Goal: Information Seeking & Learning: Learn about a topic

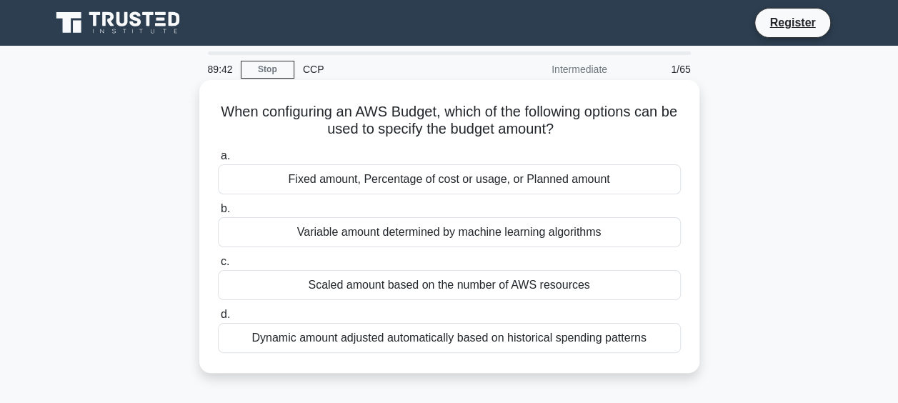
click at [557, 289] on div "Scaled amount based on the number of AWS resources" at bounding box center [449, 285] width 463 height 30
click at [218, 266] on input "c. Scaled amount based on the number of AWS resources" at bounding box center [218, 261] width 0 height 9
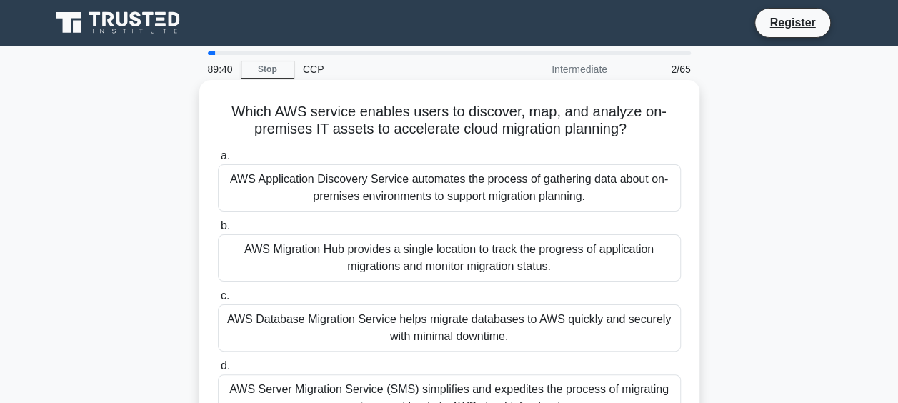
click at [454, 333] on div "AWS Database Migration Service helps migrate databases to AWS quickly and secur…" at bounding box center [449, 327] width 463 height 47
click at [218, 301] on input "c. AWS Database Migration Service helps migrate databases to AWS quickly and se…" at bounding box center [218, 295] width 0 height 9
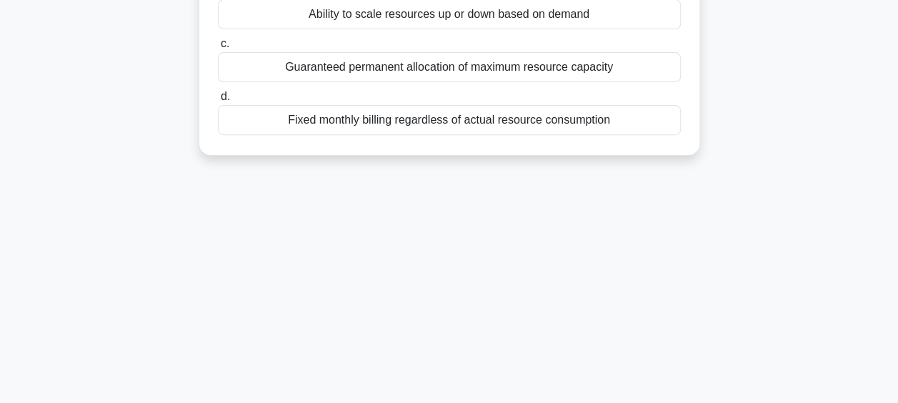
scroll to position [369, 0]
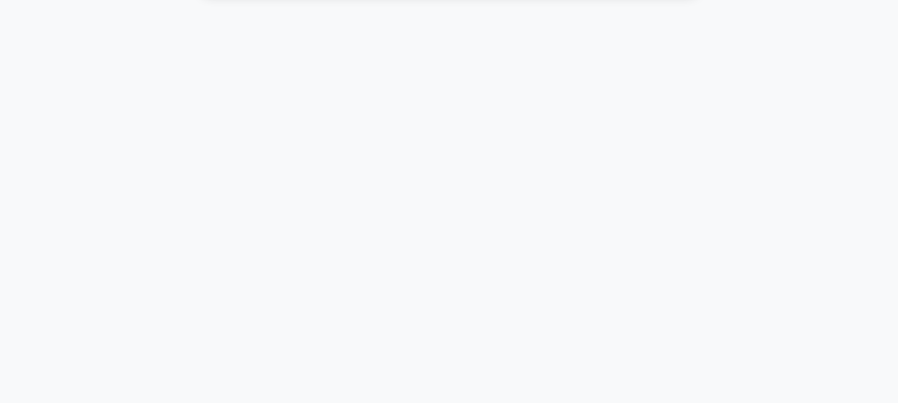
drag, startPoint x: 221, startPoint y: 109, endPoint x: 649, endPoint y: 131, distance: 427.7
click at [649, 131] on div "89:28 Stop CCP Beginner 3/65 What is a key advantage of moving to the AWS Cloud…" at bounding box center [449, 40] width 814 height 714
copy div "What is a key advantage of moving to the AWS Cloud for businesses? .spinner_0XT…"
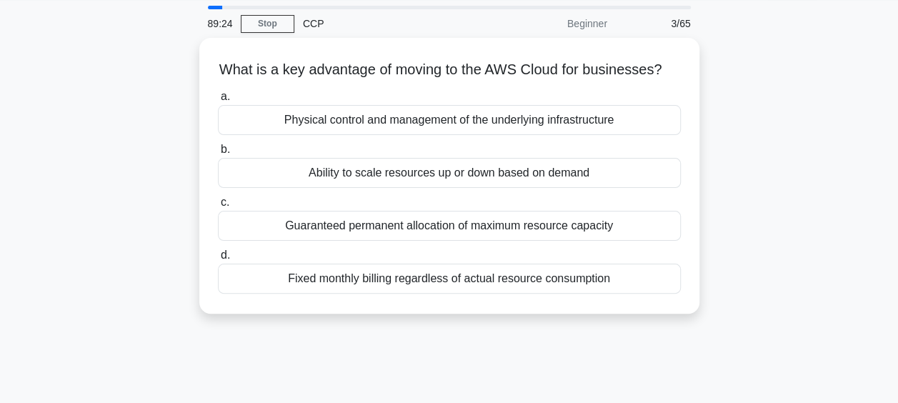
scroll to position [0, 0]
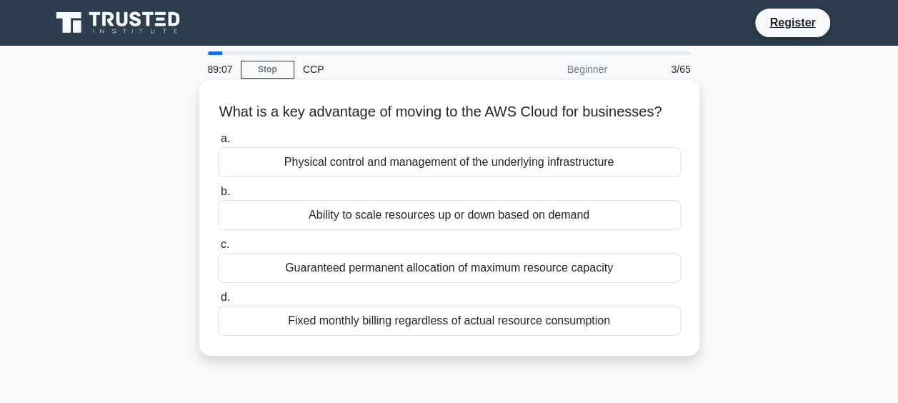
click at [429, 230] on div "Ability to scale resources up or down based on demand" at bounding box center [449, 215] width 463 height 30
click at [218, 196] on input "b. Ability to scale resources up or down based on demand" at bounding box center [218, 191] width 0 height 9
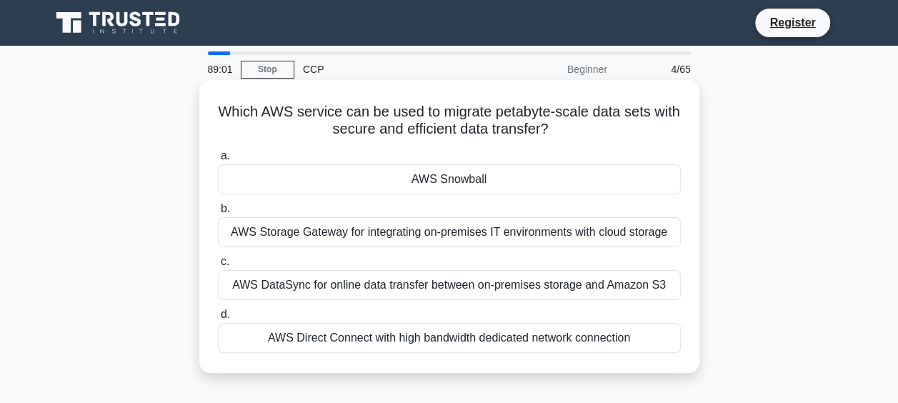
drag, startPoint x: 238, startPoint y: 123, endPoint x: 674, endPoint y: 347, distance: 490.0
click at [674, 347] on div "Which AWS service can be used to migrate petabyte-scale data sets with secure a…" at bounding box center [449, 226] width 489 height 281
drag, startPoint x: 227, startPoint y: 114, endPoint x: 668, endPoint y: 347, distance: 498.4
click at [668, 347] on div "Which AWS service can be used to migrate petabyte-scale data sets with secure a…" at bounding box center [449, 226] width 489 height 281
copy div "Which AWS service can be used to migrate petabyte-scale data sets with secure a…"
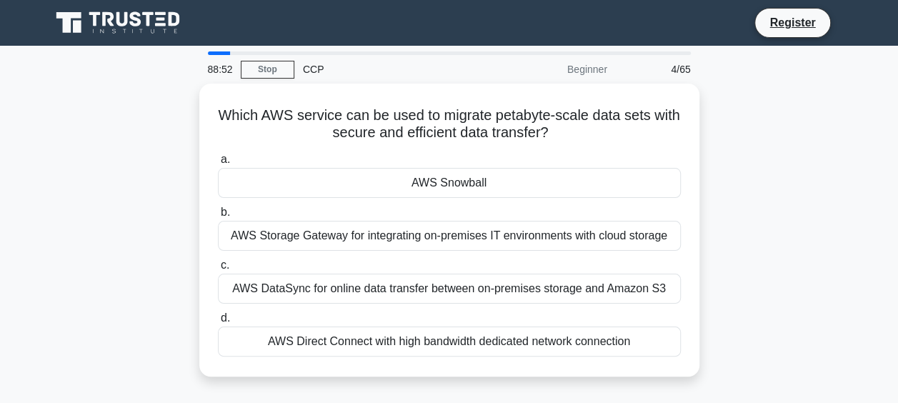
click at [703, 237] on div "Which AWS service can be used to migrate petabyte-scale data sets with secure a…" at bounding box center [449, 239] width 814 height 310
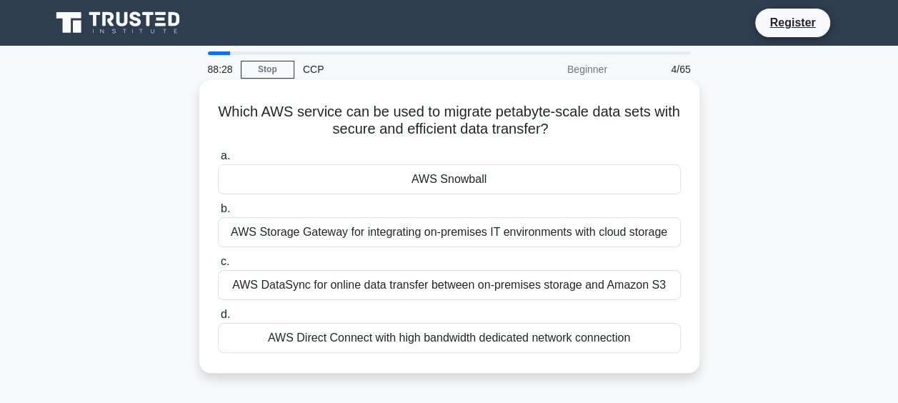
click at [370, 173] on div "AWS Snowball" at bounding box center [449, 179] width 463 height 30
click at [218, 161] on input "a. AWS Snowball" at bounding box center [218, 155] width 0 height 9
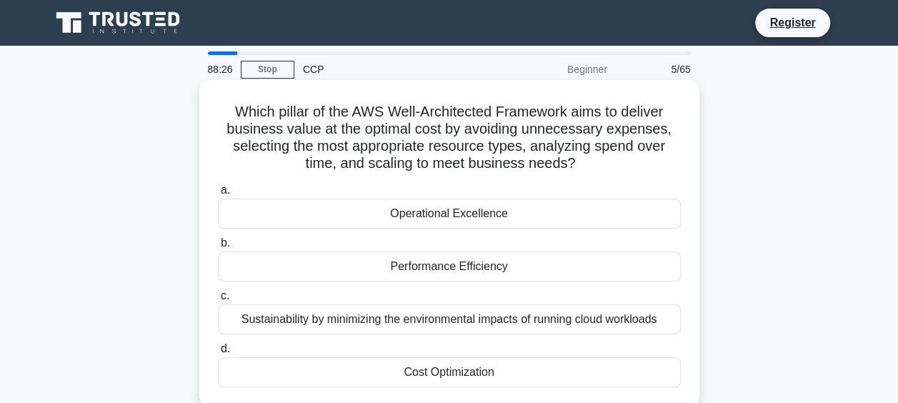
click at [224, 113] on h5 "Which pillar of the AWS Well-Architected Framework aims to deliver business val…" at bounding box center [449, 138] width 466 height 70
click at [579, 387] on div "a. Operational Excellence b. Performance Efficiency" at bounding box center [449, 284] width 480 height 211
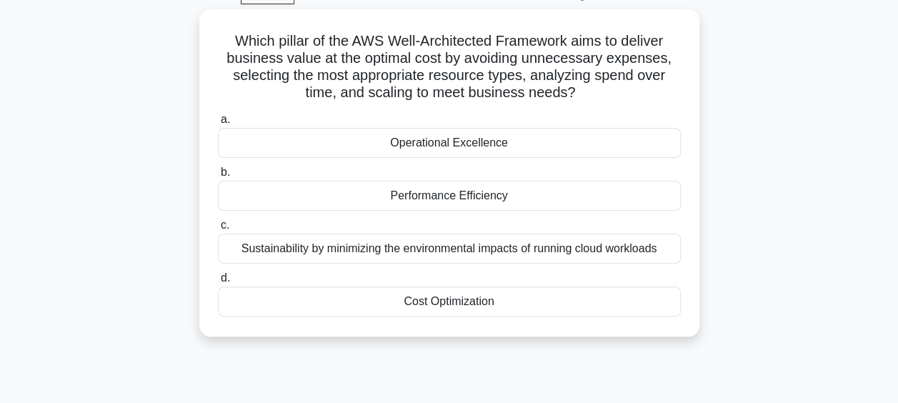
scroll to position [154, 0]
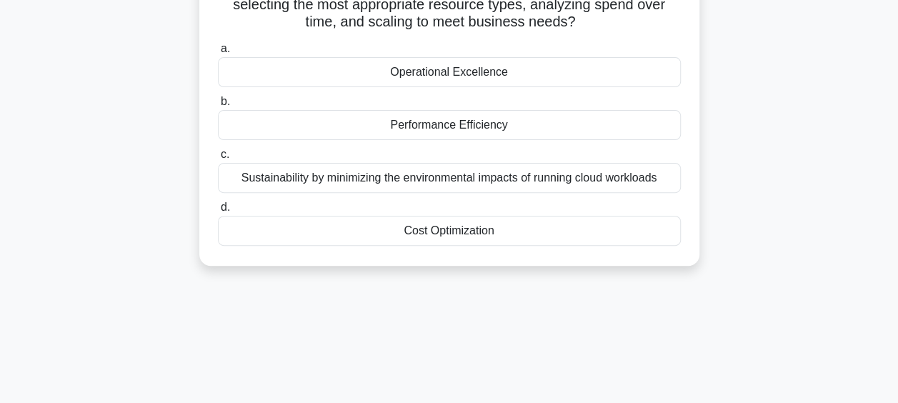
drag, startPoint x: 225, startPoint y: 111, endPoint x: 497, endPoint y: 399, distance: 395.6
click at [497, 399] on div "88:21 Stop CCP Beginner 5/65 Which pillar of the AWS Well-Architected Framework…" at bounding box center [449, 263] width 814 height 714
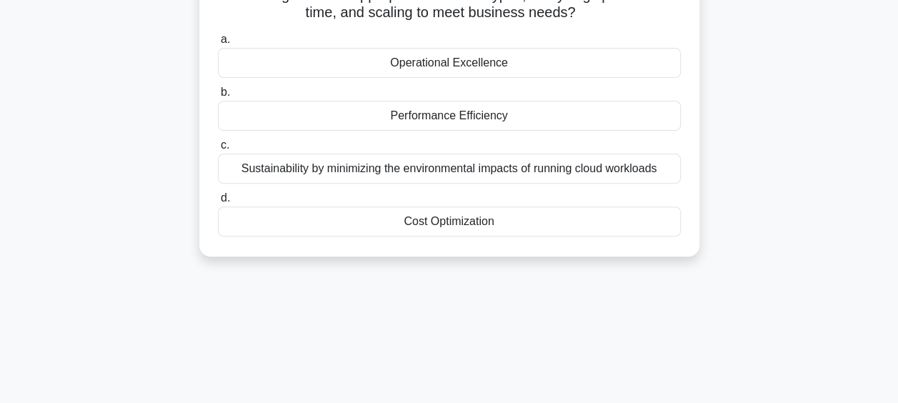
copy div "Which pillar of the AWS Well-Architected Framework aims to deliver business val…"
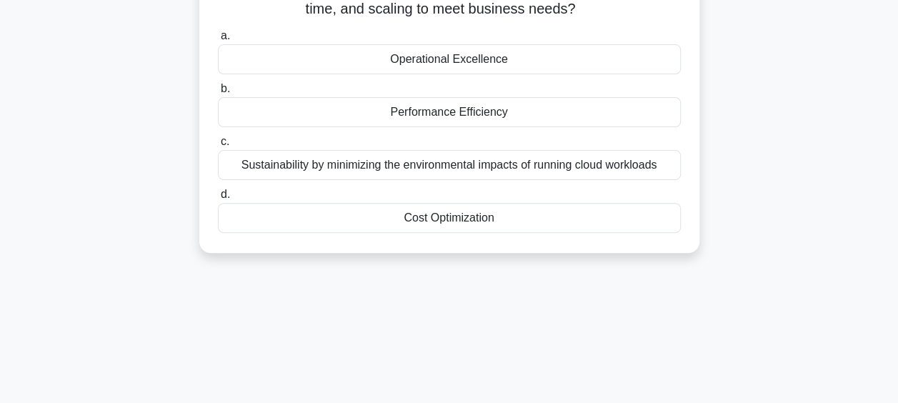
click at [423, 219] on div "Cost Optimization" at bounding box center [449, 218] width 463 height 30
click at [218, 199] on input "d. Cost Optimization" at bounding box center [218, 194] width 0 height 9
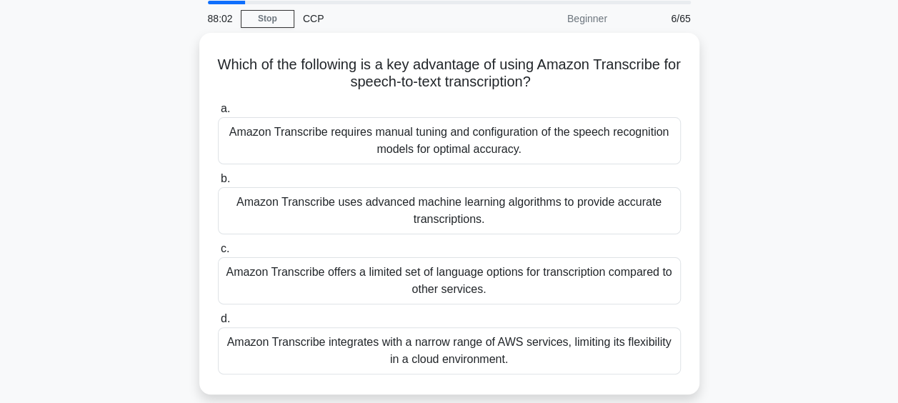
scroll to position [161, 0]
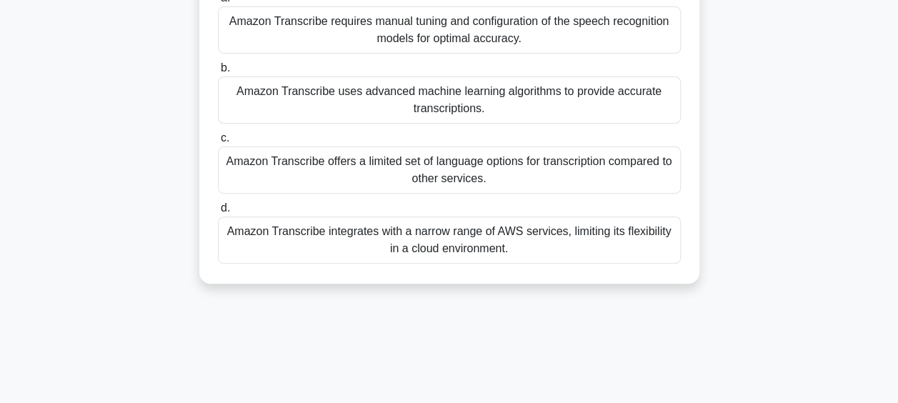
drag, startPoint x: 225, startPoint y: 111, endPoint x: 610, endPoint y: 380, distance: 469.4
click at [610, 380] on div "88:01 Stop CCP Beginner 6/65 Which of the following is a key advantage of using…" at bounding box center [449, 247] width 814 height 714
copy div "Which of the following is a key advantage of using Amazon Transcribe for speech…"
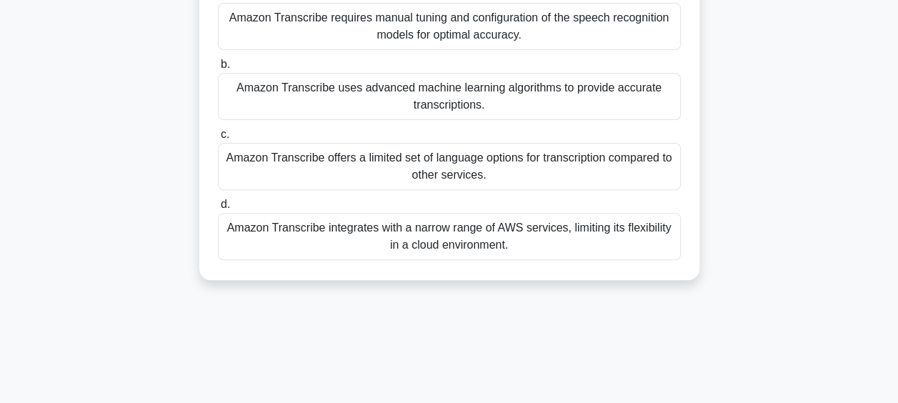
click at [309, 84] on div "Amazon Transcribe uses advanced machine learning algorithms to provide accurate…" at bounding box center [449, 96] width 463 height 47
click at [218, 69] on input "b. Amazon Transcribe uses advanced machine learning algorithms to provide accur…" at bounding box center [218, 64] width 0 height 9
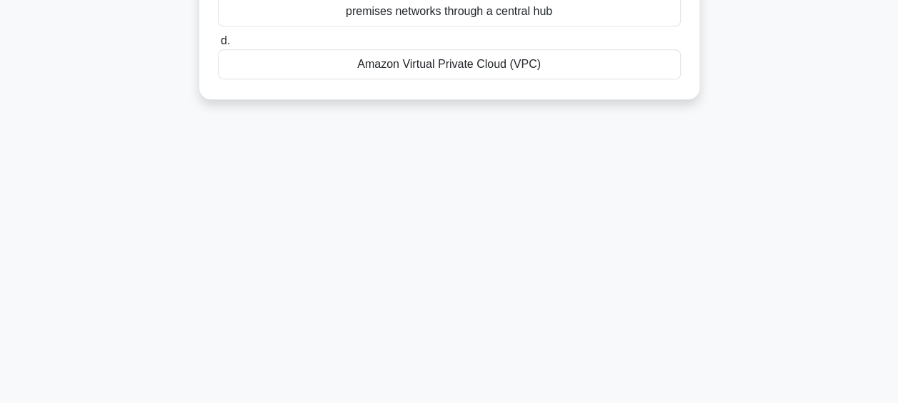
scroll to position [369, 0]
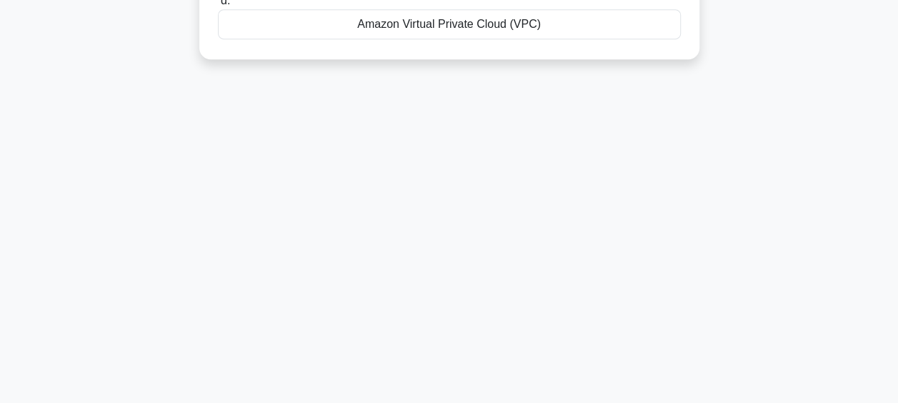
drag, startPoint x: 267, startPoint y: 132, endPoint x: 544, endPoint y: 136, distance: 277.2
click at [544, 136] on div "87:35 Stop CCP Beginner 7/65 Which AWS networking service provides a virtual ne…" at bounding box center [449, 40] width 814 height 714
click at [544, 136] on div "87:34 Stop CCP Beginner 7/65 Which AWS networking service provides a virtual ne…" at bounding box center [449, 40] width 814 height 714
click at [554, 93] on div "87:33 Stop CCP Beginner 7/65 Which AWS networking service provides a virtual ne…" at bounding box center [449, 40] width 814 height 714
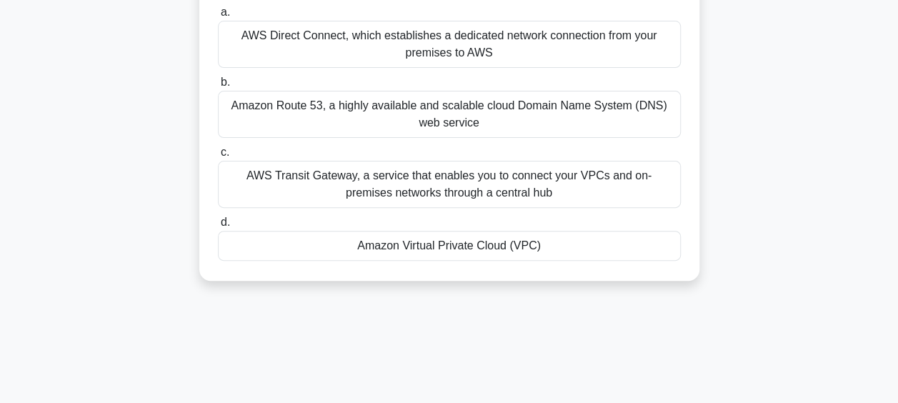
scroll to position [0, 0]
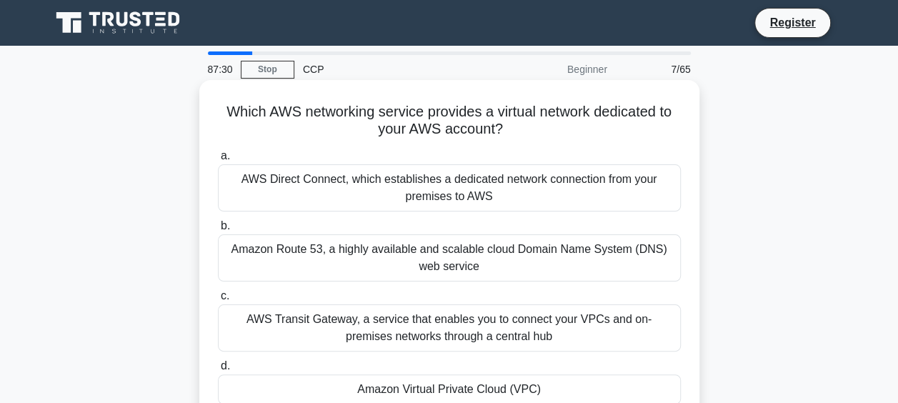
drag, startPoint x: 589, startPoint y: 74, endPoint x: 220, endPoint y: 119, distance: 371.2
click at [220, 119] on div "Which AWS networking service provides a virtual network dedicated to your AWS a…" at bounding box center [449, 264] width 814 height 361
copy div "Which AWS networking service provides a virtual network dedicated to your AWS a…"
click at [330, 384] on div "Amazon Virtual Private Cloud (VPC)" at bounding box center [449, 389] width 463 height 30
click at [218, 371] on input "d. Amazon Virtual Private Cloud (VPC)" at bounding box center [218, 365] width 0 height 9
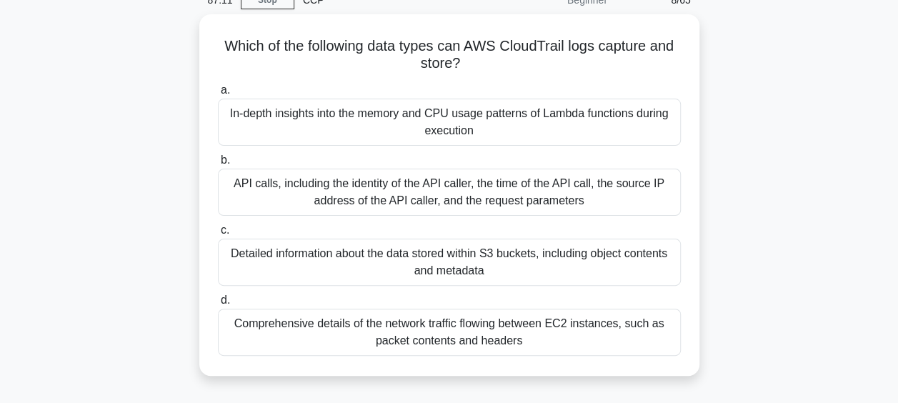
scroll to position [369, 0]
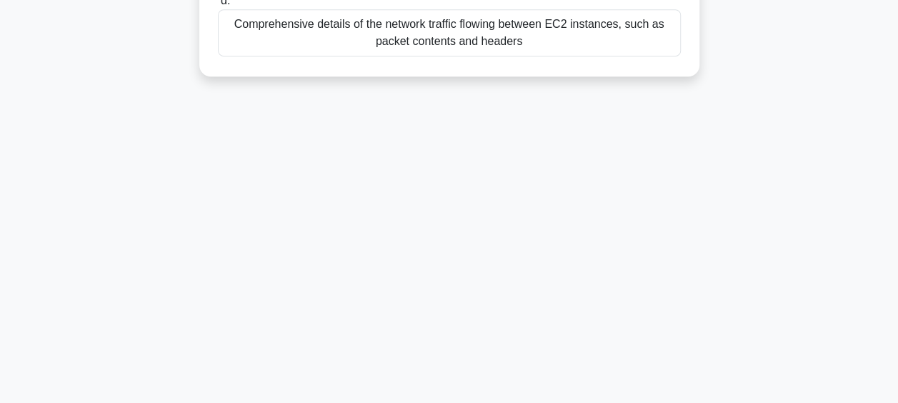
drag, startPoint x: 221, startPoint y: 114, endPoint x: 673, endPoint y: 409, distance: 539.5
click at [673, 402] on html "Register 87:11 Stop CCP" at bounding box center [449, 16] width 898 height 771
copy div "Which of the following data types can AWS CloudTrail logs capture and store? .s…"
click at [864, 229] on main "86:53 Stop CCP Beginner 8/65 Which of the following data types can AWS CloudTra…" at bounding box center [449, 40] width 898 height 726
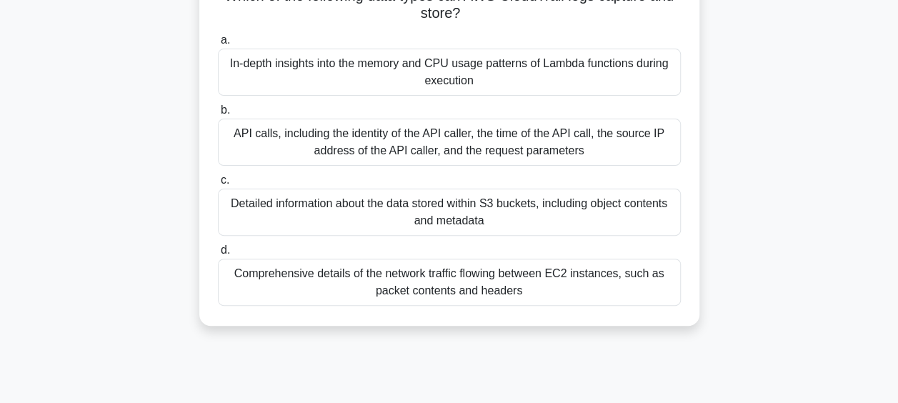
scroll to position [96, 0]
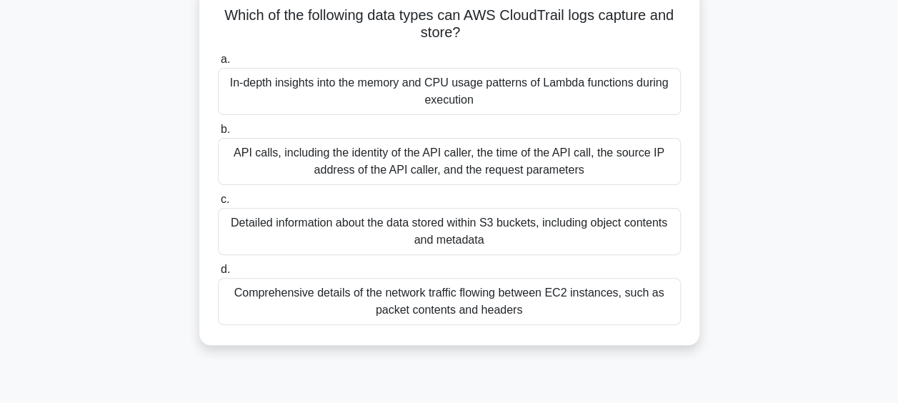
click at [520, 161] on div "API calls, including the identity of the API caller, the time of the API call, …" at bounding box center [449, 161] width 463 height 47
click at [218, 134] on input "b. API calls, including the identity of the API caller, the time of the API cal…" at bounding box center [218, 129] width 0 height 9
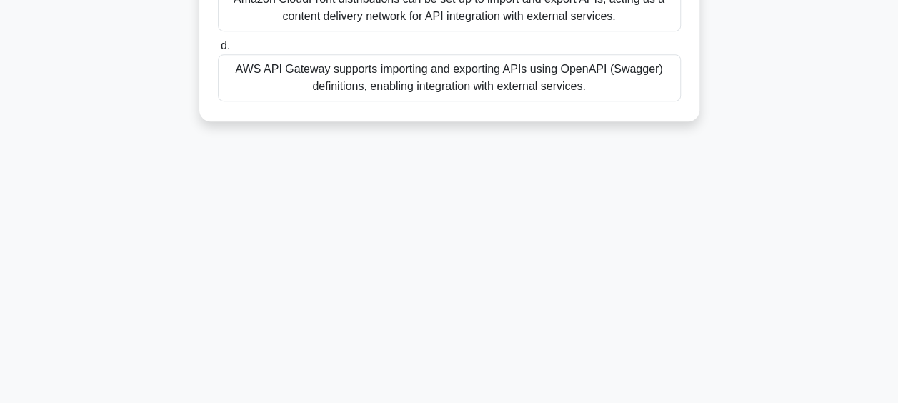
scroll to position [369, 0]
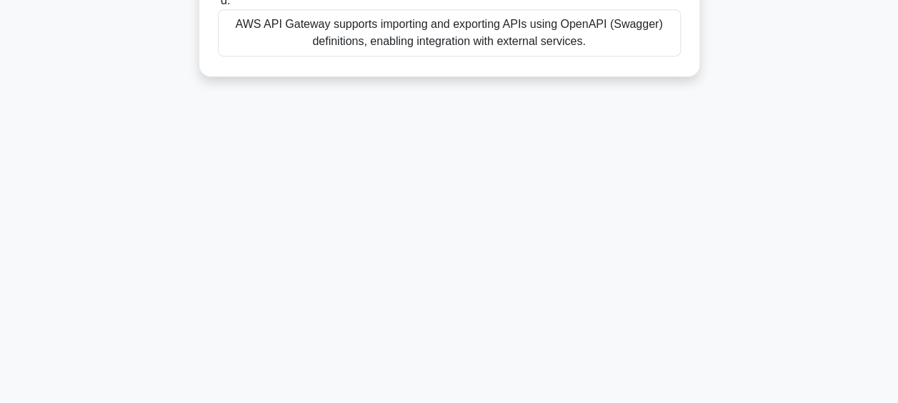
drag, startPoint x: 216, startPoint y: 105, endPoint x: 641, endPoint y: 403, distance: 519.0
click at [641, 402] on html "Register 86:45 Stop CCP" at bounding box center [449, 16] width 898 height 771
copy div "Which AWS service enables you to import and export APIs, allowing for seamless …"
click at [317, 174] on div "86:28 Stop CCP Beginner 9/65 Which AWS service enables you to import and export…" at bounding box center [449, 40] width 814 height 714
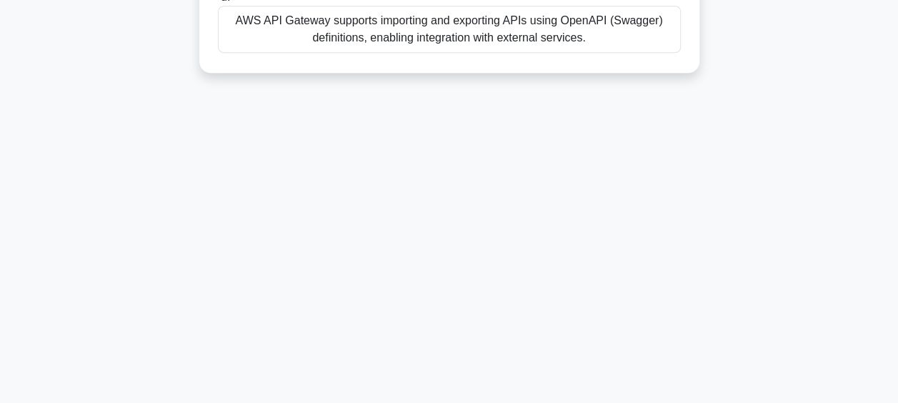
click at [304, 22] on div "AWS API Gateway supports importing and exporting APIs using OpenAPI (Swagger) d…" at bounding box center [449, 29] width 463 height 47
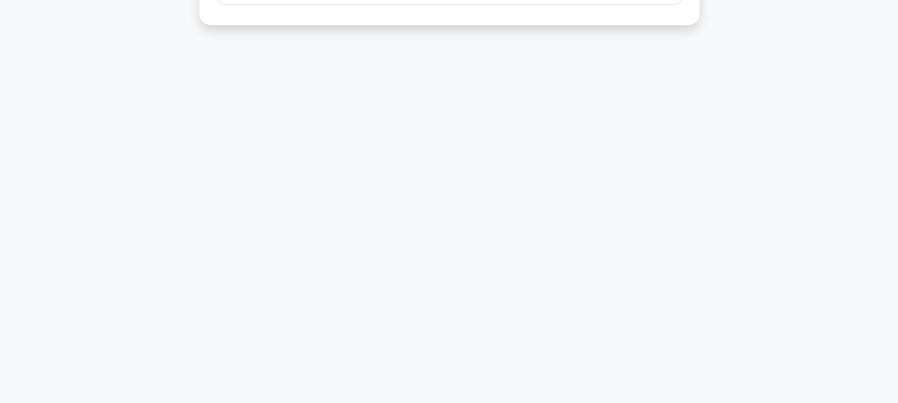
drag, startPoint x: 221, startPoint y: 107, endPoint x: 766, endPoint y: 153, distance: 547.6
click at [766, 153] on div "86:22 Stop CCP Beginner 10/65 What is a key benefit of using AWS Auto Scaling f…" at bounding box center [449, 40] width 814 height 714
copy div "What is a key benefit of using AWS Auto Scaling for your applications? .spinner…"
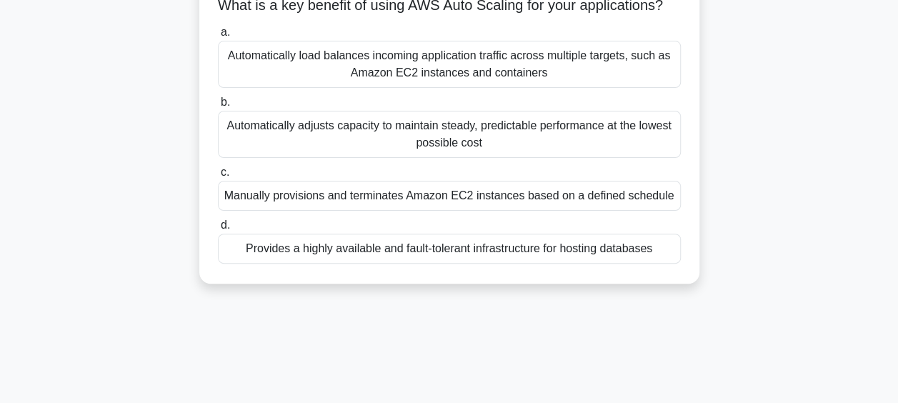
scroll to position [106, 0]
click at [460, 158] on div "Automatically adjusts capacity to maintain steady, predictable performance at t…" at bounding box center [449, 134] width 463 height 47
click at [218, 107] on input "b. Automatically adjusts capacity to maintain steady, predictable performance a…" at bounding box center [218, 102] width 0 height 9
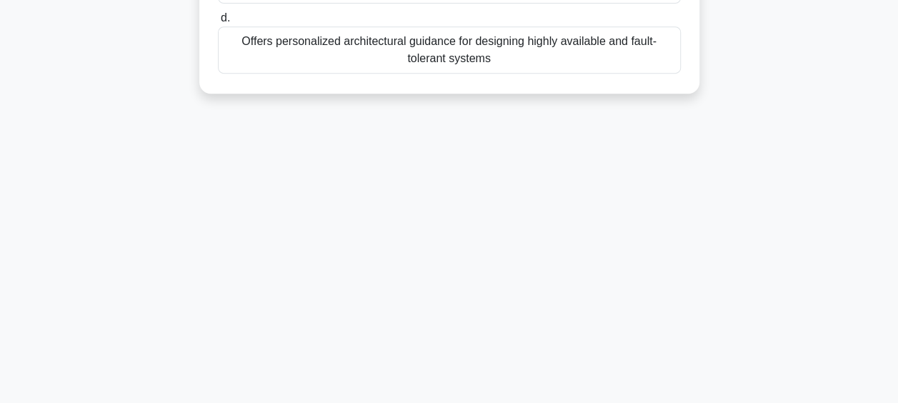
scroll to position [369, 0]
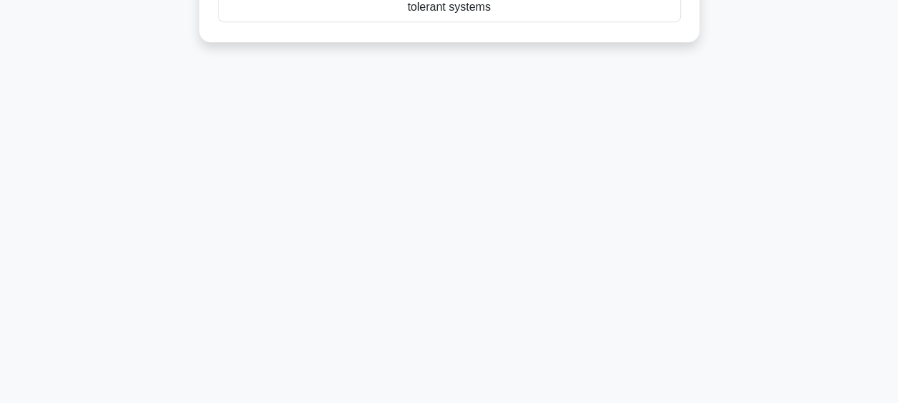
drag, startPoint x: 226, startPoint y: 105, endPoint x: 683, endPoint y: 411, distance: 550.3
click at [683, 402] on html "Register 86:01 Stop CCP" at bounding box center [449, 16] width 898 height 771
copy div "Which of the following best describes the primary function of AWS Trusted Advis…"
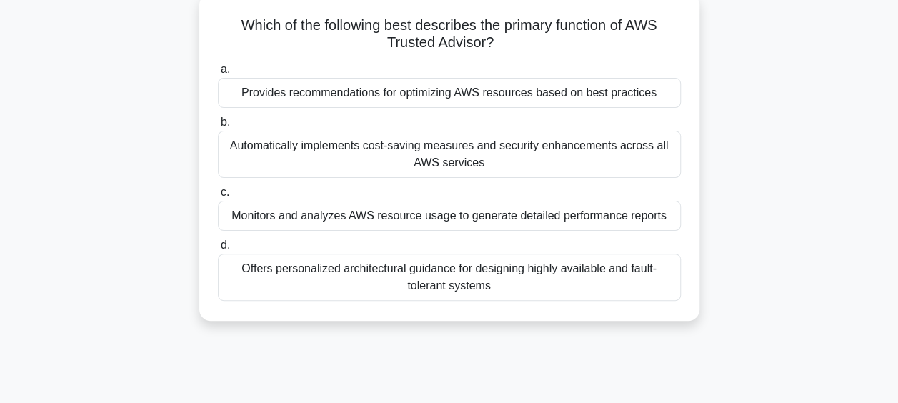
scroll to position [89, 0]
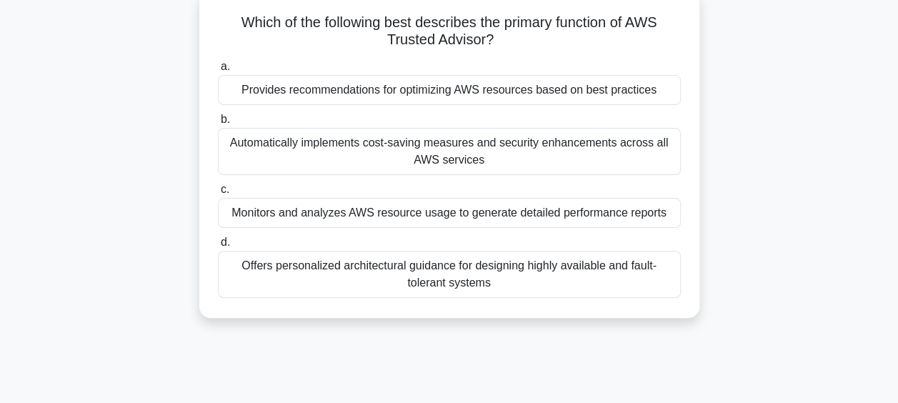
click at [300, 79] on div "Provides recommendations for optimizing AWS resources based on best practices" at bounding box center [449, 90] width 463 height 30
click at [218, 71] on input "a. Provides recommendations for optimizing AWS resources based on best practices" at bounding box center [218, 66] width 0 height 9
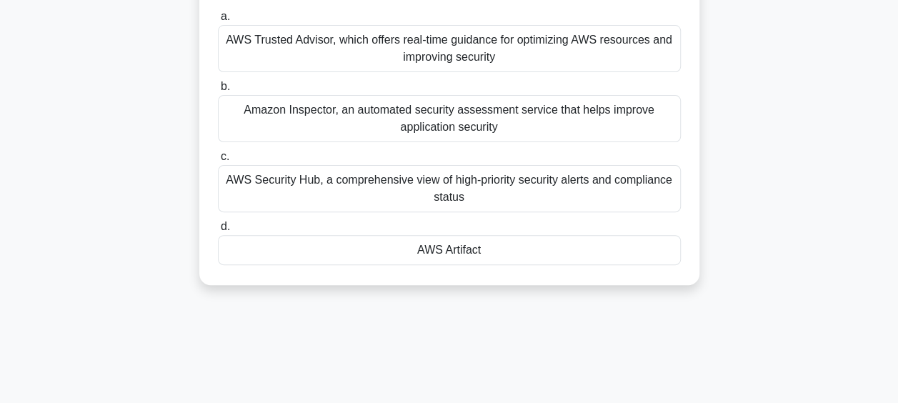
scroll to position [369, 0]
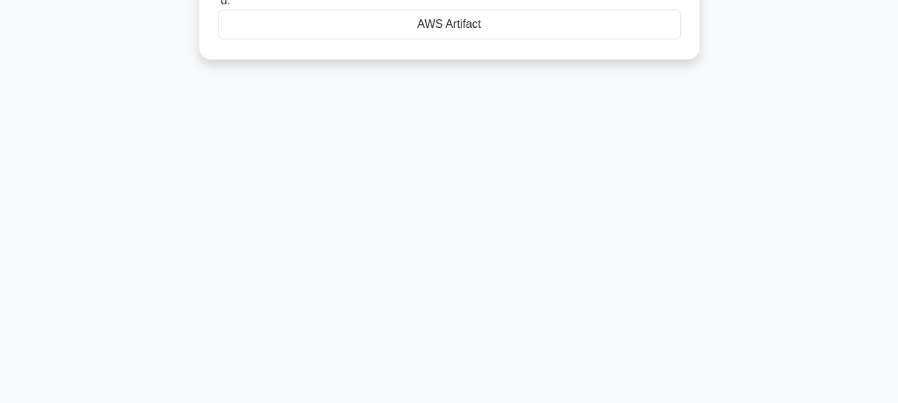
drag, startPoint x: 231, startPoint y: 111, endPoint x: 491, endPoint y: 439, distance: 418.3
click at [491, 402] on html "Register 85:41 Stop CCP" at bounding box center [449, 16] width 898 height 771
copy div "Which AWS service provides on-demand access to AWS security and compliance repo…"
click at [541, 22] on div "AWS Artifact" at bounding box center [449, 21] width 463 height 30
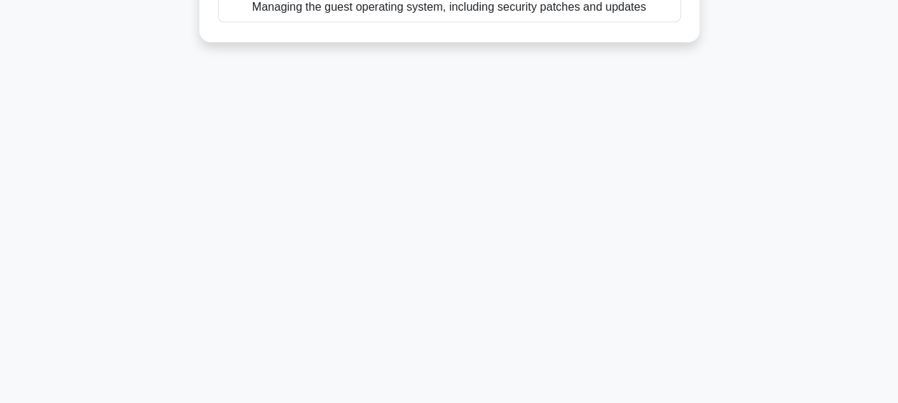
drag, startPoint x: 233, startPoint y: 108, endPoint x: 554, endPoint y: 181, distance: 329.7
click at [554, 181] on div "85:20 Stop CCP Intermediate 13/65 According to the AWS Shared Responsibility Mo…" at bounding box center [449, 40] width 814 height 714
click at [626, 121] on div "85:18 Stop CCP Intermediate 13/65 According to the AWS Shared Responsibility Mo…" at bounding box center [449, 40] width 814 height 714
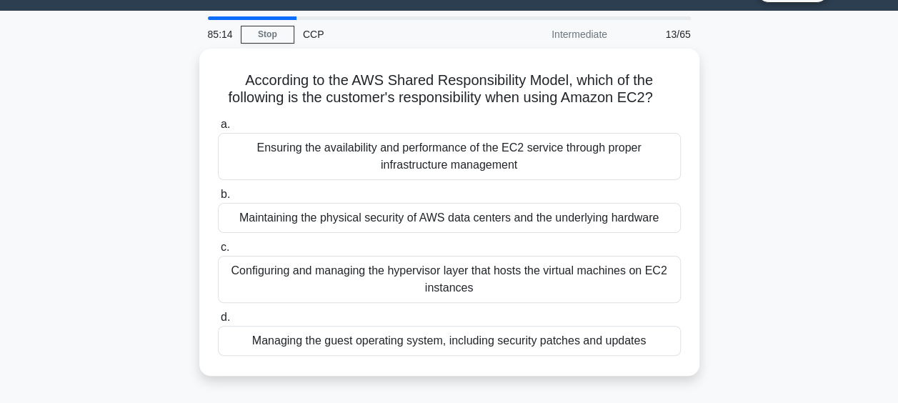
scroll to position [0, 0]
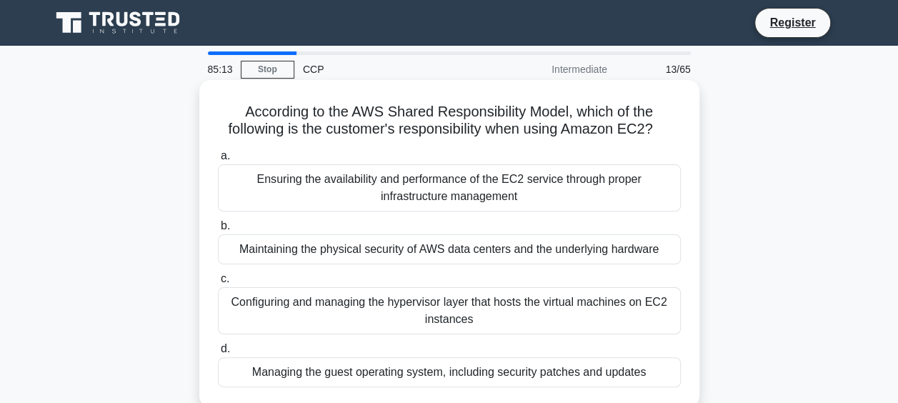
drag, startPoint x: 683, startPoint y: 60, endPoint x: 219, endPoint y: 111, distance: 467.1
click at [219, 111] on div "85:13 Stop CCP Intermediate 13/65 According to the AWS Shared Responsibility Mo…" at bounding box center [449, 408] width 814 height 714
click at [309, 373] on div "Managing the guest operating system, including security patches and updates" at bounding box center [449, 372] width 463 height 30
click at [218, 354] on input "d. Managing the guest operating system, including security patches and updates" at bounding box center [218, 348] width 0 height 9
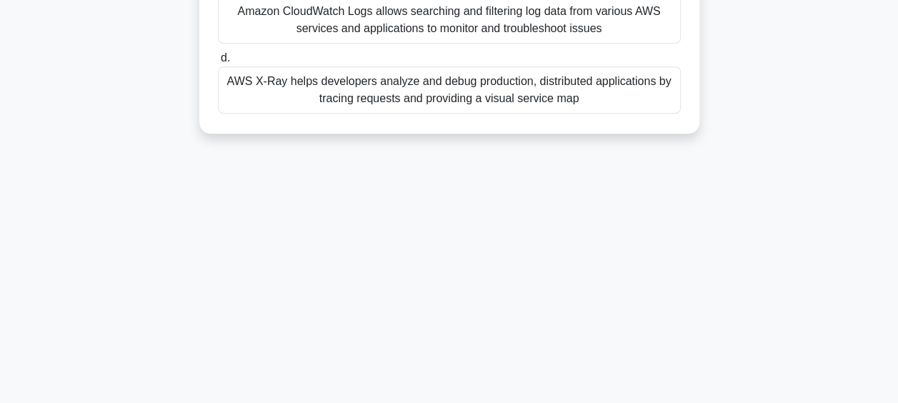
scroll to position [369, 0]
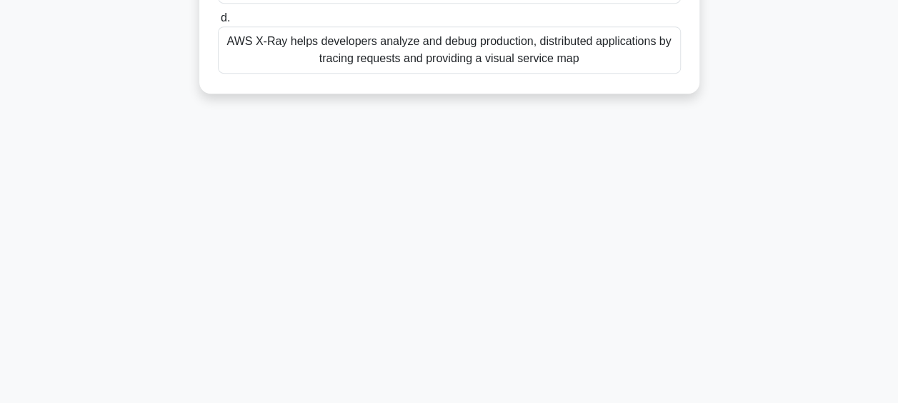
drag, startPoint x: 236, startPoint y: 111, endPoint x: 629, endPoint y: 252, distance: 416.8
click at [629, 252] on div "84:41 Stop CCP Intermediate 14/65 Which AWS service provides end-to-end visibil…" at bounding box center [449, 40] width 814 height 714
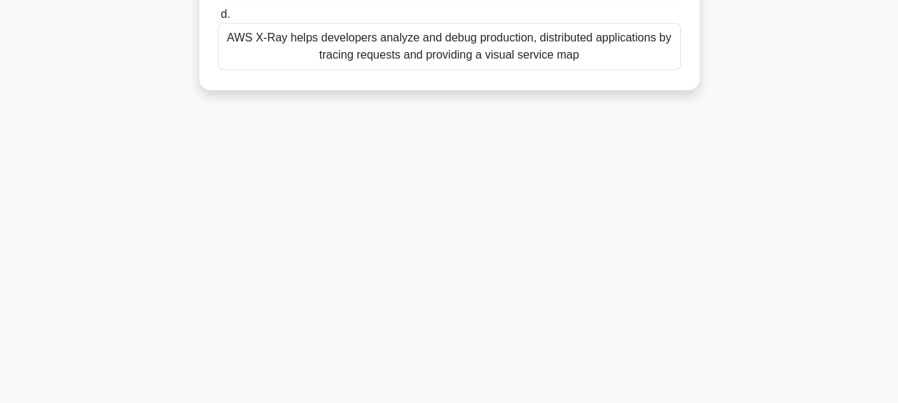
click at [323, 56] on div "AWS X-Ray helps developers analyze and debug production, distributed applicatio…" at bounding box center [449, 46] width 463 height 47
click at [218, 19] on input "d. AWS X-Ray helps developers analyze and debug production, distributed applica…" at bounding box center [218, 14] width 0 height 9
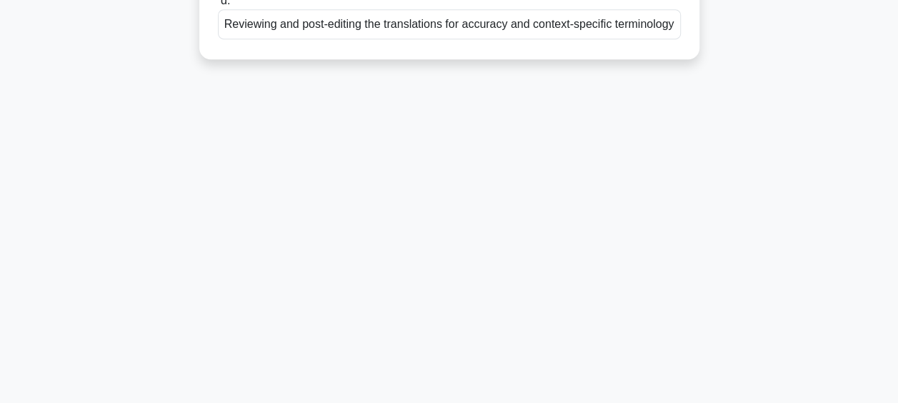
drag, startPoint x: 231, startPoint y: 106, endPoint x: 591, endPoint y: 399, distance: 464.1
click at [591, 399] on main "84:23 Stop CCP Intermediate 15/65 Which of the following is a key consideration…" at bounding box center [449, 40] width 898 height 726
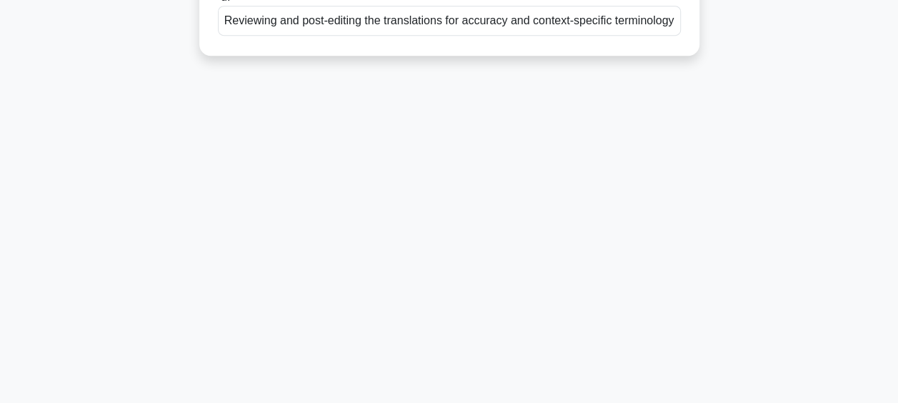
click at [360, 33] on div "Reviewing and post-editing the translations for accuracy and context-specific t…" at bounding box center [449, 21] width 463 height 30
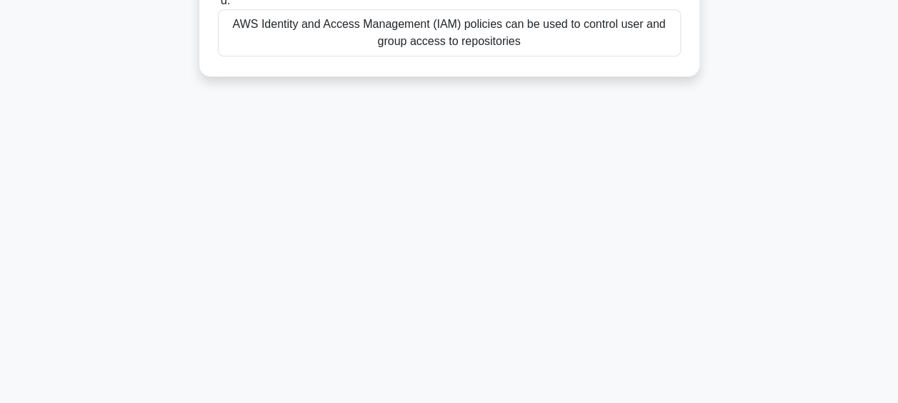
drag, startPoint x: 226, startPoint y: 112, endPoint x: 633, endPoint y: 421, distance: 511.3
click at [633, 402] on html "Register 84:06 Stop CCP" at bounding box center [449, 16] width 898 height 771
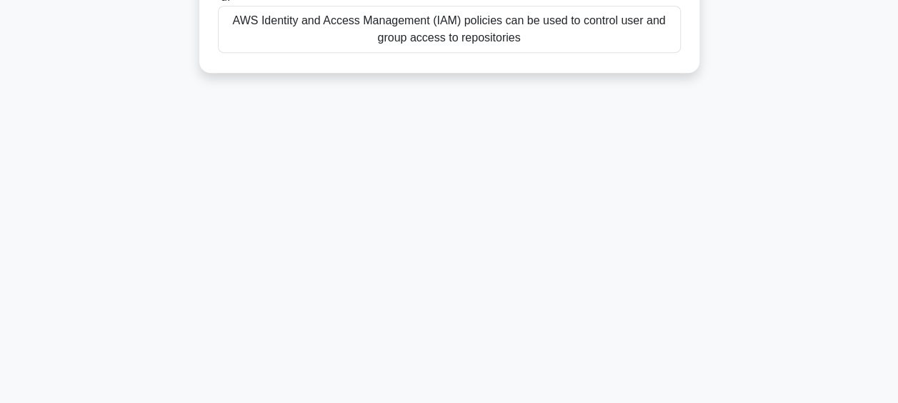
click at [399, 41] on div "AWS Identity and Access Management (IAM) policies can be used to control user a…" at bounding box center [449, 29] width 463 height 47
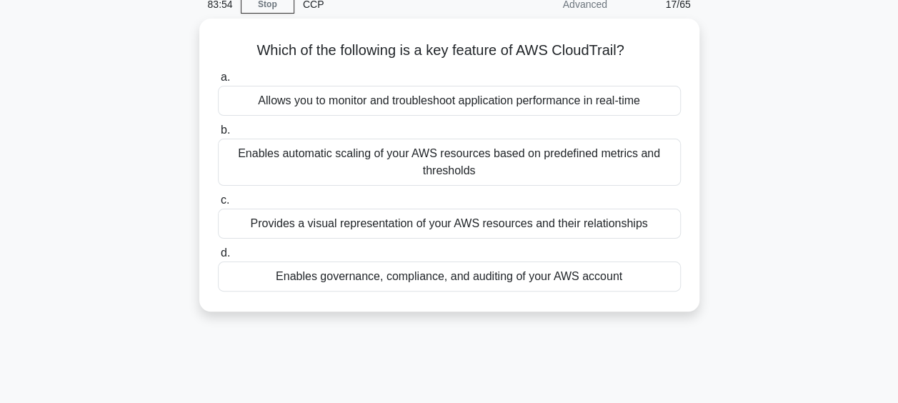
scroll to position [0, 0]
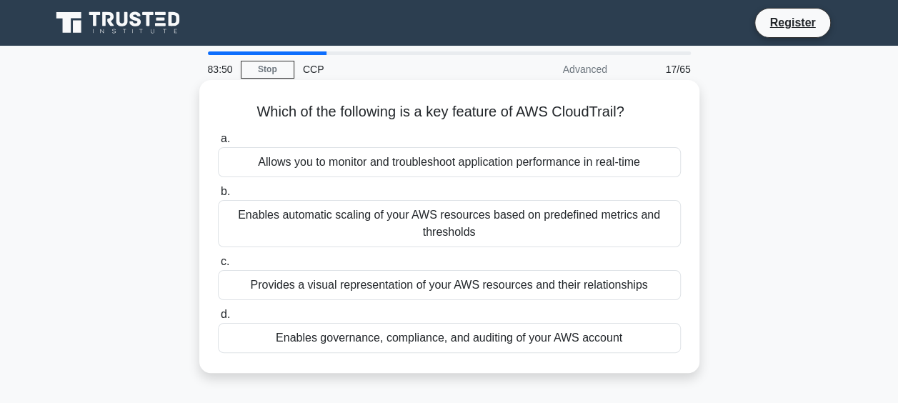
drag, startPoint x: 249, startPoint y: 109, endPoint x: 669, endPoint y: 336, distance: 477.5
click at [669, 336] on div "Which of the following is a key feature of AWS CloudTrail? .spinner_0XTQ{transf…" at bounding box center [449, 226] width 489 height 281
click at [280, 346] on div "Enables governance, compliance, and auditing of your AWS account" at bounding box center [449, 338] width 463 height 30
click at [218, 319] on input "d. Enables governance, compliance, and auditing of your AWS account" at bounding box center [218, 314] width 0 height 9
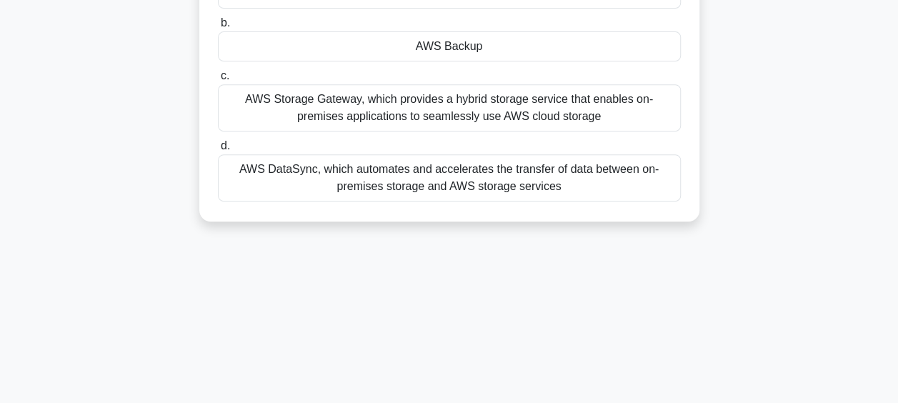
scroll to position [369, 0]
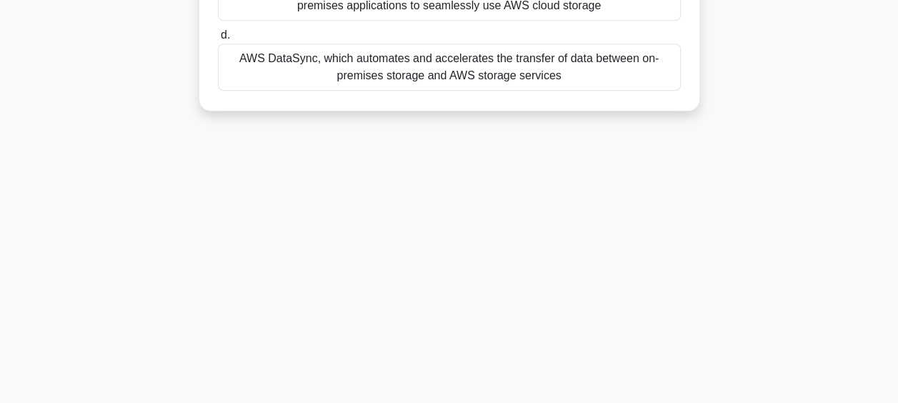
click at [680, 194] on div "83:33 Stop CCP Advanced 18/65 A company wants to centrally manage and automate …" at bounding box center [449, 40] width 814 height 714
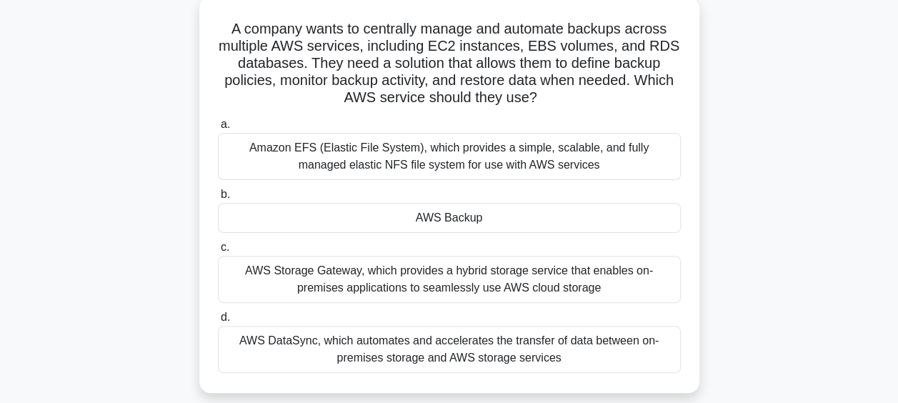
scroll to position [0, 0]
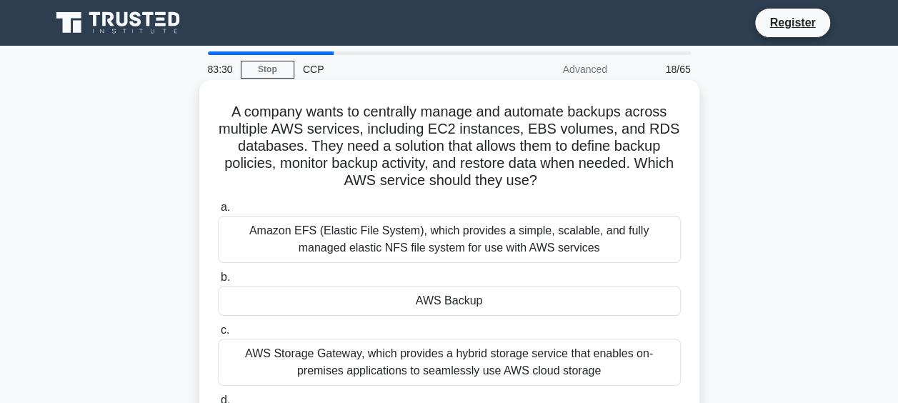
drag, startPoint x: 590, startPoint y: 114, endPoint x: 218, endPoint y: 106, distance: 372.2
click at [218, 106] on div "A company wants to centrally manage and automate backups across multiple AWS se…" at bounding box center [449, 290] width 814 height 413
click at [274, 299] on div "AWS Backup" at bounding box center [449, 301] width 463 height 30
click at [218, 282] on input "b. AWS Backup" at bounding box center [218, 277] width 0 height 9
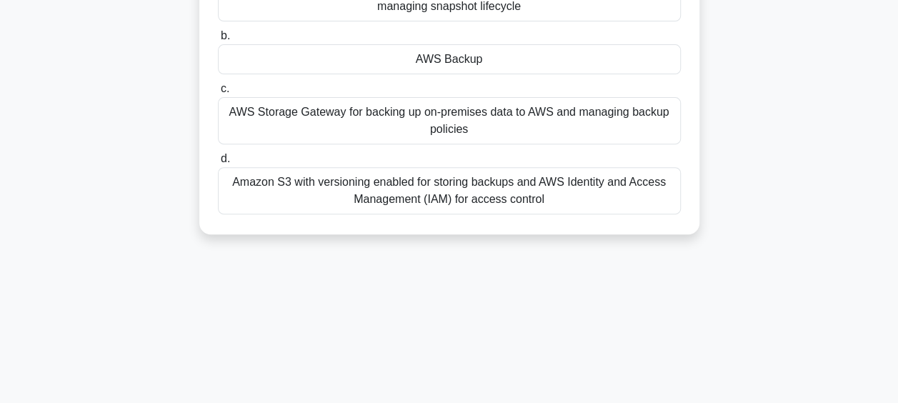
scroll to position [369, 0]
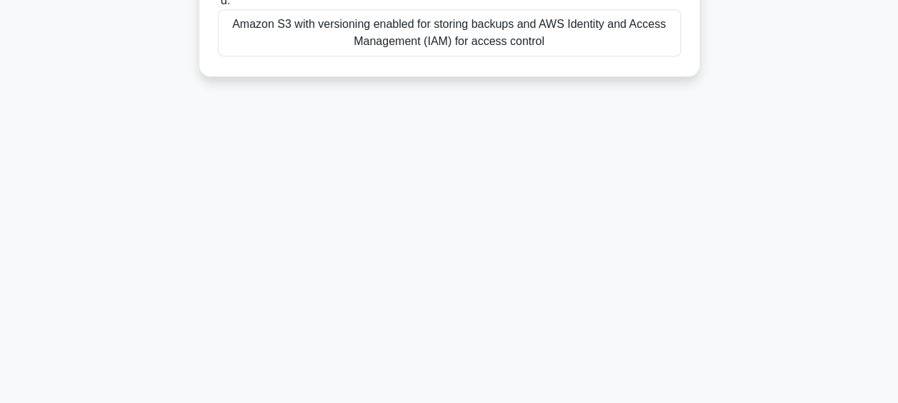
drag, startPoint x: 232, startPoint y: 114, endPoint x: 666, endPoint y: 410, distance: 524.8
click at [666, 402] on html "Register 83:13 Stop CCP" at bounding box center [449, 16] width 898 height 771
click at [889, 255] on main "83:00 Stop CCP Expert 19/65 Which AWS service allows you to create a centralize…" at bounding box center [449, 40] width 898 height 726
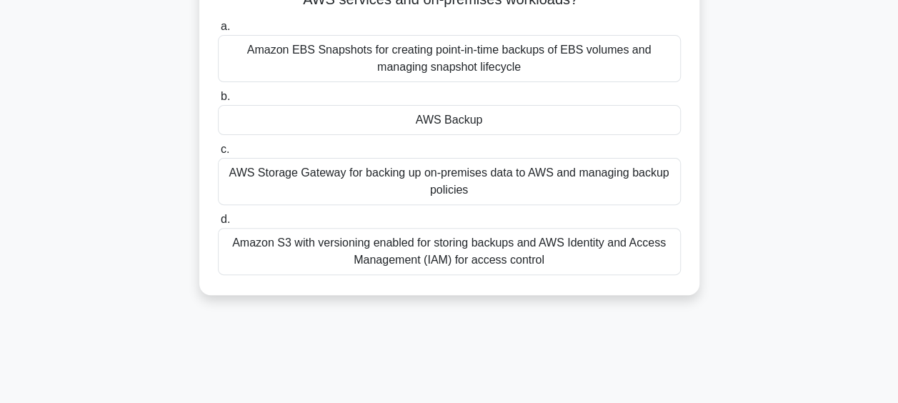
scroll to position [149, 0]
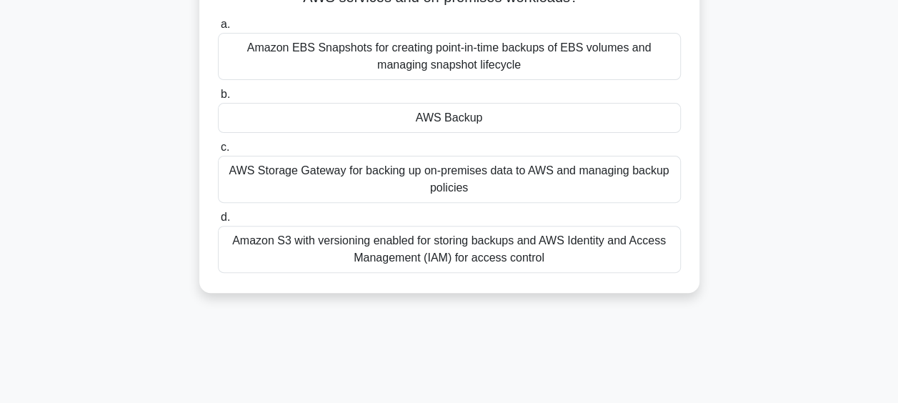
click at [467, 117] on div "AWS Backup" at bounding box center [449, 118] width 463 height 30
click at [218, 99] on input "b. AWS Backup" at bounding box center [218, 94] width 0 height 9
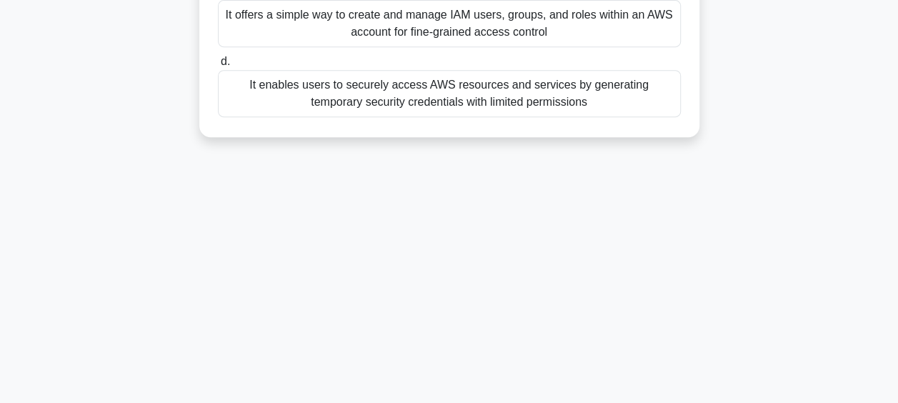
scroll to position [369, 0]
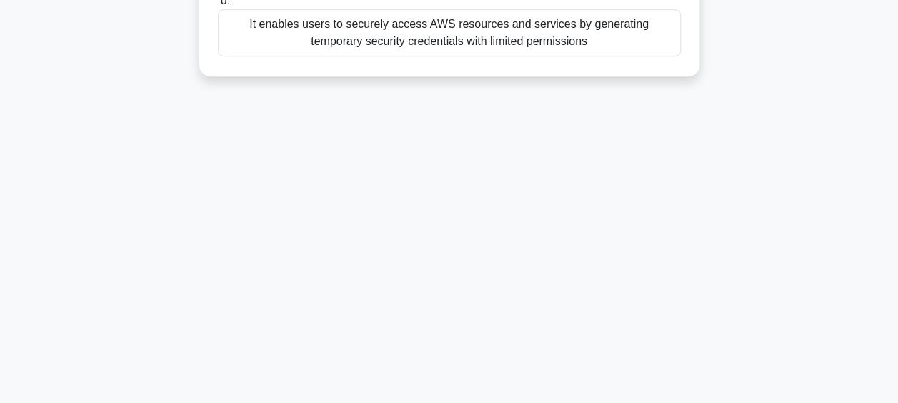
drag, startPoint x: 237, startPoint y: 104, endPoint x: 647, endPoint y: 400, distance: 505.5
click at [647, 400] on main "82:52 Stop CCP Expert 20/65 Which of the following is an advantage of using AWS…" at bounding box center [449, 40] width 898 height 726
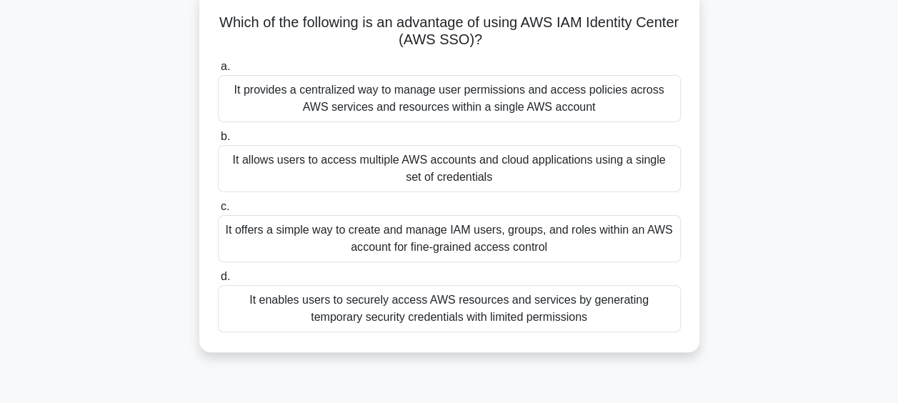
scroll to position [89, 0]
click at [344, 168] on div "It allows users to access multiple AWS accounts and cloud applications using a …" at bounding box center [449, 168] width 463 height 47
click at [218, 141] on input "b. It allows users to access multiple AWS accounts and cloud applications using…" at bounding box center [218, 136] width 0 height 9
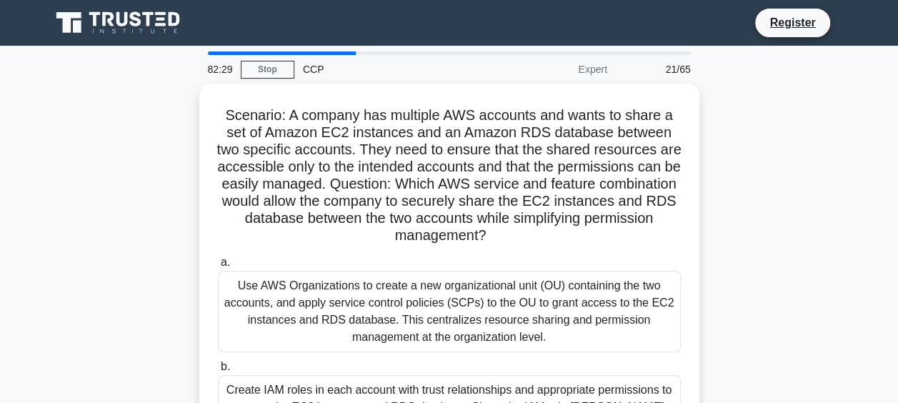
scroll to position [369, 0]
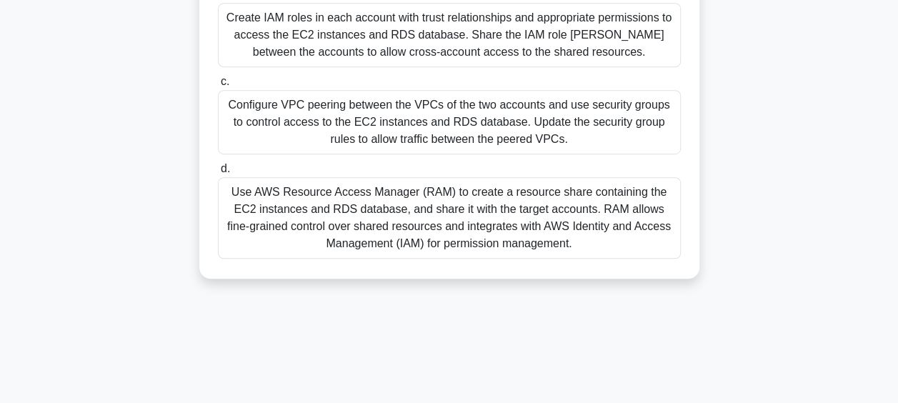
drag, startPoint x: 223, startPoint y: 116, endPoint x: 539, endPoint y: 227, distance: 334.8
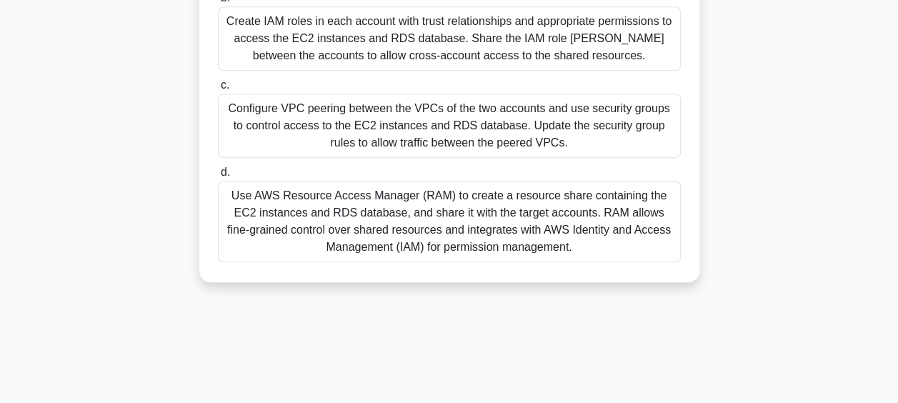
click at [499, 317] on div "82:27 Stop CCP Expert 21/65 Scenario: A company has multiple AWS accounts and w…" at bounding box center [449, 40] width 814 height 714
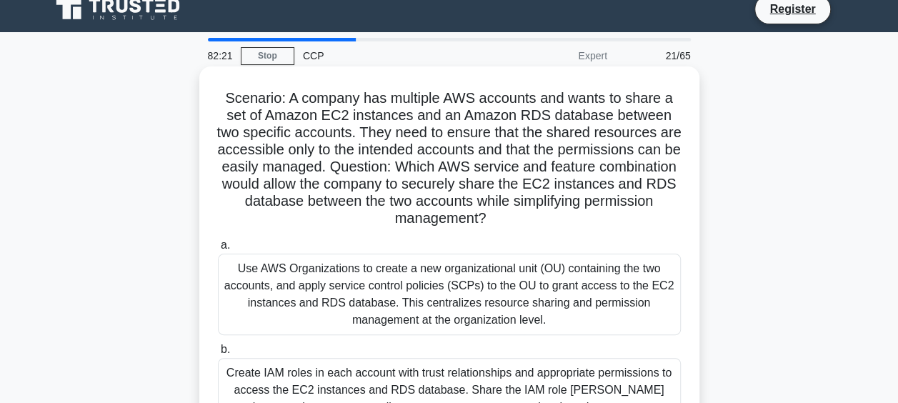
scroll to position [0, 0]
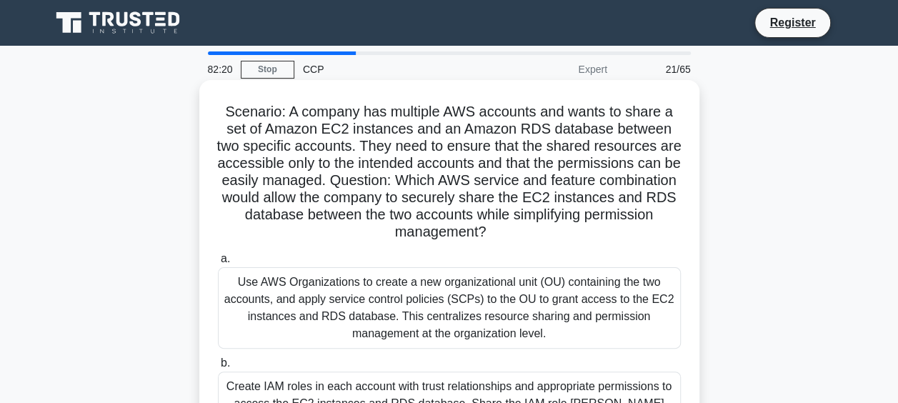
drag, startPoint x: 615, startPoint y: 283, endPoint x: 204, endPoint y: 92, distance: 453.5
click at [204, 92] on div "Scenario: A company has multiple AWS accounts and wants to share a set of Amazo…" at bounding box center [449, 376] width 814 height 584
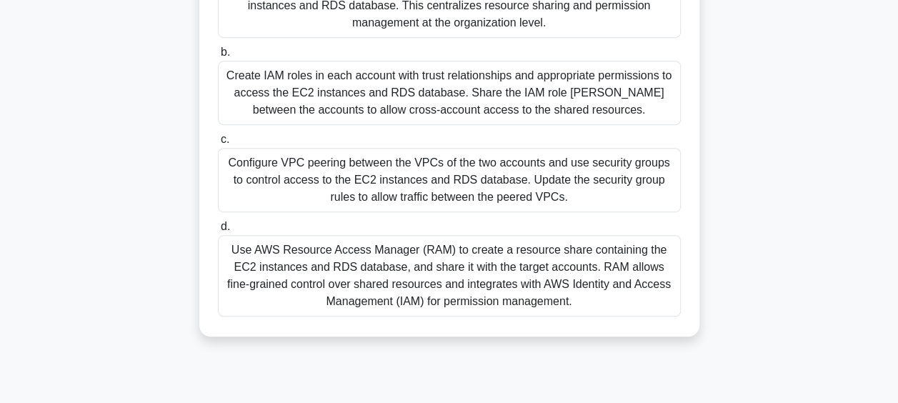
scroll to position [319, 0]
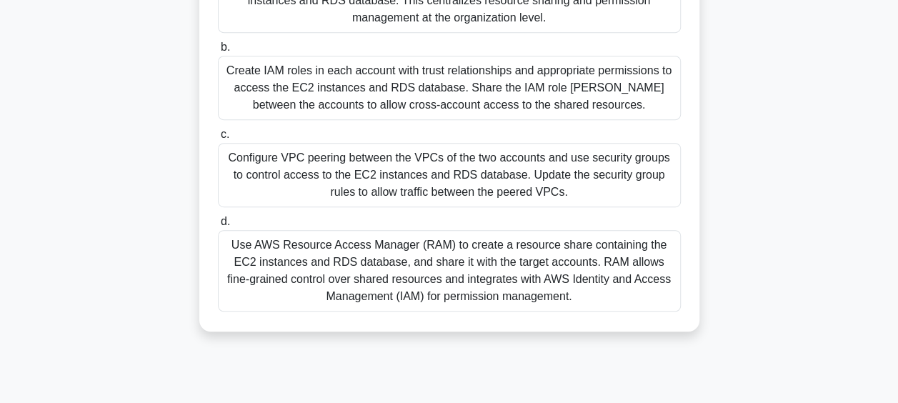
click at [779, 240] on div "Scenario: A company has multiple AWS accounts and wants to share a set of Amazo…" at bounding box center [449, 56] width 814 height 584
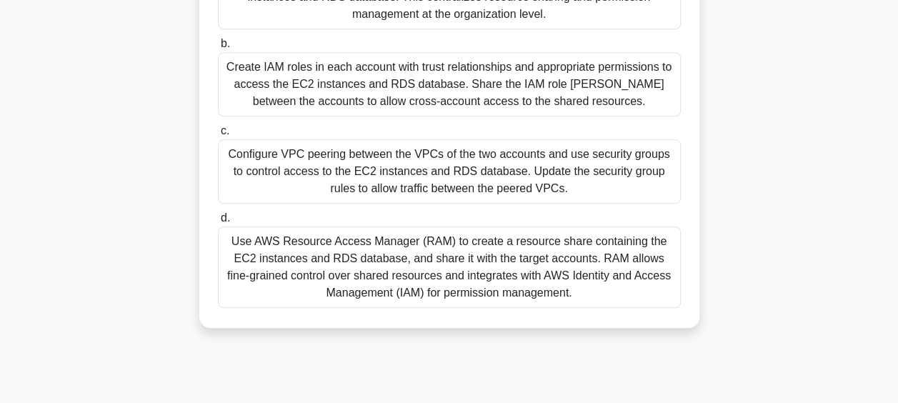
click at [363, 252] on div "Use AWS Resource Access Manager (RAM) to create a resource share containing the…" at bounding box center [449, 266] width 463 height 81
click at [218, 223] on input "d. Use AWS Resource Access Manager (RAM) to create a resource share containing …" at bounding box center [218, 218] width 0 height 9
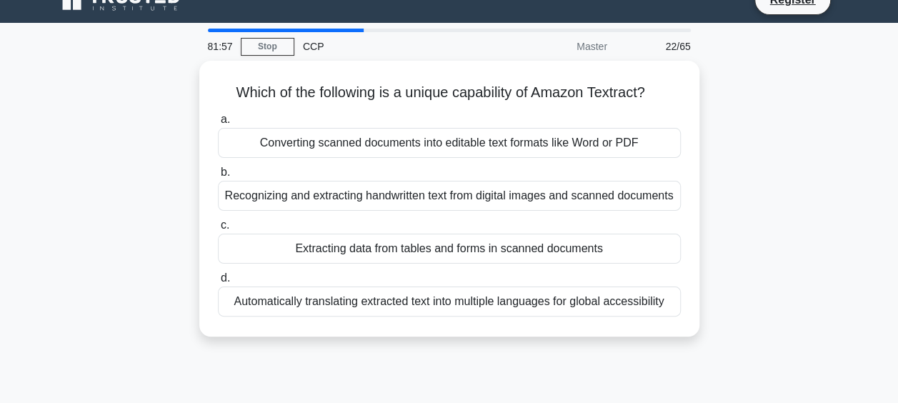
scroll to position [0, 0]
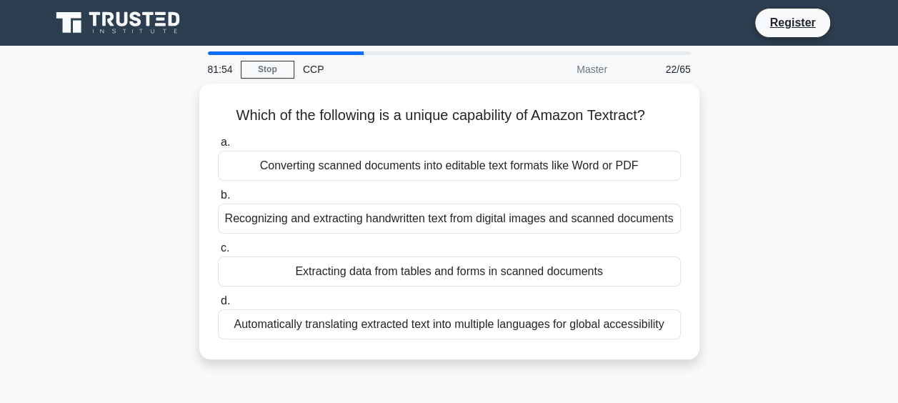
drag, startPoint x: 217, startPoint y: 107, endPoint x: 680, endPoint y: 364, distance: 529.5
click at [680, 364] on div "Which of the following is a unique capability of Amazon Textract? .spinner_0XTQ…" at bounding box center [449, 230] width 814 height 293
click at [759, 144] on div "Which of the following is a unique capability of Amazon Textract? .spinner_0XTQ…" at bounding box center [449, 230] width 814 height 293
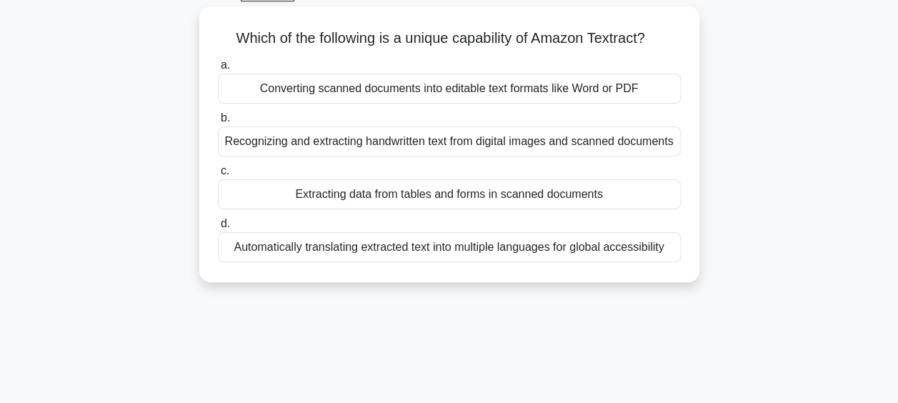
scroll to position [369, 0]
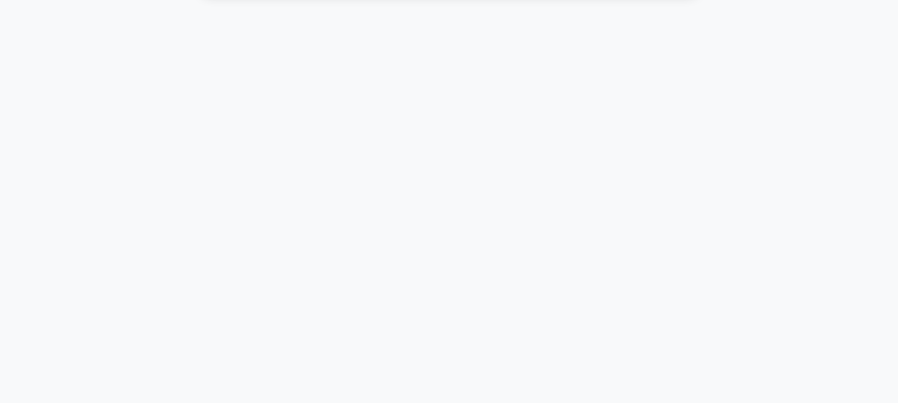
drag, startPoint x: 226, startPoint y: 110, endPoint x: 760, endPoint y: 149, distance: 535.7
click at [760, 149] on div "81:37 Stop CCP Master 22/65 Which of the following is a unique capability of Am…" at bounding box center [449, 40] width 814 height 714
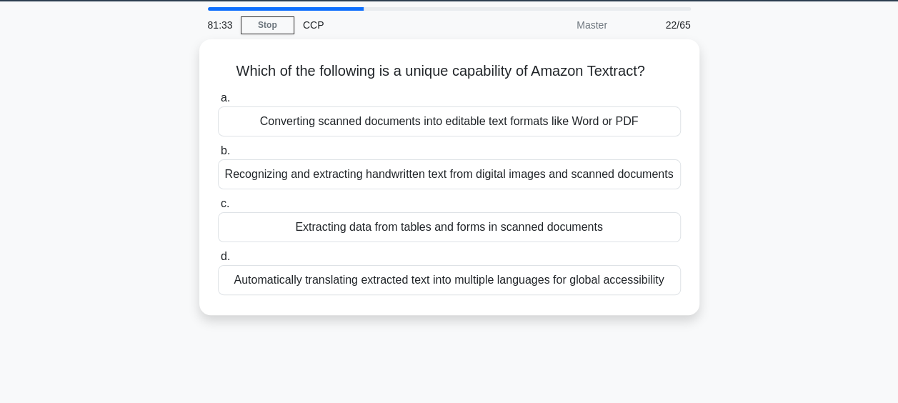
scroll to position [0, 0]
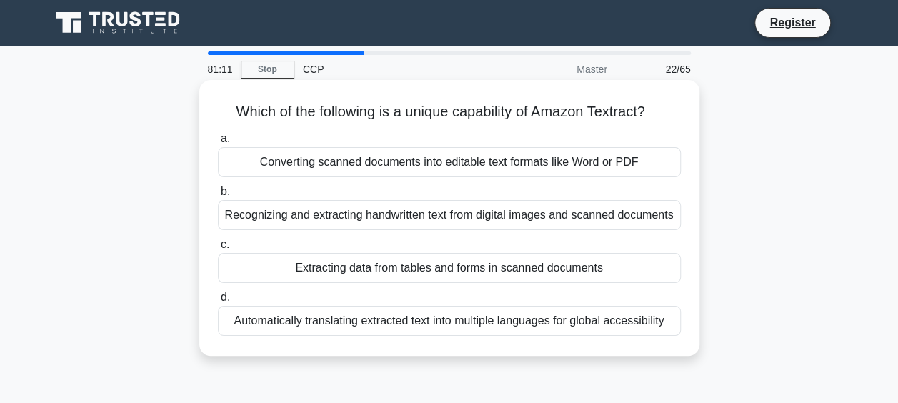
click at [350, 271] on div "Extracting data from tables and forms in scanned documents" at bounding box center [449, 268] width 463 height 30
click at [218, 249] on input "c. Extracting data from tables and forms in scanned documents" at bounding box center [218, 244] width 0 height 9
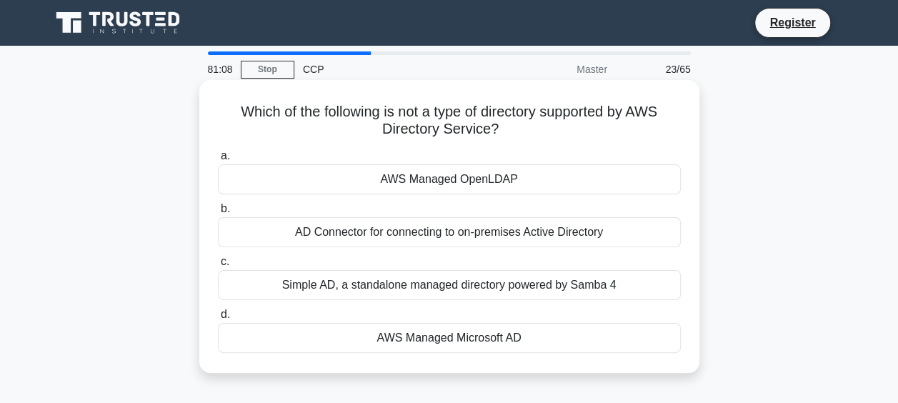
drag, startPoint x: 233, startPoint y: 117, endPoint x: 539, endPoint y: 352, distance: 385.6
click at [539, 352] on div "Which of the following is not a type of directory supported by AWS Directory Se…" at bounding box center [449, 226] width 489 height 281
click at [336, 179] on div "AWS Managed OpenLDAP" at bounding box center [449, 179] width 463 height 30
click at [218, 161] on input "a. AWS Managed OpenLDAP" at bounding box center [218, 155] width 0 height 9
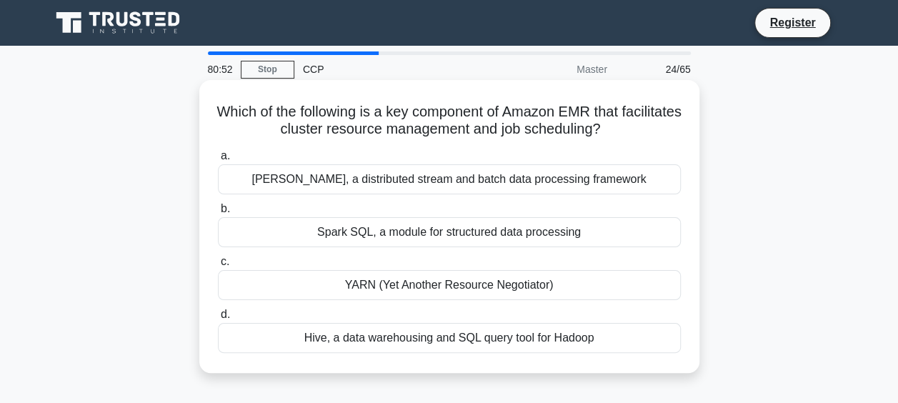
drag, startPoint x: 237, startPoint y: 109, endPoint x: 602, endPoint y: 351, distance: 438.4
click at [602, 351] on div "Which of the following is a key component of Amazon EMR that facilitates cluste…" at bounding box center [449, 226] width 489 height 281
click at [326, 283] on div "YARN (Yet Another Resource Negotiator)" at bounding box center [449, 285] width 463 height 30
click at [218, 266] on input "c. YARN (Yet Another Resource Negotiator)" at bounding box center [218, 261] width 0 height 9
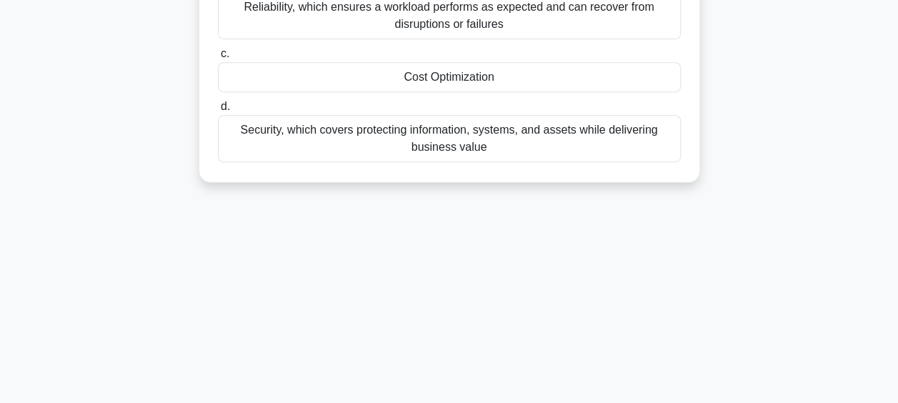
scroll to position [369, 0]
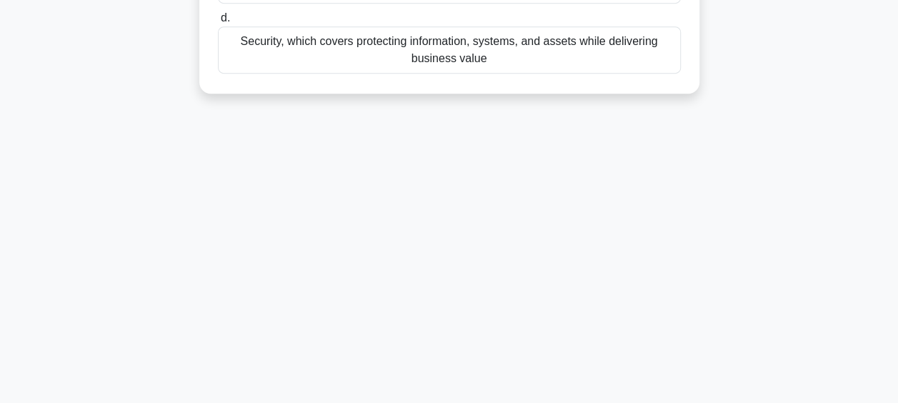
drag, startPoint x: 217, startPoint y: 111, endPoint x: 635, endPoint y: 435, distance: 528.5
click at [635, 402] on html "Register 78:57 Stop CCP" at bounding box center [449, 16] width 898 height 771
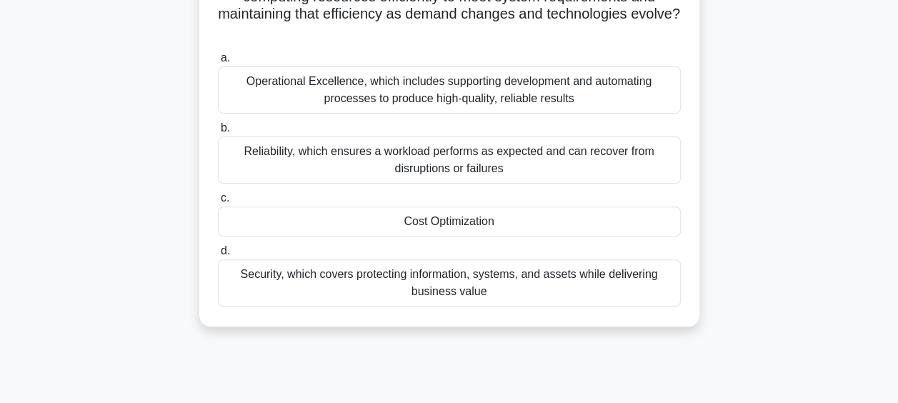
scroll to position [129, 0]
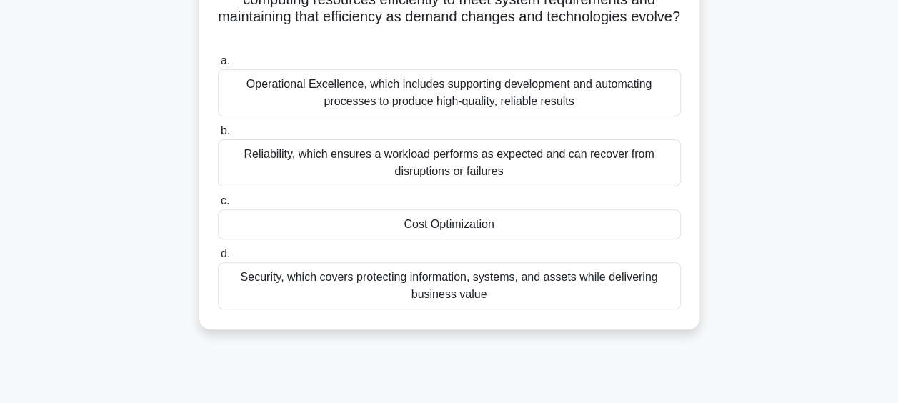
click at [462, 222] on div "Cost Optimization" at bounding box center [449, 224] width 463 height 30
click at [218, 206] on input "c. Cost Optimization" at bounding box center [218, 200] width 0 height 9
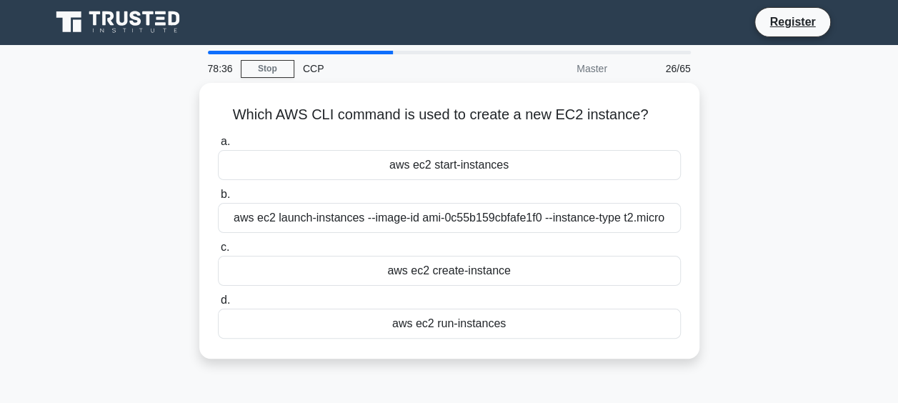
scroll to position [0, 0]
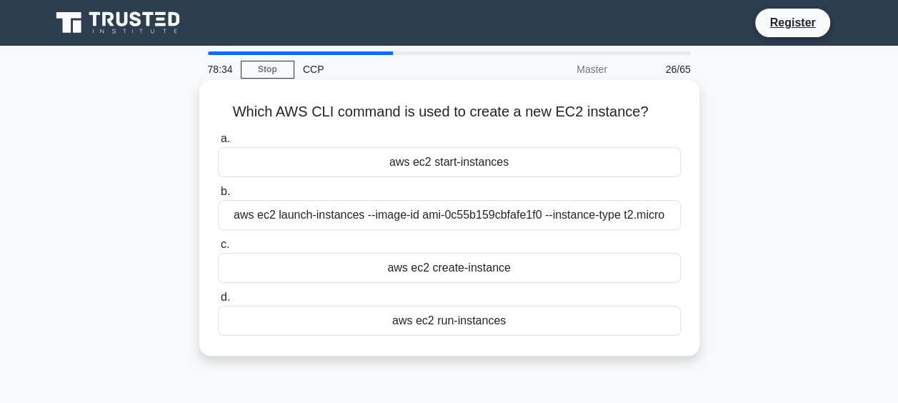
drag, startPoint x: 544, startPoint y: 361, endPoint x: 226, endPoint y: 120, distance: 399.3
click at [226, 120] on div "Which AWS CLI command is used to create a new EC2 instance? .spinner_0XTQ{trans…" at bounding box center [449, 230] width 814 height 293
click at [429, 169] on div "aws ec2 start-instances" at bounding box center [449, 162] width 463 height 30
click at [218, 144] on input "a. aws ec2 start-instances" at bounding box center [218, 138] width 0 height 9
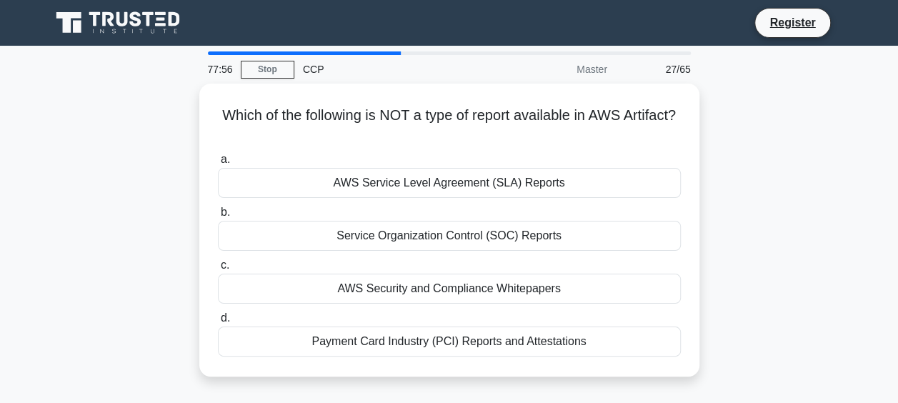
drag, startPoint x: 239, startPoint y: 116, endPoint x: 639, endPoint y: 383, distance: 480.0
click at [639, 383] on div "Which of the following is NOT a type of report available in AWS Artifact? .spin…" at bounding box center [449, 239] width 814 height 310
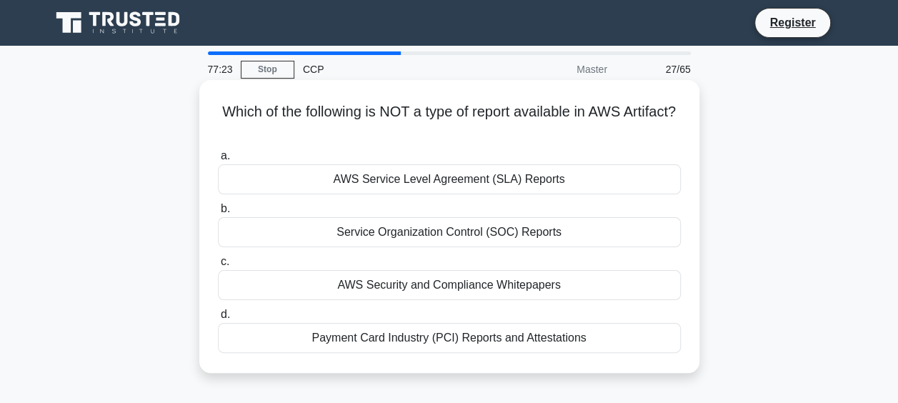
click at [376, 181] on div "AWS Service Level Agreement (SLA) Reports" at bounding box center [449, 179] width 463 height 30
click at [218, 161] on input "a. AWS Service Level Agreement (SLA) Reports" at bounding box center [218, 155] width 0 height 9
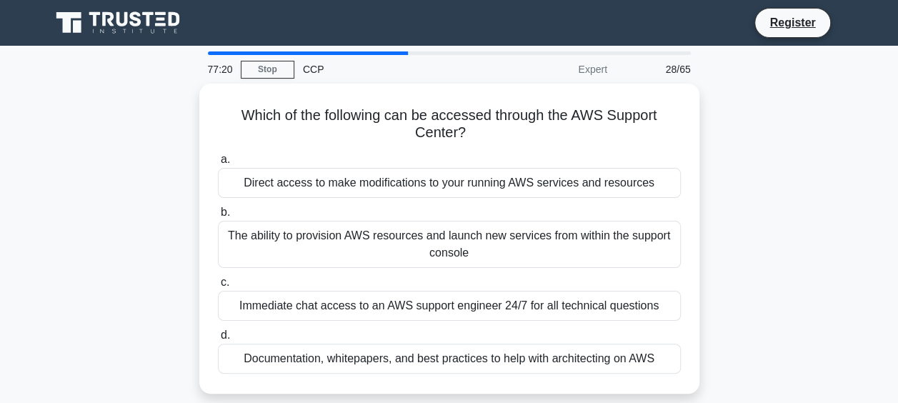
drag, startPoint x: 232, startPoint y: 111, endPoint x: 704, endPoint y: 364, distance: 535.9
click at [704, 364] on div "Which of the following can be accessed through the AWS Support Center? .spinner…" at bounding box center [449, 247] width 814 height 327
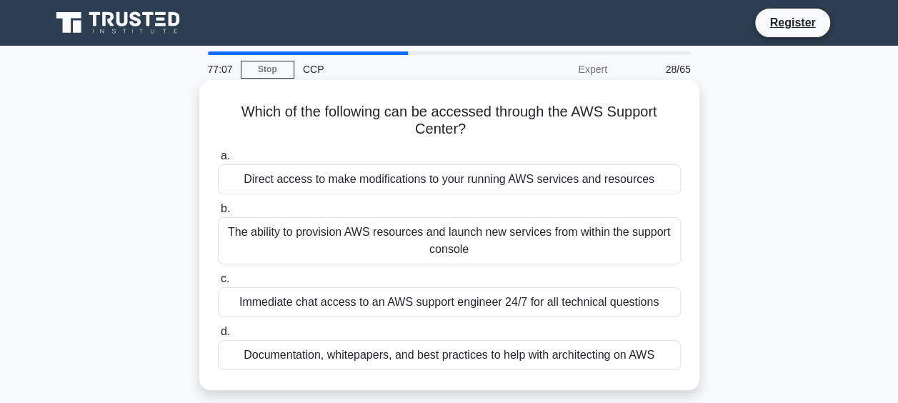
click at [259, 356] on div "Documentation, whitepapers, and best practices to help with architecting on AWS" at bounding box center [449, 355] width 463 height 30
click at [218, 336] on input "d. Documentation, whitepapers, and best practices to help with architecting on …" at bounding box center [218, 331] width 0 height 9
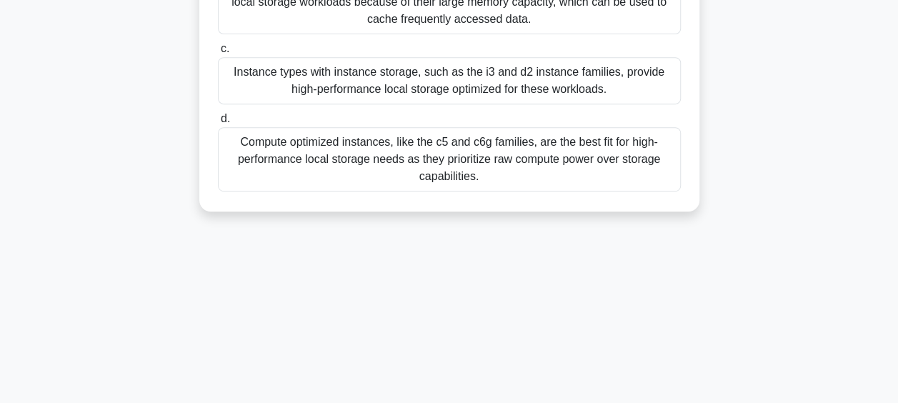
scroll to position [369, 0]
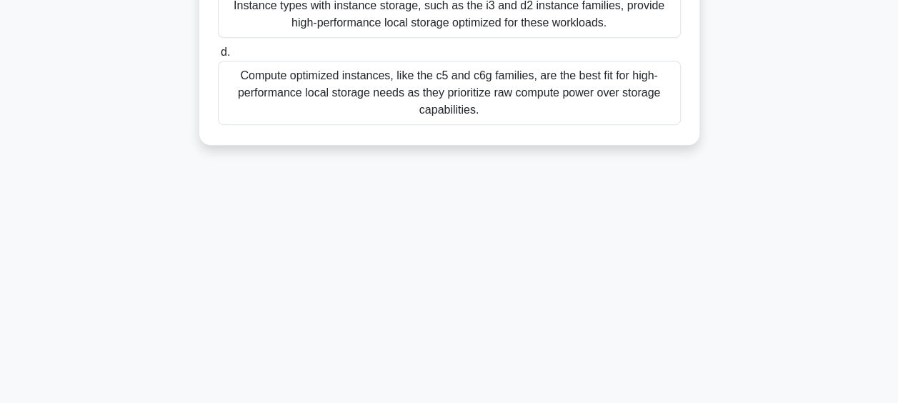
drag, startPoint x: 234, startPoint y: 115, endPoint x: 494, endPoint y: 262, distance: 298.7
click at [494, 262] on div "77:03 Stop CCP Master 29/65 Which Amazon EC2 instance type is best suited for w…" at bounding box center [449, 40] width 814 height 714
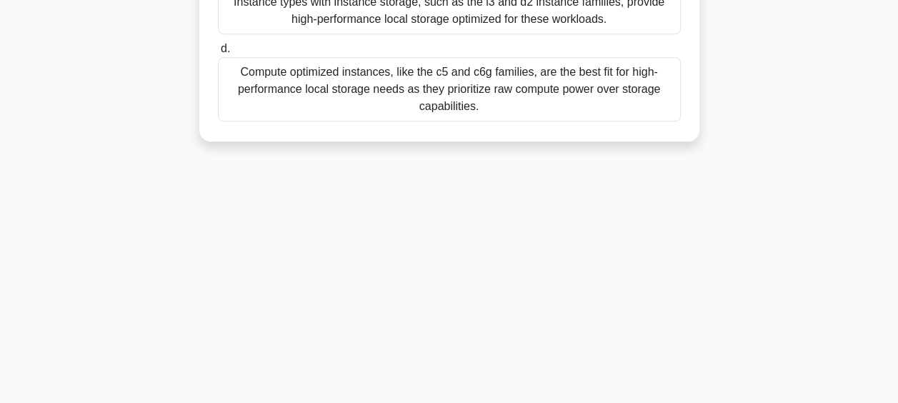
click at [374, 16] on div "Instance types with instance storage, such as the i3 and d2 instance families, …" at bounding box center [449, 10] width 463 height 47
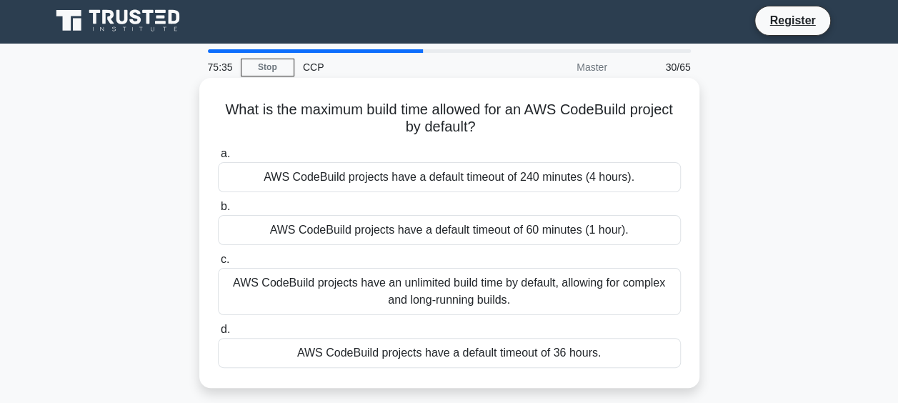
scroll to position [0, 0]
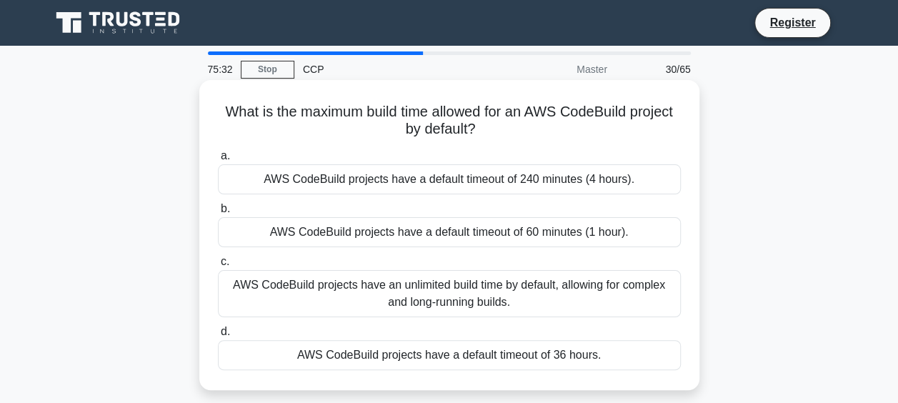
drag, startPoint x: 618, startPoint y: 369, endPoint x: 211, endPoint y: 115, distance: 479.0
click at [211, 115] on div "What is the maximum build time allowed for an AWS CodeBuild project by default?…" at bounding box center [449, 235] width 489 height 299
click at [351, 233] on div "AWS CodeBuild projects have a default timeout of 60 minutes (1 hour)." at bounding box center [449, 232] width 463 height 30
click at [218, 214] on input "b. AWS CodeBuild projects have a default timeout of 60 minutes (1 hour)." at bounding box center [218, 208] width 0 height 9
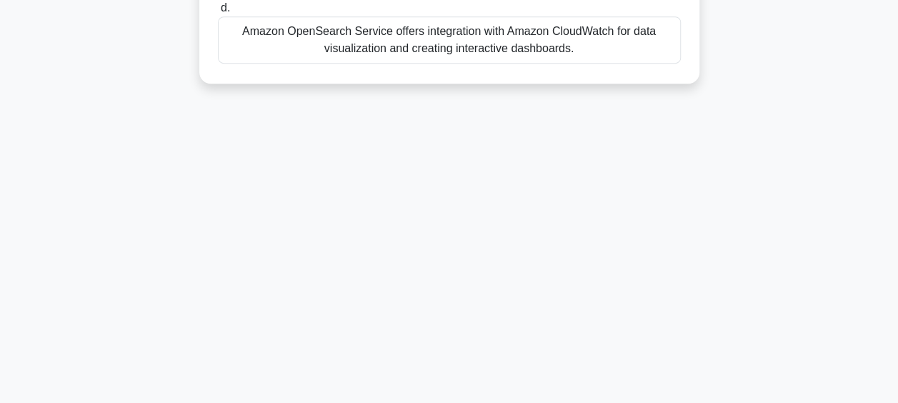
scroll to position [369, 0]
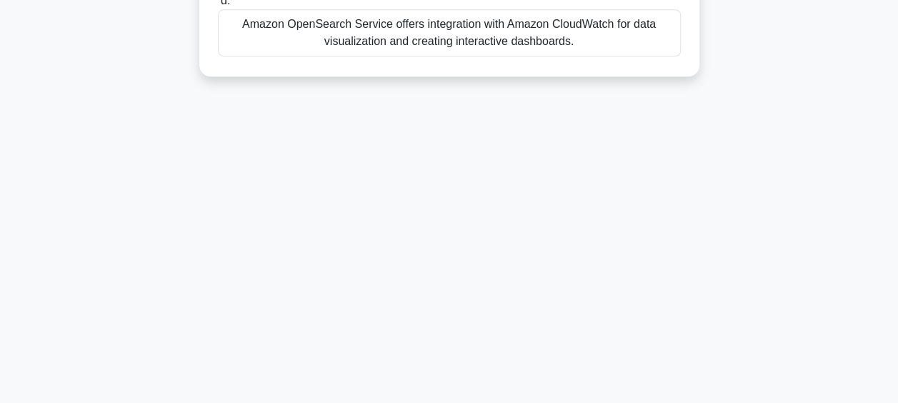
drag, startPoint x: 217, startPoint y: 110, endPoint x: 720, endPoint y: 399, distance: 580.1
click at [720, 399] on main "74:53 Stop CCP Master 31/65 Amazon OpenSearch Service offers integration with w…" at bounding box center [449, 40] width 898 height 726
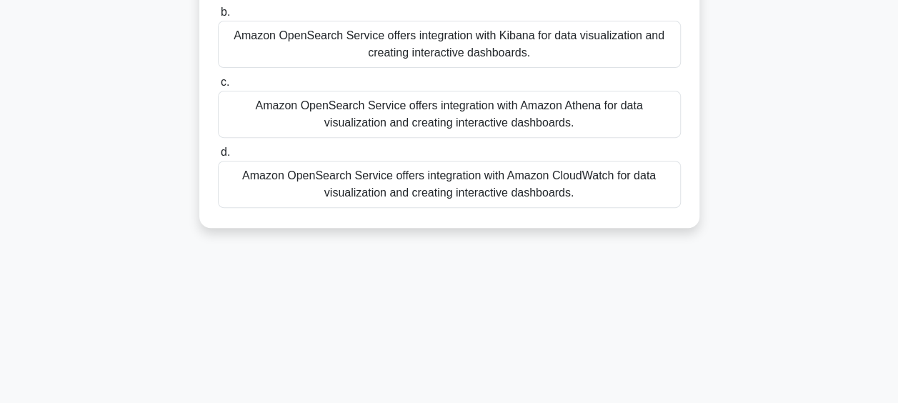
scroll to position [216, 0]
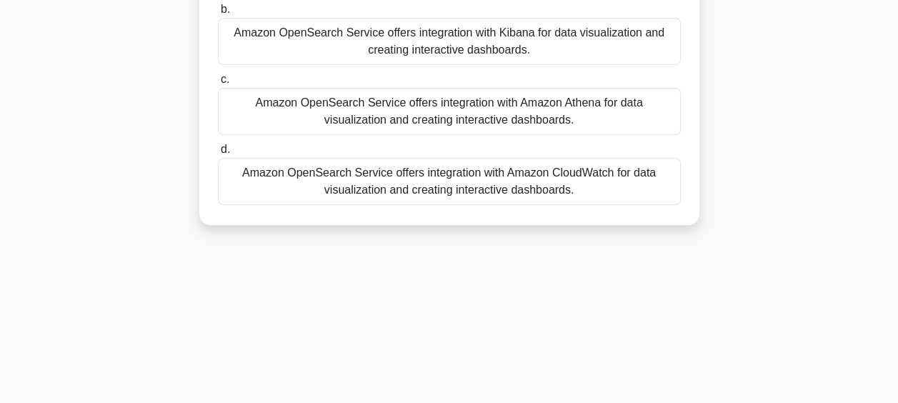
click at [509, 48] on div "Amazon OpenSearch Service offers integration with Kibana for data visualization…" at bounding box center [449, 41] width 463 height 47
click at [218, 14] on input "b. Amazon OpenSearch Service offers integration with Kibana for data visualizat…" at bounding box center [218, 9] width 0 height 9
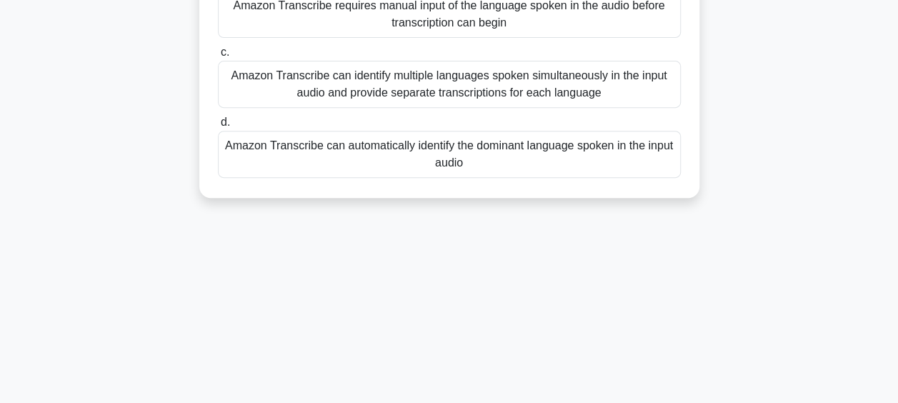
scroll to position [369, 0]
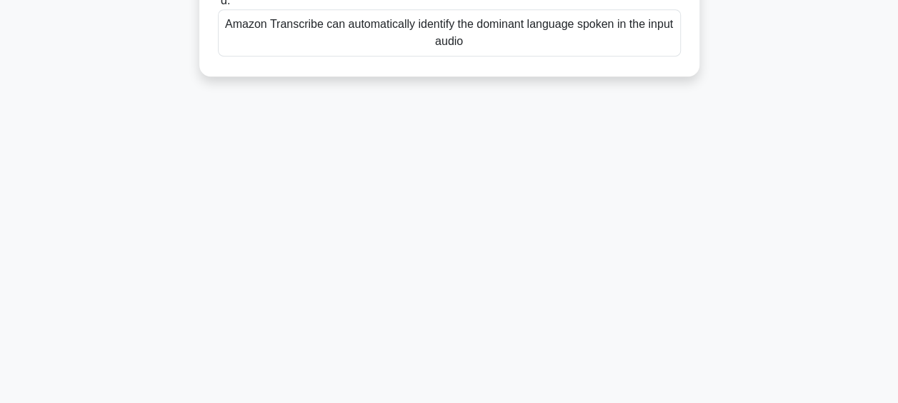
drag, startPoint x: 234, startPoint y: 104, endPoint x: 589, endPoint y: 439, distance: 487.6
click at [589, 402] on html "Register 74:33 Stop CCP" at bounding box center [449, 16] width 898 height 771
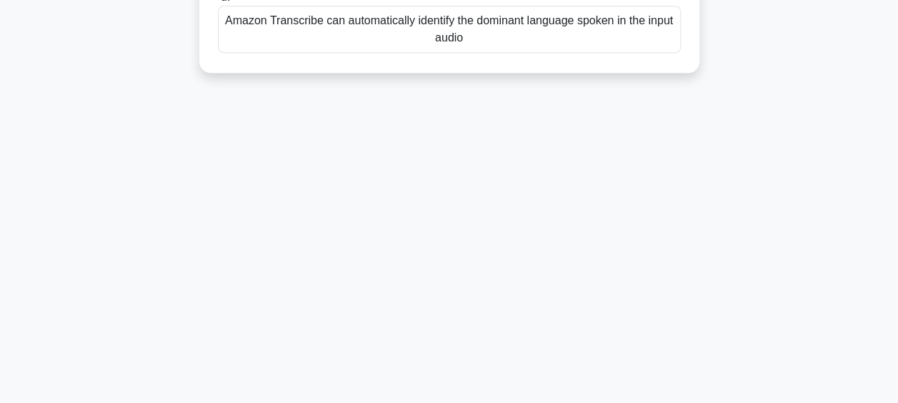
click at [304, 34] on div "Amazon Transcribe can automatically identify the dominant language spoken in th…" at bounding box center [449, 29] width 463 height 47
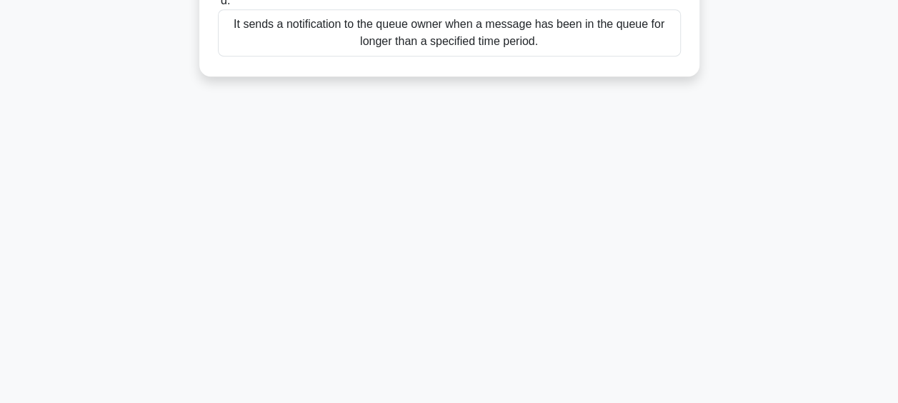
drag, startPoint x: 234, startPoint y: 110, endPoint x: 567, endPoint y: 351, distance: 411.8
click at [567, 351] on div "74:02 Stop CCP Master 33/65 Which of the following accurately describes the vis…" at bounding box center [449, 40] width 814 height 714
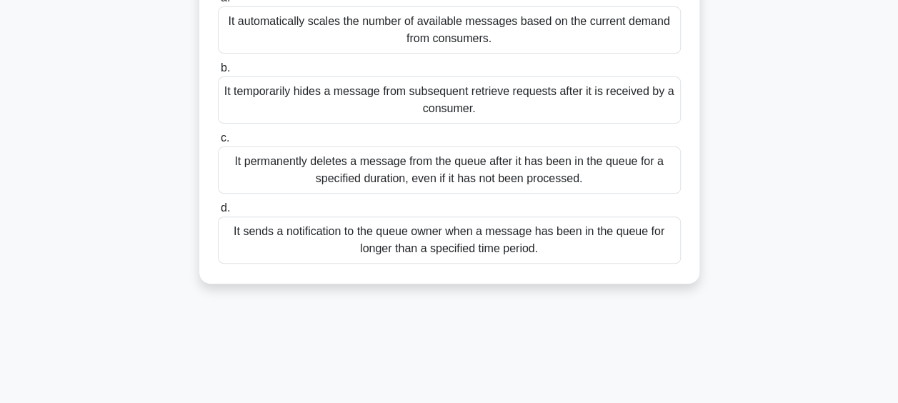
scroll to position [161, 0]
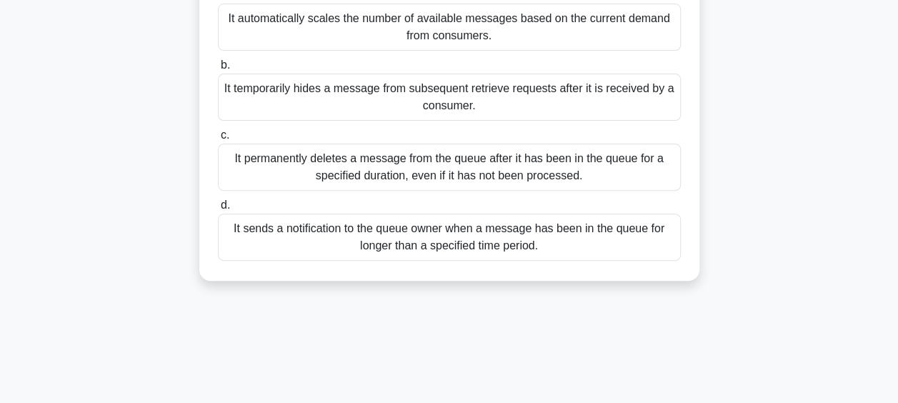
click at [460, 102] on div "It temporarily hides a message from subsequent retrieve requests after it is re…" at bounding box center [449, 97] width 463 height 47
click at [218, 70] on input "b. It temporarily hides a message from subsequent retrieve requests after it is…" at bounding box center [218, 65] width 0 height 9
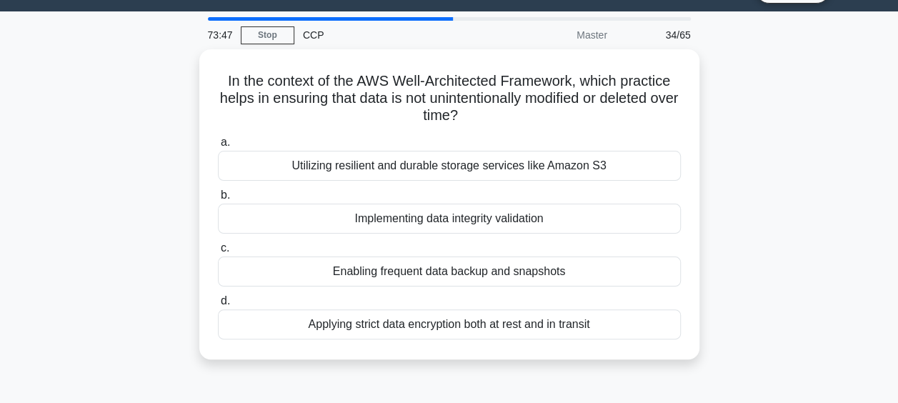
scroll to position [0, 0]
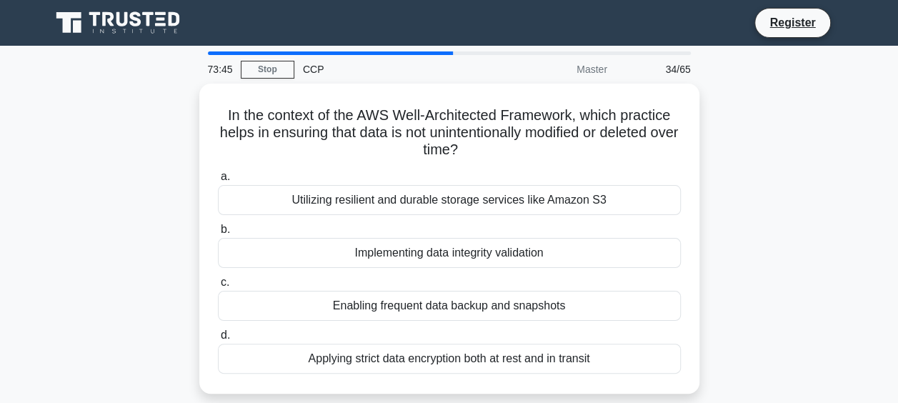
drag, startPoint x: 217, startPoint y: 109, endPoint x: 713, endPoint y: 376, distance: 563.1
click at [713, 376] on div "In the context of the AWS Well-Architected Framework, which practice helps in e…" at bounding box center [449, 247] width 814 height 327
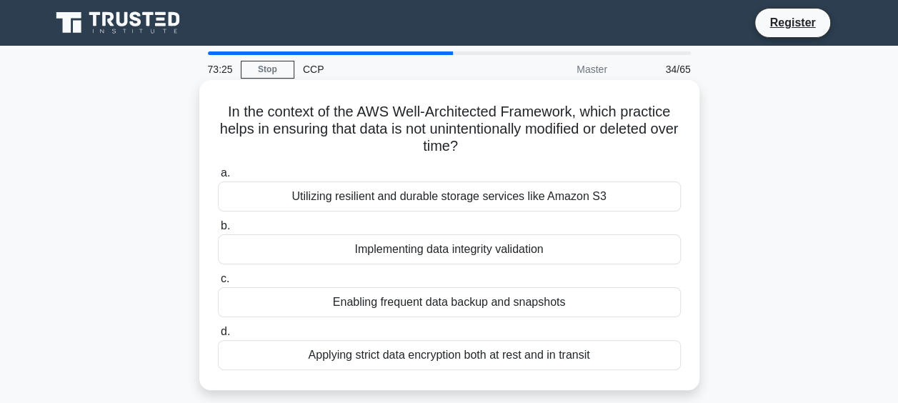
click at [409, 252] on div "Implementing data integrity validation" at bounding box center [449, 249] width 463 height 30
click at [218, 231] on input "b. Implementing data integrity validation" at bounding box center [218, 225] width 0 height 9
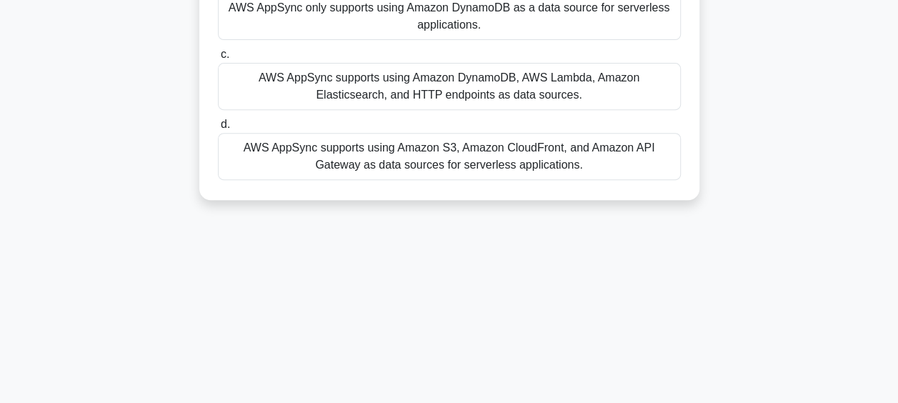
scroll to position [369, 0]
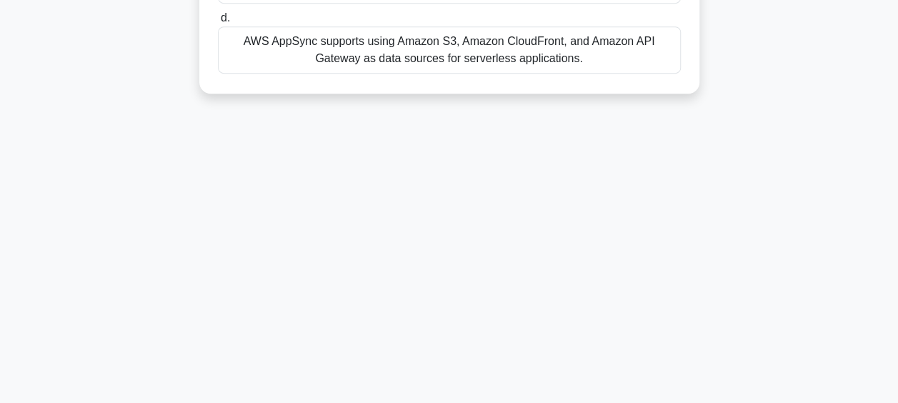
drag, startPoint x: 222, startPoint y: 114, endPoint x: 579, endPoint y: 249, distance: 381.1
click at [579, 249] on div "73:21 Stop CCP Master 35/65 When using AWS AppSync to build a serverless applic…" at bounding box center [449, 40] width 814 height 714
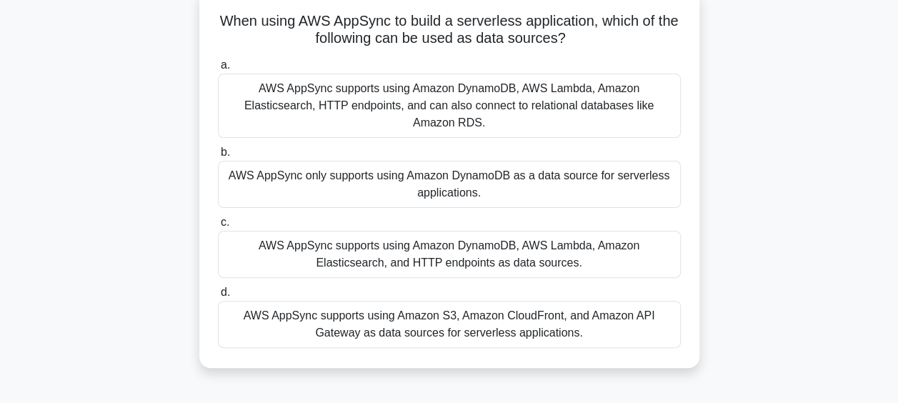
scroll to position [76, 0]
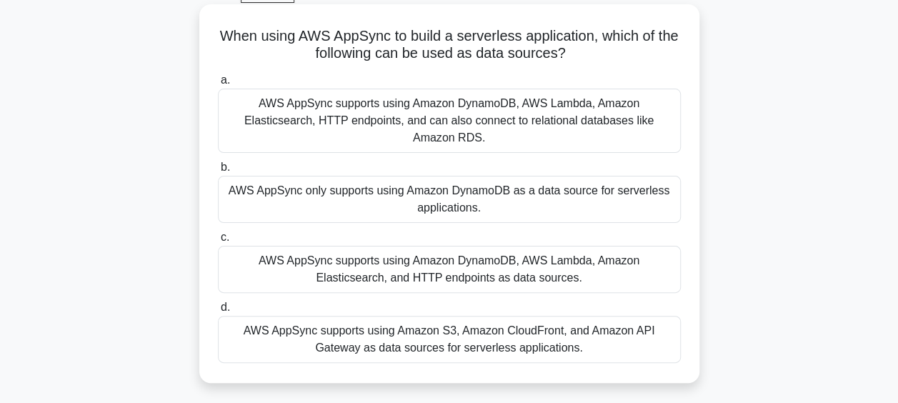
click at [219, 246] on div "AWS AppSync supports using Amazon DynamoDB, AWS Lambda, Amazon Elasticsearch, a…" at bounding box center [449, 269] width 463 height 47
click at [218, 233] on input "c. AWS AppSync supports using Amazon DynamoDB, AWS Lambda, Amazon Elasticsearch…" at bounding box center [218, 237] width 0 height 9
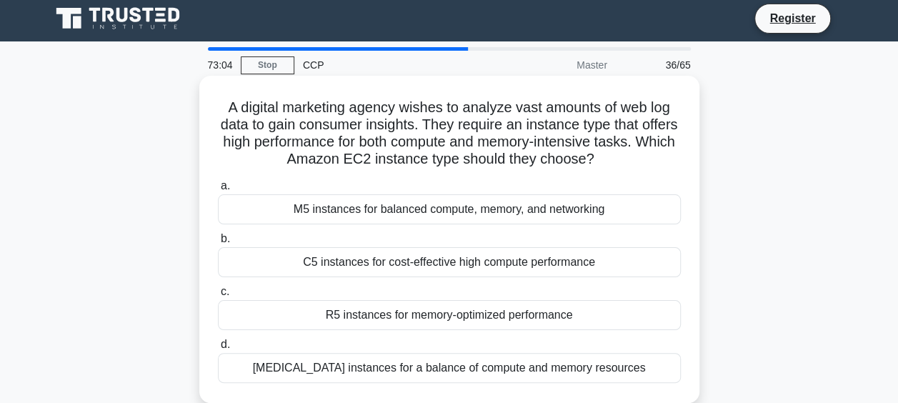
scroll to position [0, 0]
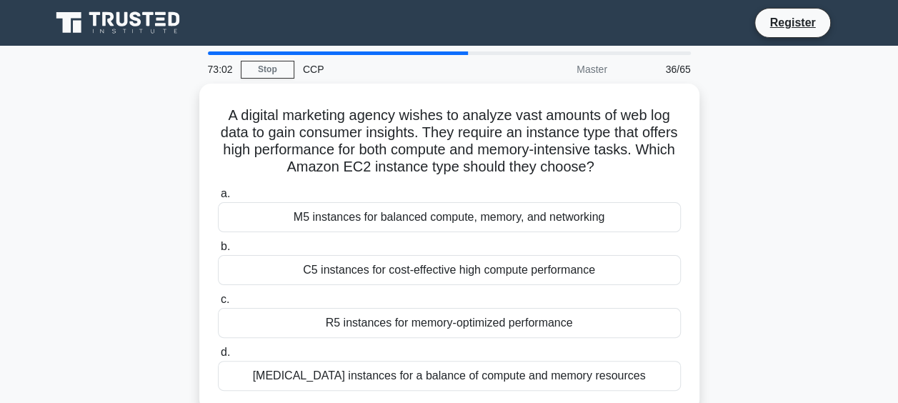
drag, startPoint x: 625, startPoint y: 391, endPoint x: 200, endPoint y: 73, distance: 531.1
click at [200, 73] on div "73:02 Stop CCP Master 36/65 A digital marketing agency wishes to analyze vast a…" at bounding box center [449, 408] width 814 height 714
click at [200, 73] on div "73:00" at bounding box center [219, 69] width 41 height 29
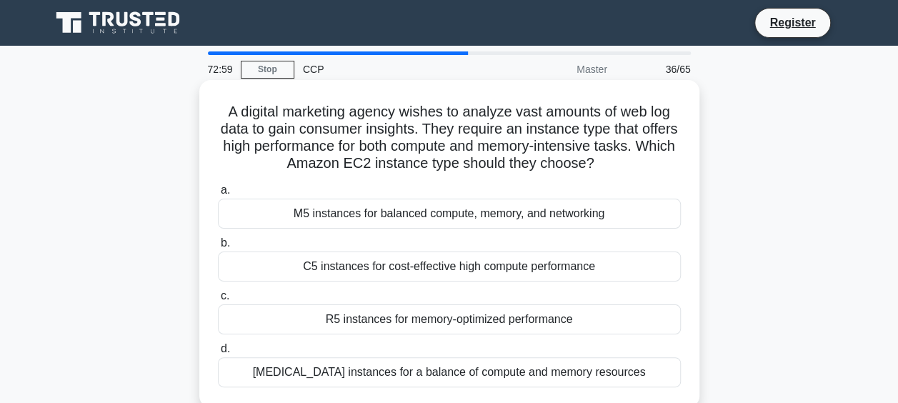
click at [205, 106] on div "A digital marketing agency wishes to analyze vast amounts of web log data to ga…" at bounding box center [449, 244] width 489 height 316
drag, startPoint x: 213, startPoint y: 107, endPoint x: 633, endPoint y: 373, distance: 497.0
click at [633, 373] on div "A digital marketing agency wishes to analyze vast amounts of web log data to ga…" at bounding box center [449, 244] width 489 height 316
click at [271, 220] on div "M5 instances for balanced compute, memory, and networking" at bounding box center [449, 214] width 463 height 30
click at [218, 195] on input "a. M5 instances for balanced compute, memory, and networking" at bounding box center [218, 190] width 0 height 9
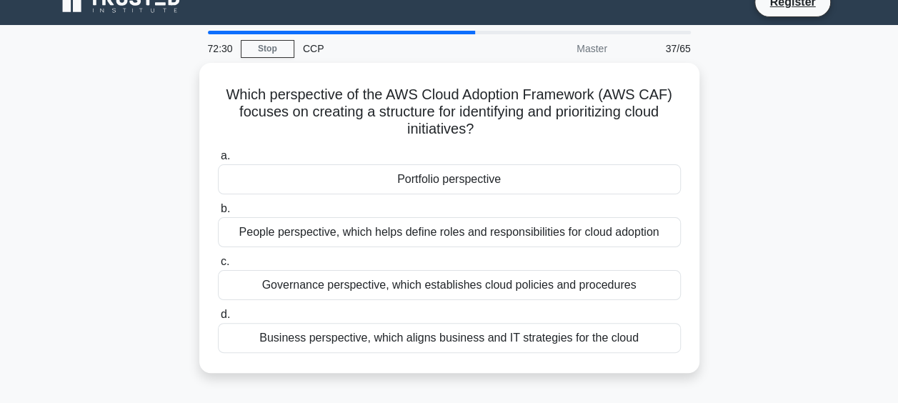
scroll to position [47, 0]
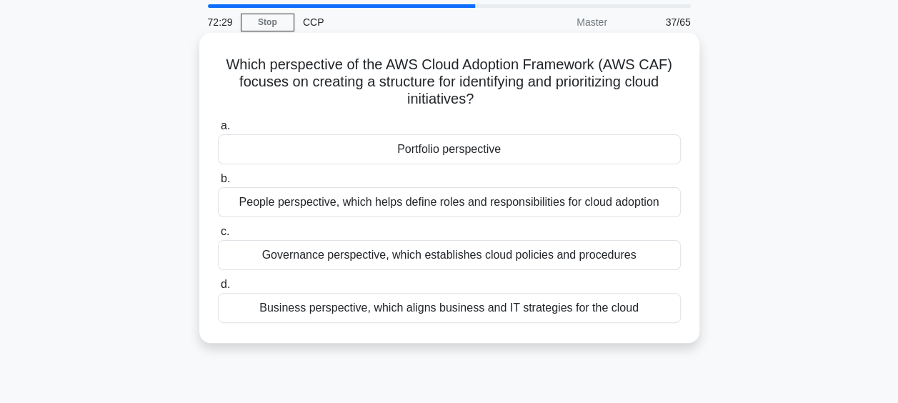
drag, startPoint x: 222, startPoint y: 112, endPoint x: 644, endPoint y: 329, distance: 474.1
click at [644, 329] on div "Which perspective of the AWS Cloud Adoption Framework (AWS CAF) focuses on crea…" at bounding box center [449, 188] width 489 height 299
click at [276, 151] on div "Portfolio perspective" at bounding box center [449, 149] width 463 height 30
click at [218, 131] on input "a. Portfolio perspective" at bounding box center [218, 125] width 0 height 9
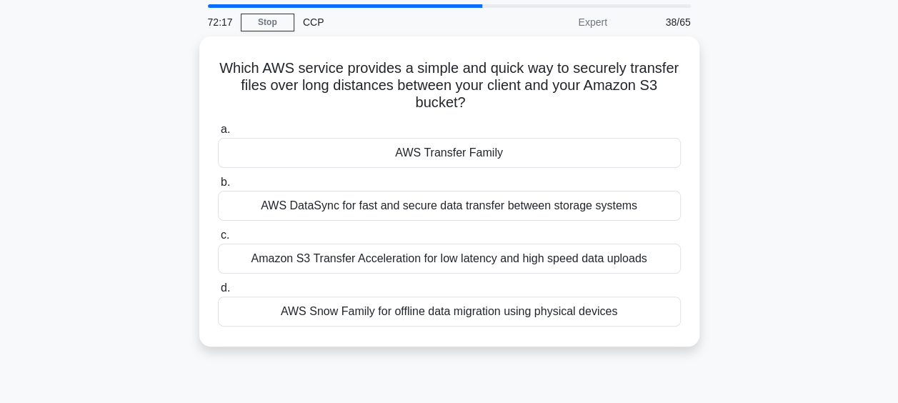
scroll to position [0, 0]
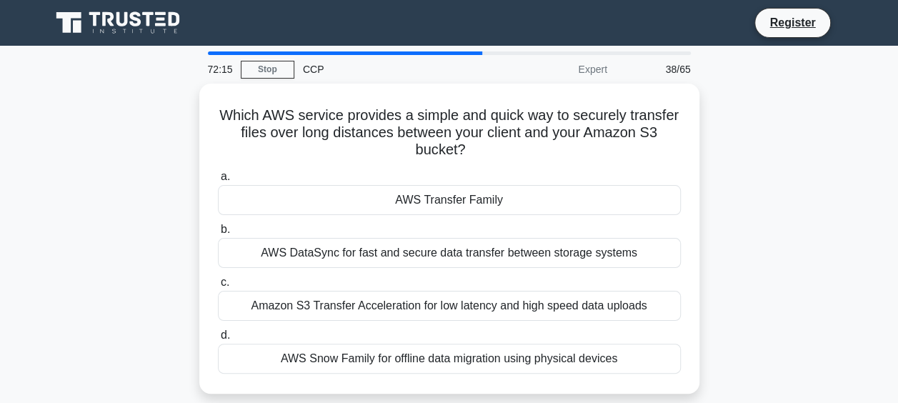
drag, startPoint x: 236, startPoint y: 109, endPoint x: 647, endPoint y: 391, distance: 499.3
click at [647, 391] on div "Which AWS service provides a simple and quick way to securely transfer files ov…" at bounding box center [449, 239] width 500 height 310
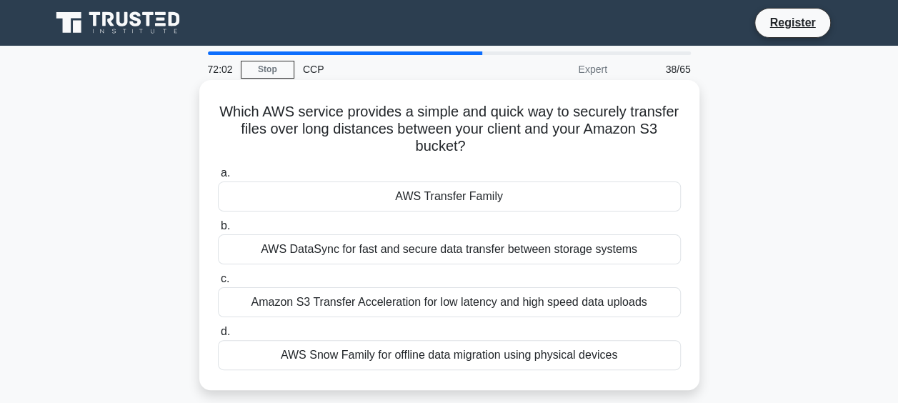
click at [286, 301] on div "Amazon S3 Transfer Acceleration for low latency and high speed data uploads" at bounding box center [449, 302] width 463 height 30
click at [218, 284] on input "c. Amazon S3 Transfer Acceleration for low latency and high speed data uploads" at bounding box center [218, 278] width 0 height 9
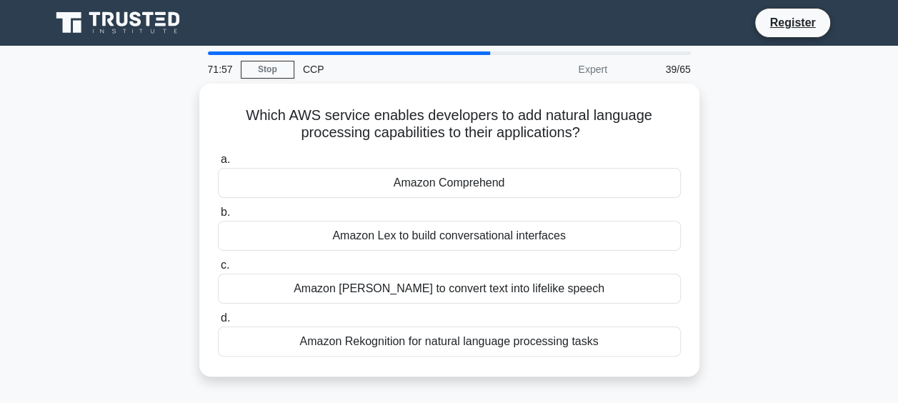
drag, startPoint x: 241, startPoint y: 109, endPoint x: 659, endPoint y: 403, distance: 511.1
click at [659, 402] on html "Register 71:57 Stop CCP" at bounding box center [449, 385] width 898 height 771
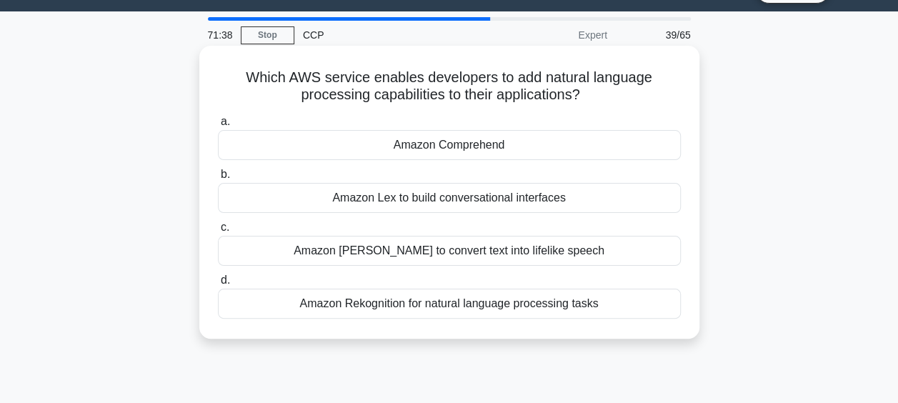
click at [316, 149] on div "Amazon Comprehend" at bounding box center [449, 145] width 463 height 30
click at [218, 126] on input "a. Amazon Comprehend" at bounding box center [218, 121] width 0 height 9
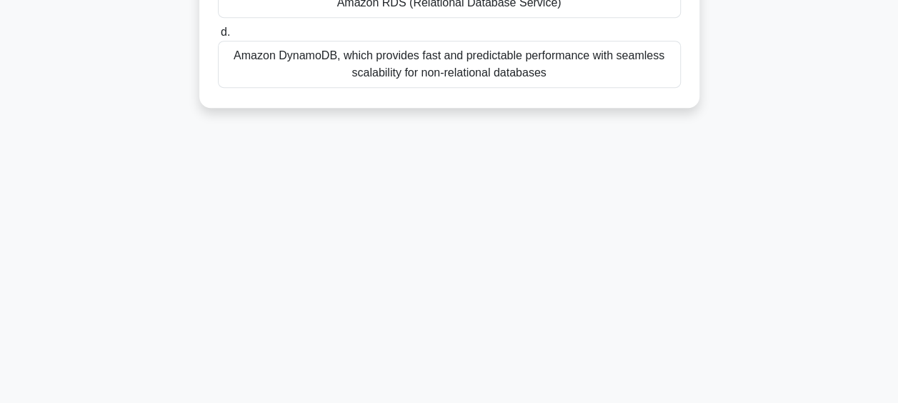
scroll to position [369, 0]
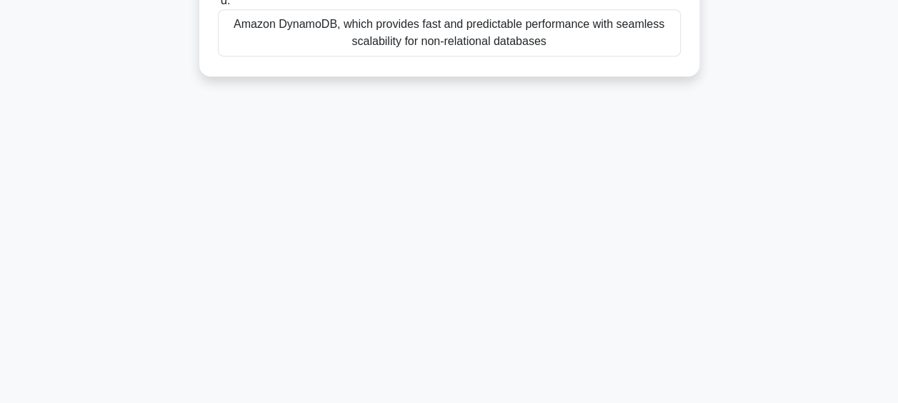
drag, startPoint x: 219, startPoint y: 113, endPoint x: 596, endPoint y: 439, distance: 499.3
click at [596, 402] on html "Register 71:35 Stop CCP" at bounding box center [449, 16] width 898 height 771
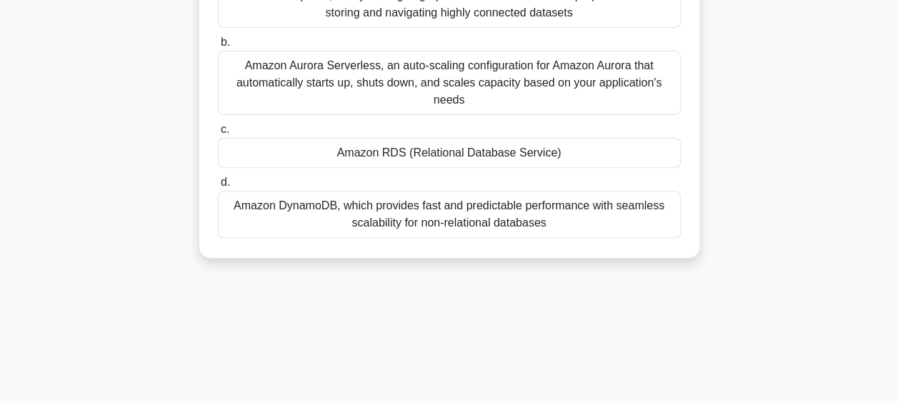
scroll to position [180, 0]
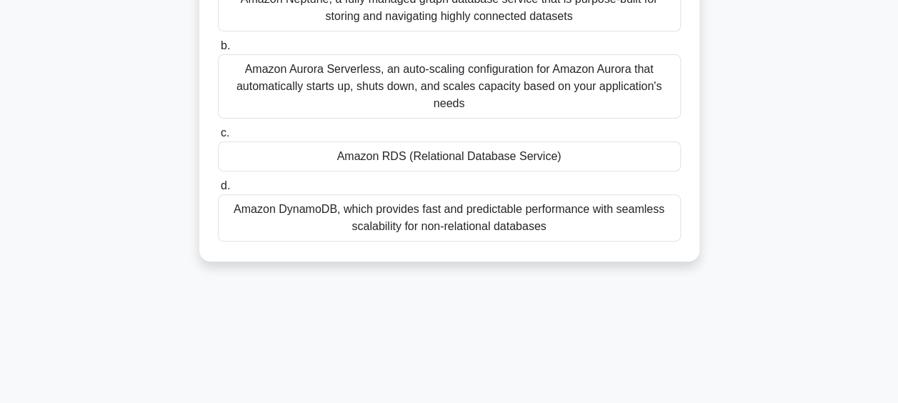
click at [418, 159] on div "Amazon RDS (Relational Database Service)" at bounding box center [449, 156] width 463 height 30
click at [218, 138] on input "c. Amazon RDS (Relational Database Service)" at bounding box center [218, 133] width 0 height 9
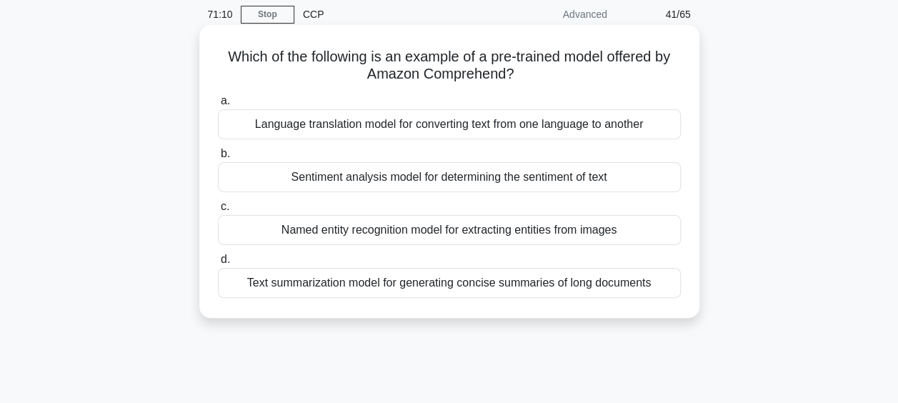
scroll to position [0, 0]
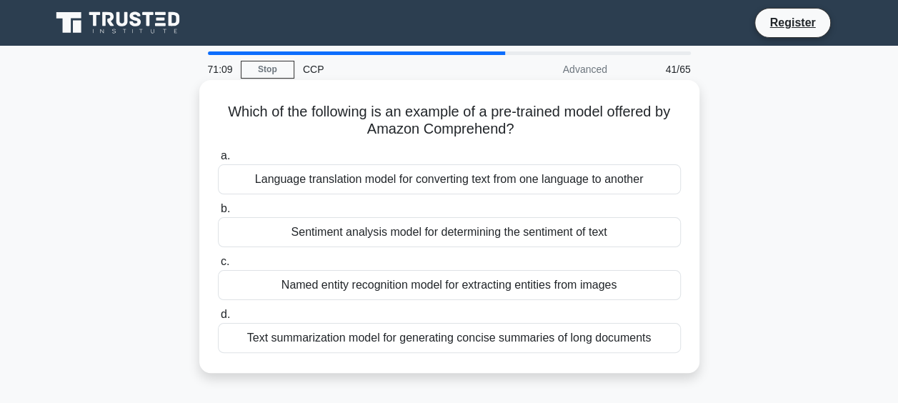
drag, startPoint x: 219, startPoint y: 114, endPoint x: 690, endPoint y: 344, distance: 524.2
click at [690, 344] on div "Which of the following is an example of a pre-trained model offered by Amazon C…" at bounding box center [449, 226] width 489 height 281
click at [396, 241] on div "Sentiment analysis model for determining the sentiment of text" at bounding box center [449, 232] width 463 height 30
click at [218, 214] on input "b. Sentiment analysis model for determining the sentiment of text" at bounding box center [218, 208] width 0 height 9
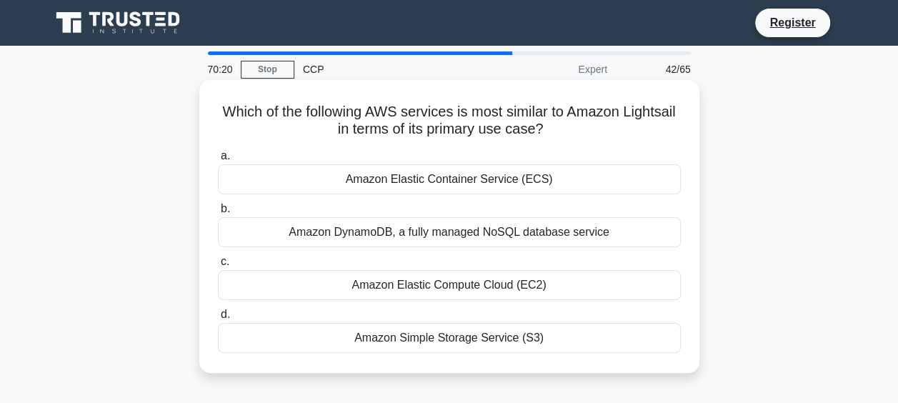
drag, startPoint x: 239, startPoint y: 117, endPoint x: 539, endPoint y: 352, distance: 380.5
click at [539, 352] on div "Which of the following AWS services is most similar to Amazon Lightsail in term…" at bounding box center [449, 226] width 489 height 281
click at [258, 290] on div "Amazon Elastic Compute Cloud (EC2)" at bounding box center [449, 285] width 463 height 30
click at [218, 266] on input "c. Amazon Elastic Compute Cloud (EC2)" at bounding box center [218, 261] width 0 height 9
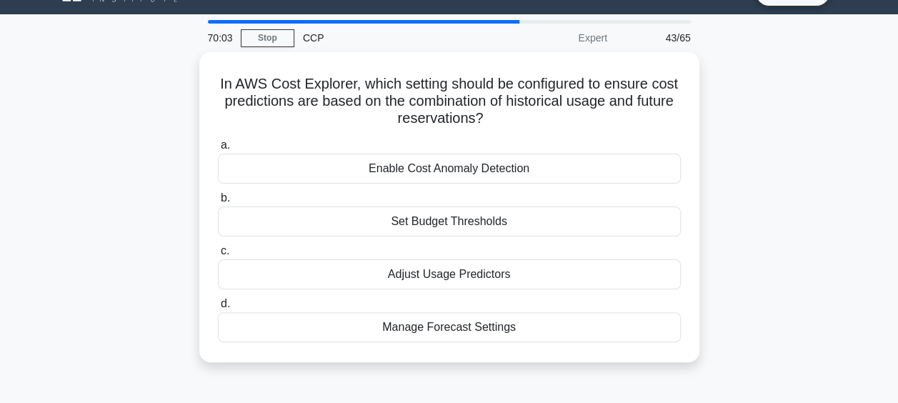
drag, startPoint x: 231, startPoint y: 116, endPoint x: 550, endPoint y: 394, distance: 423.2
click at [550, 394] on div "70:03 Stop CCP Expert 43/65 In AWS Cost Explorer, which setting should be confi…" at bounding box center [449, 377] width 814 height 714
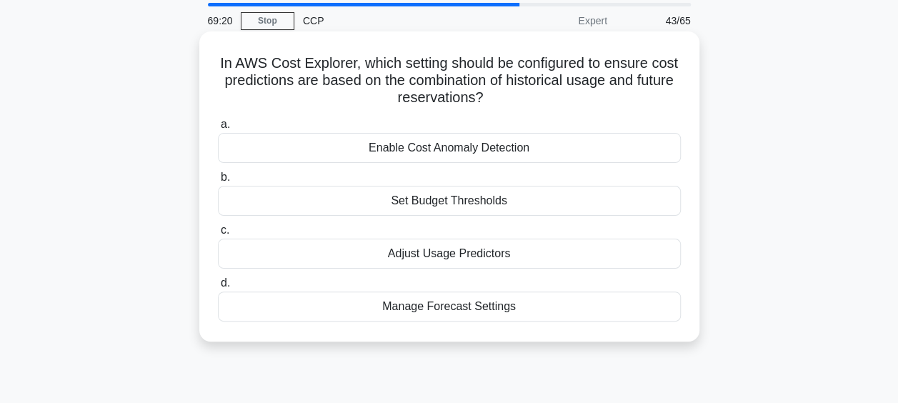
click at [270, 301] on div "Manage Forecast Settings" at bounding box center [449, 306] width 463 height 30
click at [218, 288] on input "d. Manage Forecast Settings" at bounding box center [218, 283] width 0 height 9
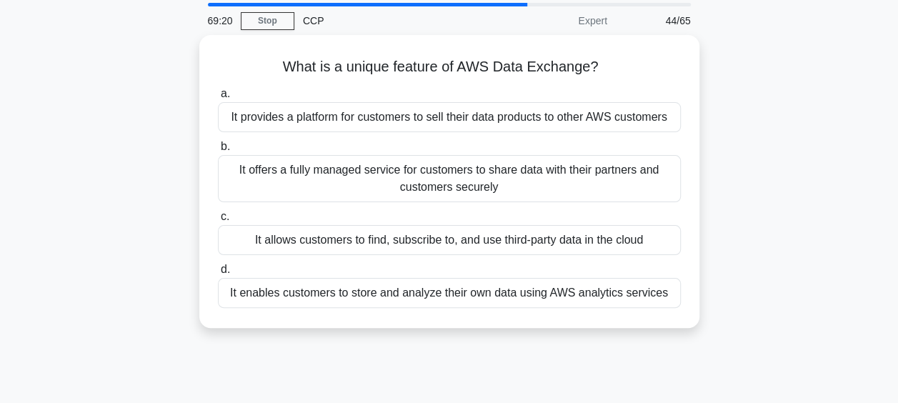
scroll to position [0, 0]
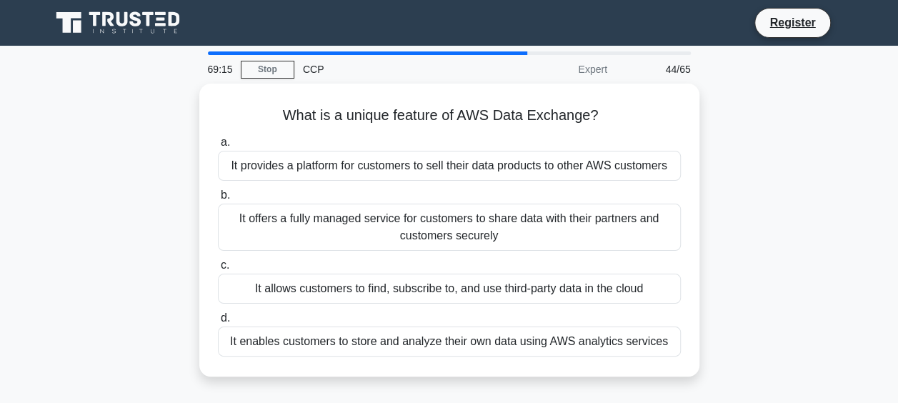
drag, startPoint x: 271, startPoint y: 119, endPoint x: 789, endPoint y: 388, distance: 583.0
click at [789, 388] on div "What is a unique feature of AWS Data Exchange? .spinner_0XTQ{transform-origin:c…" at bounding box center [449, 239] width 814 height 310
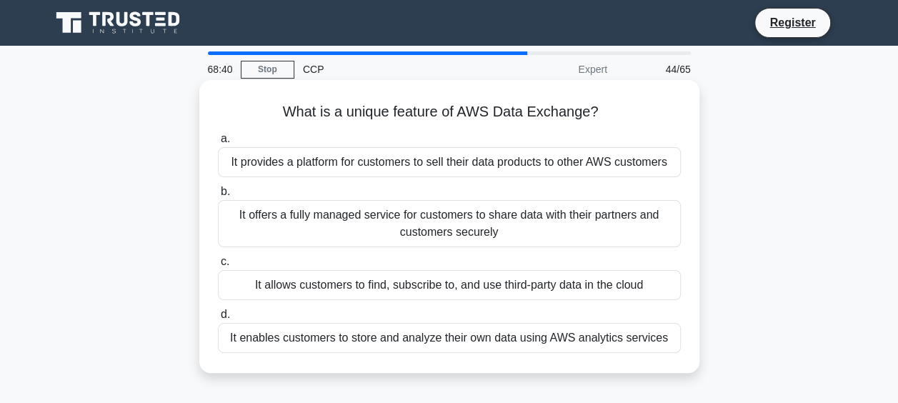
click at [299, 289] on div "It allows customers to find, subscribe to, and use third-party data in the cloud" at bounding box center [449, 285] width 463 height 30
click at [218, 266] on input "c. It allows customers to find, subscribe to, and use third-party data in the c…" at bounding box center [218, 261] width 0 height 9
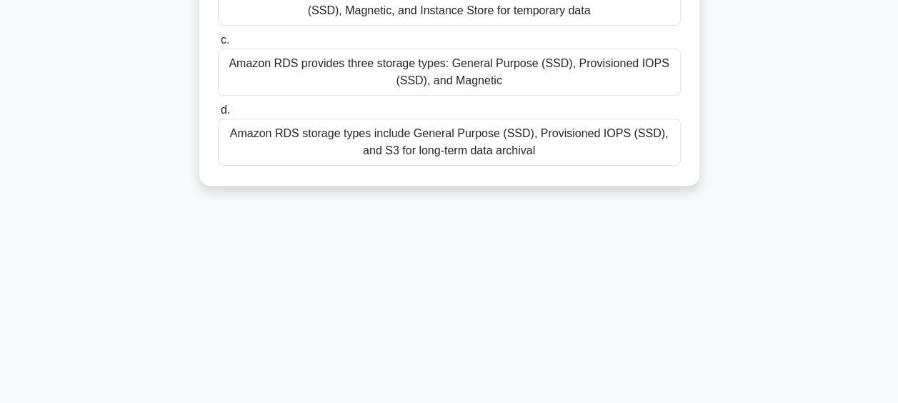
scroll to position [369, 0]
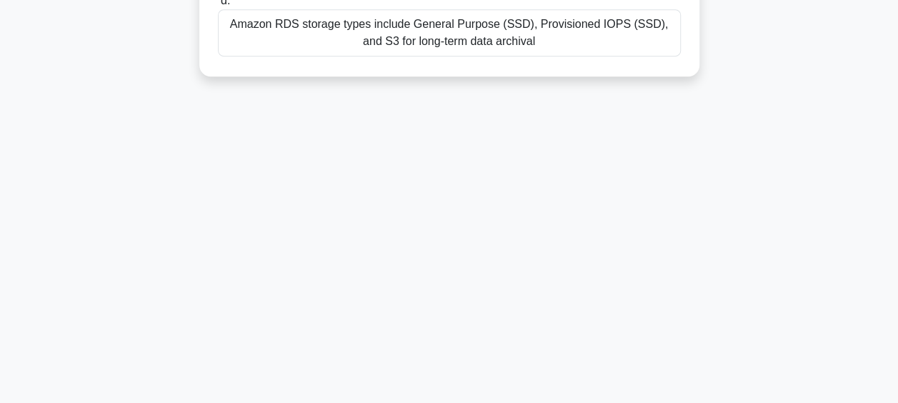
drag, startPoint x: 217, startPoint y: 114, endPoint x: 536, endPoint y: 277, distance: 357.8
click at [536, 277] on div "68:37 Stop CCP Master 45/65 Which of the following statements about Amazon RDS …" at bounding box center [449, 40] width 814 height 714
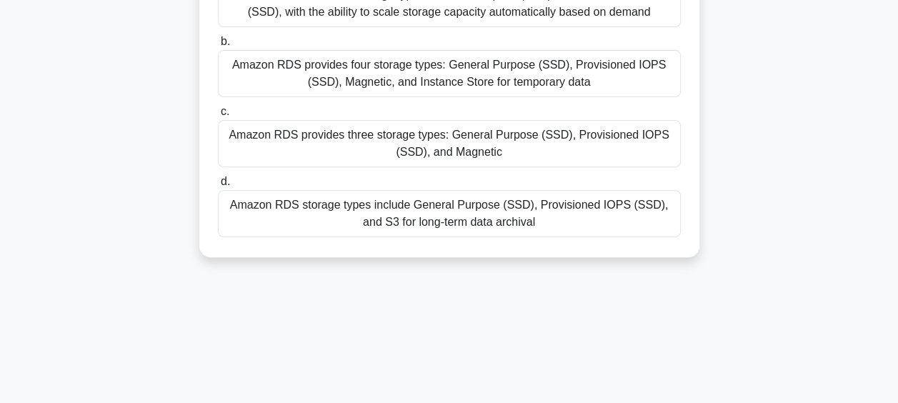
scroll to position [157, 0]
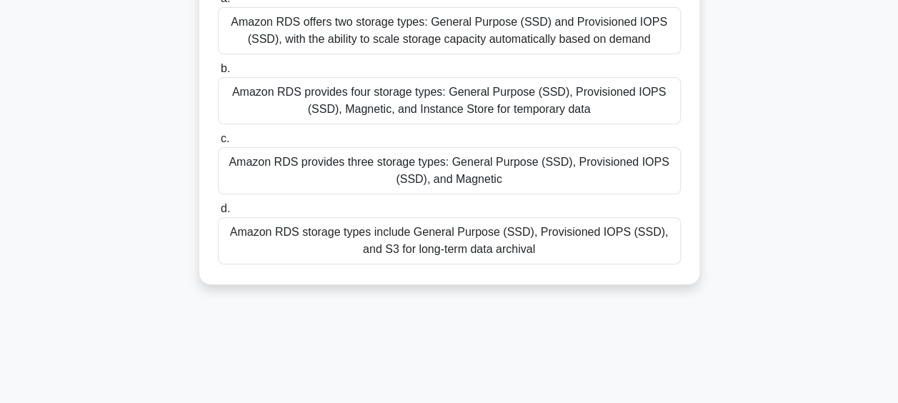
click at [422, 168] on div "Amazon RDS provides three storage types: General Purpose (SSD), Provisioned IOP…" at bounding box center [449, 170] width 463 height 47
click at [218, 144] on input "c. Amazon RDS provides three storage types: General Purpose (SSD), Provisioned …" at bounding box center [218, 138] width 0 height 9
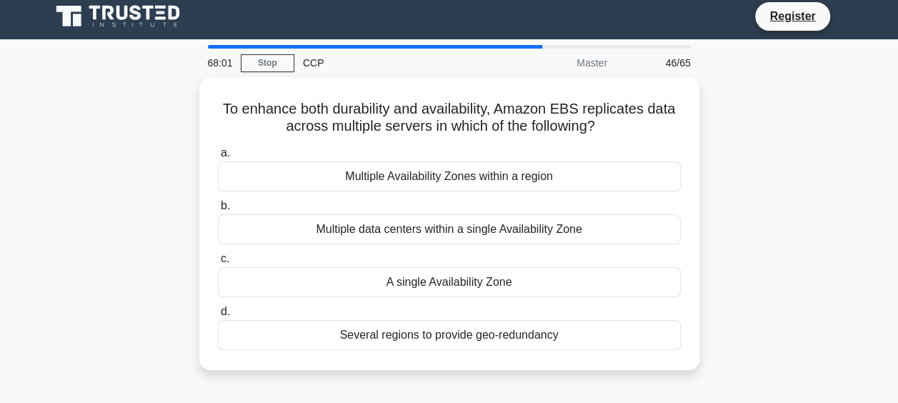
scroll to position [0, 0]
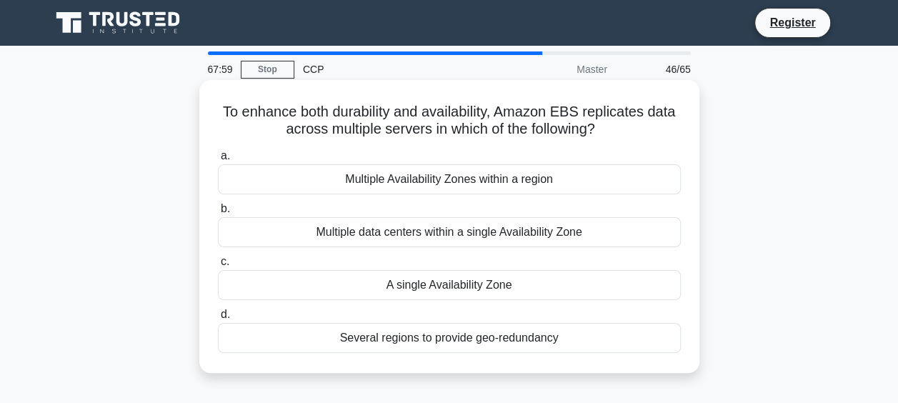
drag, startPoint x: 219, startPoint y: 111, endPoint x: 594, endPoint y: 363, distance: 450.9
click at [594, 363] on div "To enhance both durability and availability, Amazon EBS replicates data across …" at bounding box center [449, 226] width 489 height 281
click at [292, 284] on div "A single Availability Zone" at bounding box center [449, 285] width 463 height 30
click at [218, 266] on input "c. A single Availability Zone" at bounding box center [218, 261] width 0 height 9
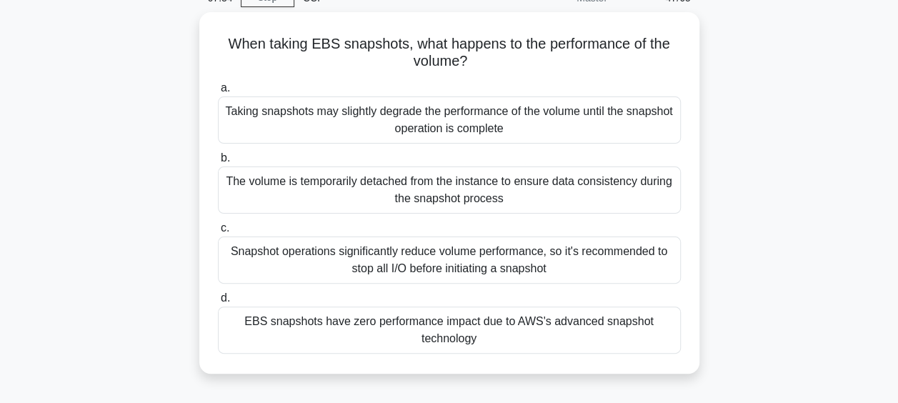
scroll to position [369, 0]
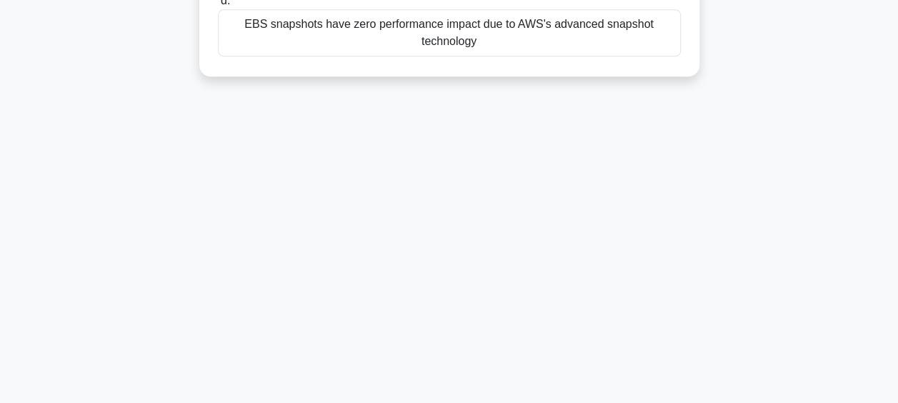
drag, startPoint x: 223, startPoint y: 109, endPoint x: 729, endPoint y: 421, distance: 594.3
click at [729, 402] on html "Register 67:34 Stop CCP" at bounding box center [449, 16] width 898 height 771
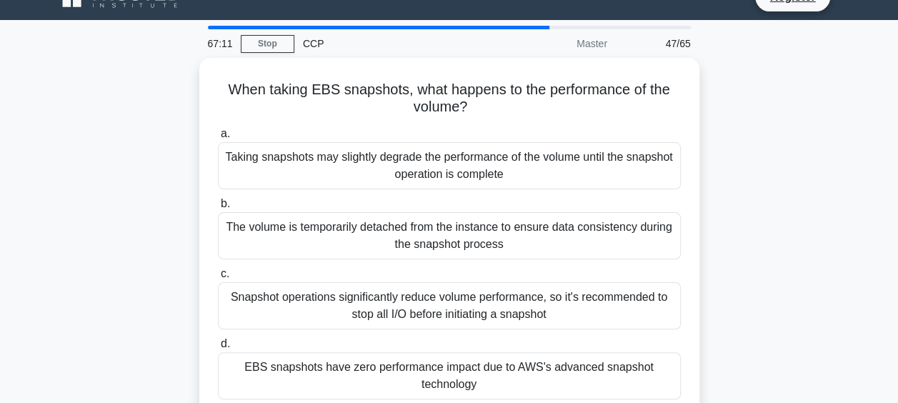
scroll to position [0, 0]
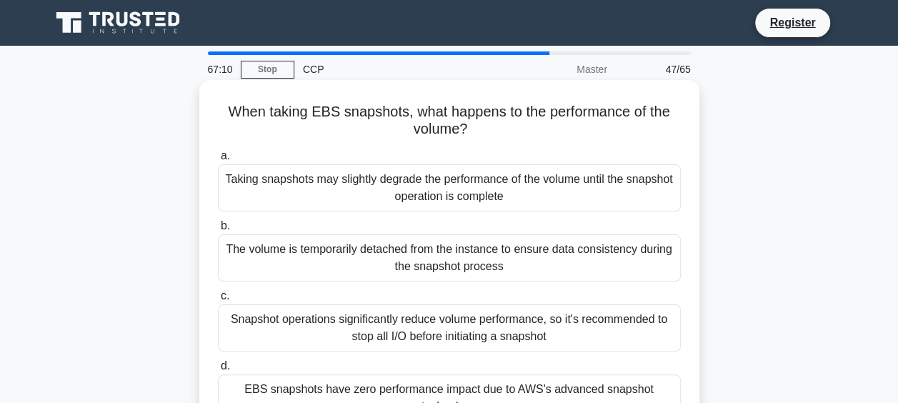
click at [336, 177] on div "Taking snapshots may slightly degrade the performance of the volume until the s…" at bounding box center [449, 187] width 463 height 47
click at [218, 161] on input "a. Taking snapshots may slightly degrade the performance of the volume until th…" at bounding box center [218, 155] width 0 height 9
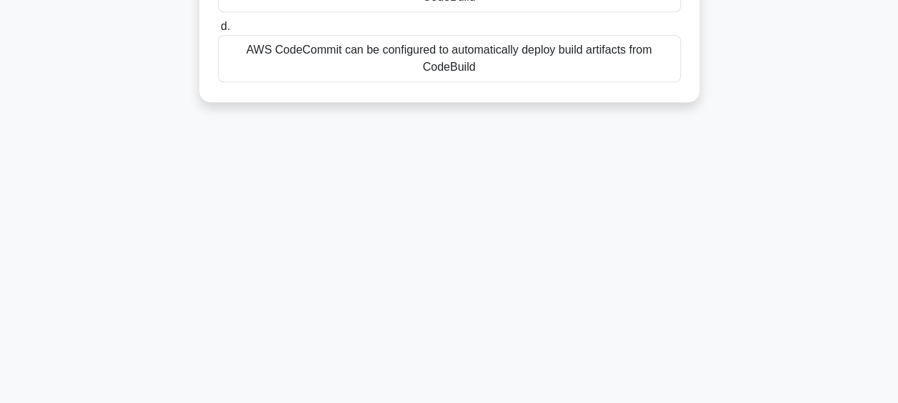
scroll to position [369, 0]
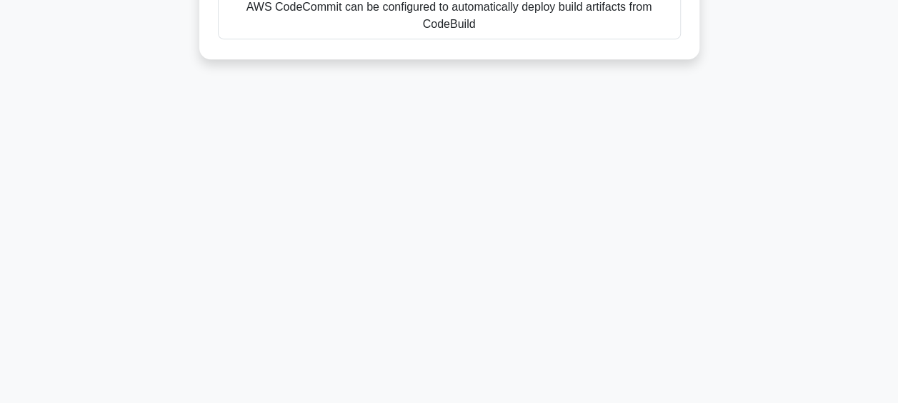
drag, startPoint x: 231, startPoint y: 112, endPoint x: 554, endPoint y: 411, distance: 440.2
click at [554, 402] on html "Register 67:07 Stop CCP" at bounding box center [449, 16] width 898 height 771
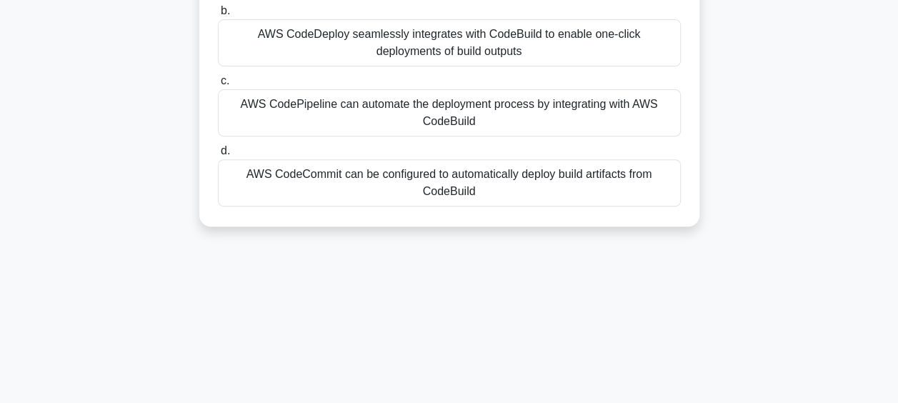
scroll to position [191, 0]
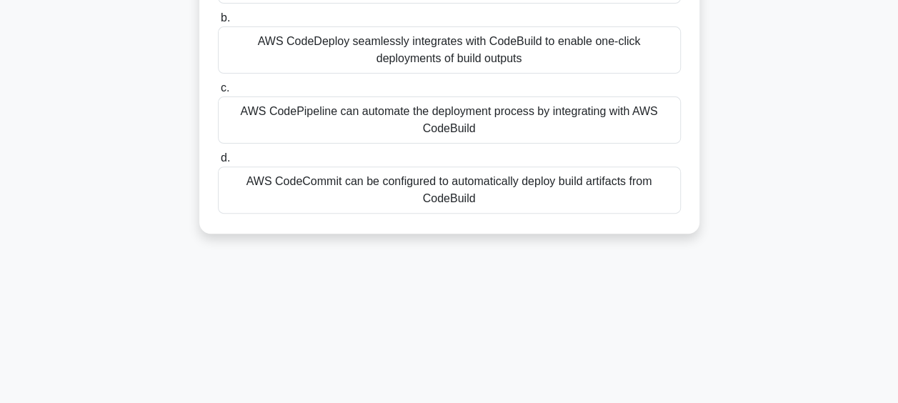
click at [458, 131] on div "AWS CodePipeline can automate the deployment process by integrating with AWS Co…" at bounding box center [449, 119] width 463 height 47
click at [218, 93] on input "c. AWS CodePipeline can automate the deployment process by integrating with AWS…" at bounding box center [218, 88] width 0 height 9
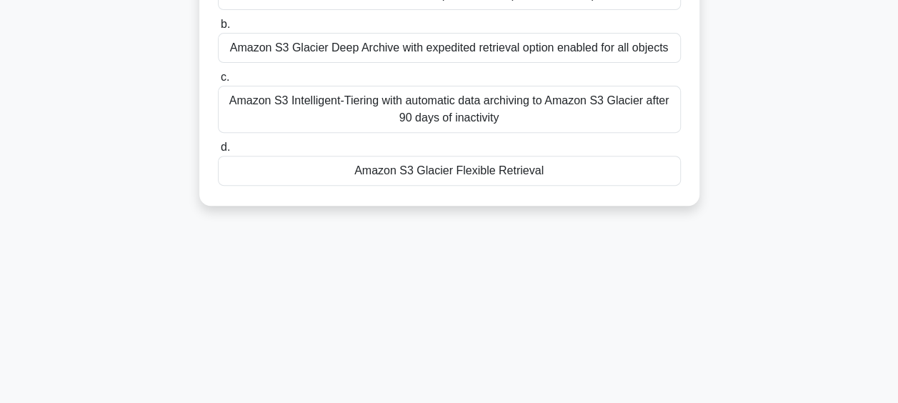
scroll to position [369, 0]
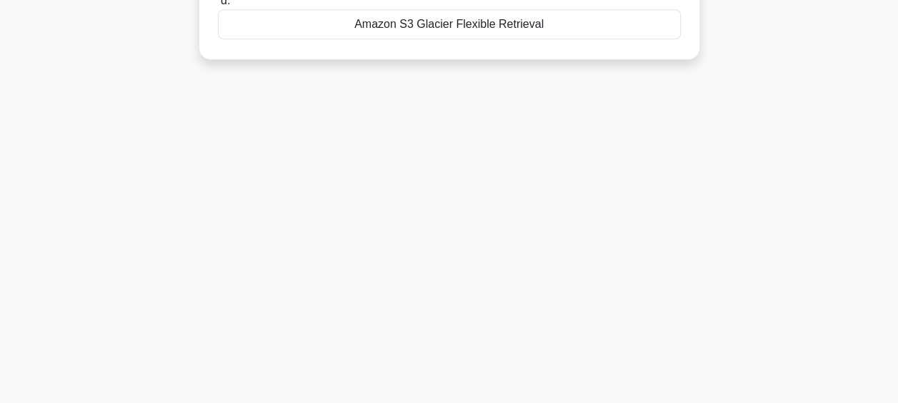
drag, startPoint x: 224, startPoint y: 113, endPoint x: 796, endPoint y: 408, distance: 643.1
click at [796, 402] on html "Register 66:41 Stop CCP" at bounding box center [449, 16] width 898 height 771
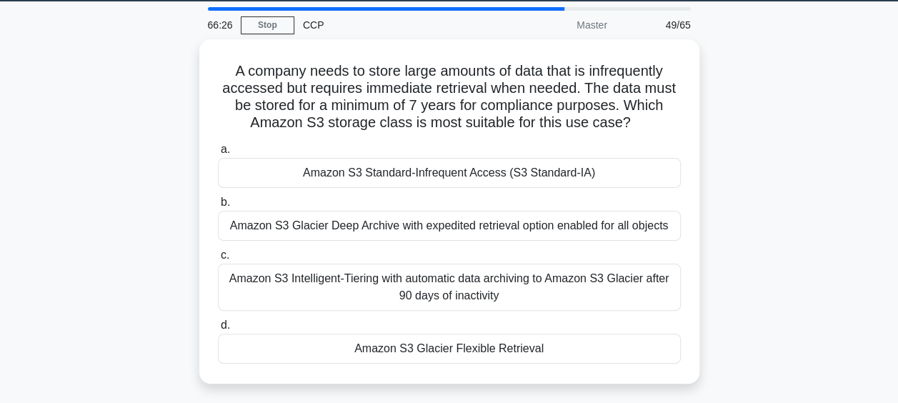
scroll to position [44, 0]
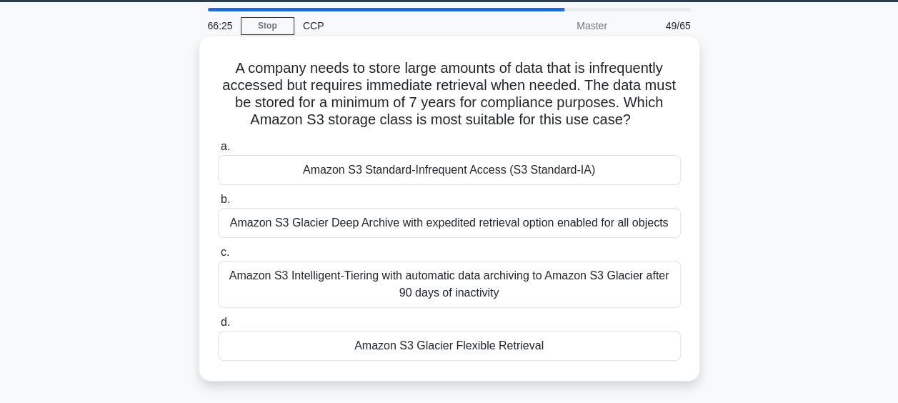
click at [280, 169] on div "Amazon S3 Standard-Infrequent Access (S3 Standard-IA)" at bounding box center [449, 170] width 463 height 30
click at [218, 151] on input "a. Amazon S3 Standard-Infrequent Access (S3 Standard-IA)" at bounding box center [218, 146] width 0 height 9
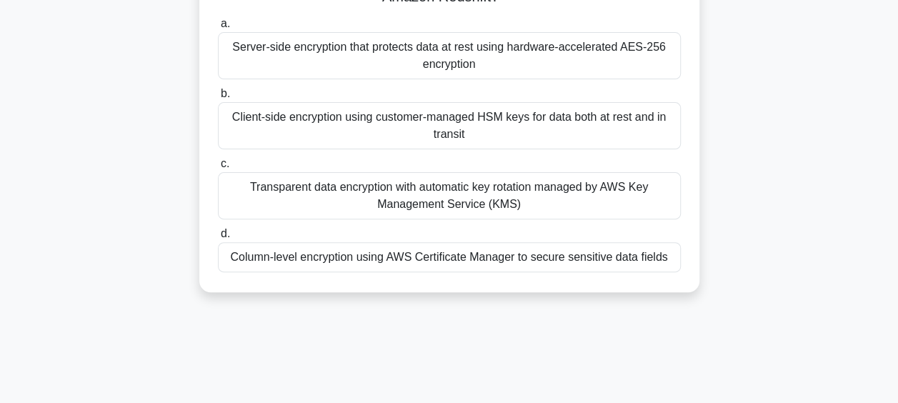
scroll to position [369, 0]
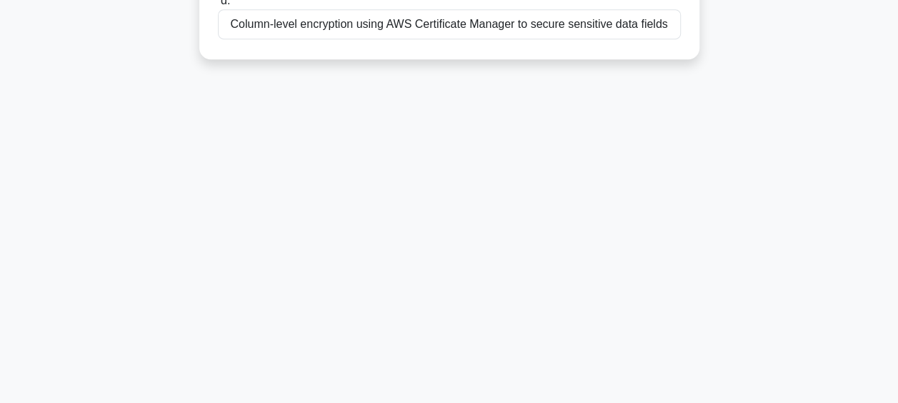
drag, startPoint x: 221, startPoint y: 111, endPoint x: 701, endPoint y: 69, distance: 482.5
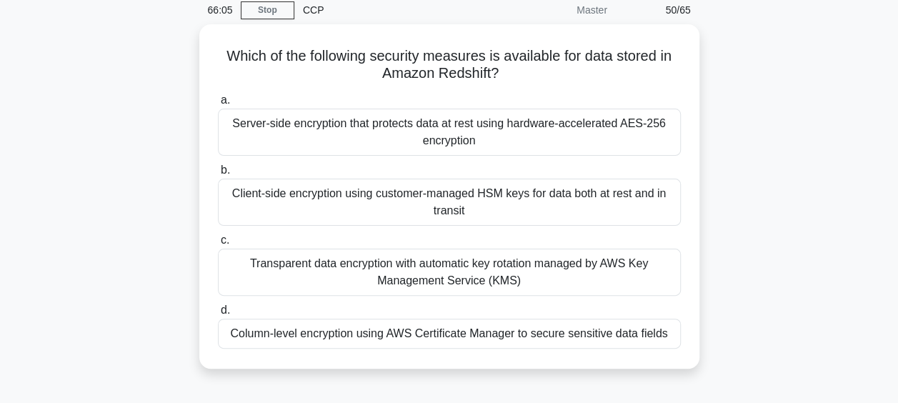
scroll to position [51, 0]
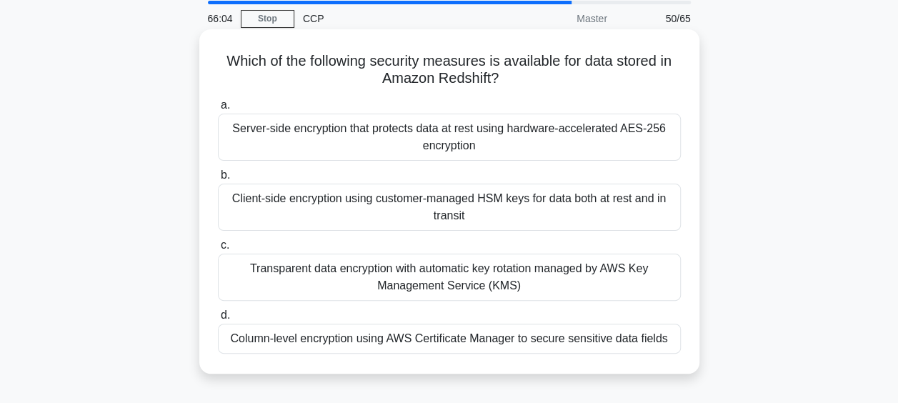
click at [391, 137] on div "Server-side encryption that protects data at rest using hardware-accelerated AE…" at bounding box center [449, 137] width 463 height 47
click at [218, 110] on input "a. Server-side encryption that protects data at rest using hardware-accelerated…" at bounding box center [218, 105] width 0 height 9
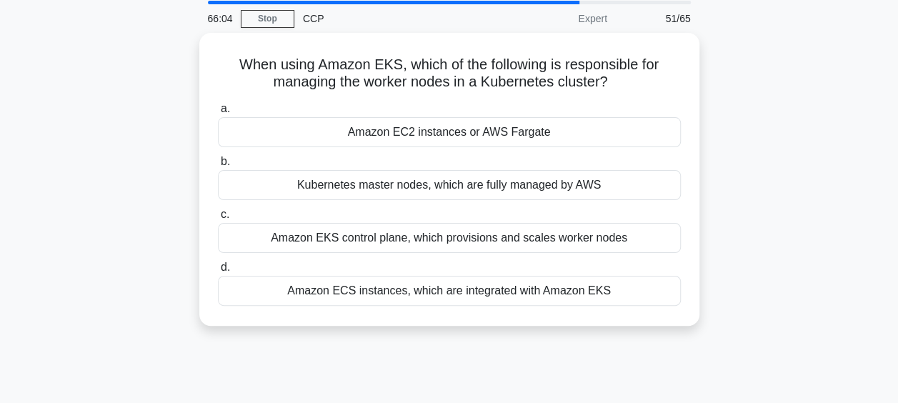
scroll to position [0, 0]
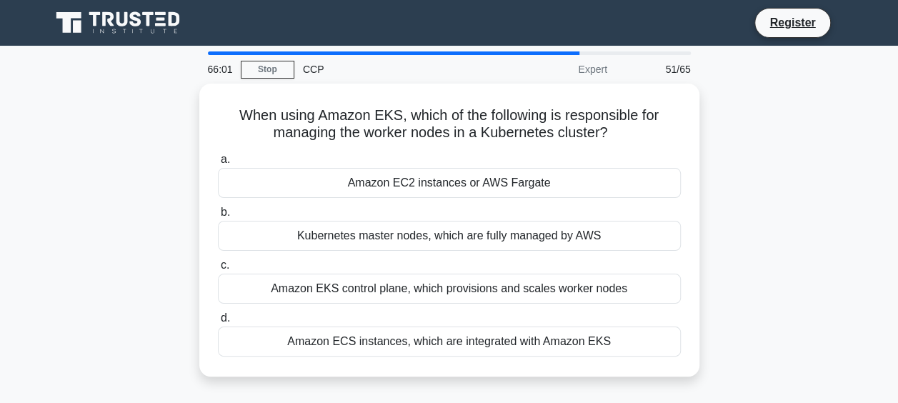
drag, startPoint x: 232, startPoint y: 112, endPoint x: 715, endPoint y: 364, distance: 544.7
click at [715, 364] on div "When using Amazon EKS, which of the following is responsible for managing the w…" at bounding box center [449, 239] width 814 height 310
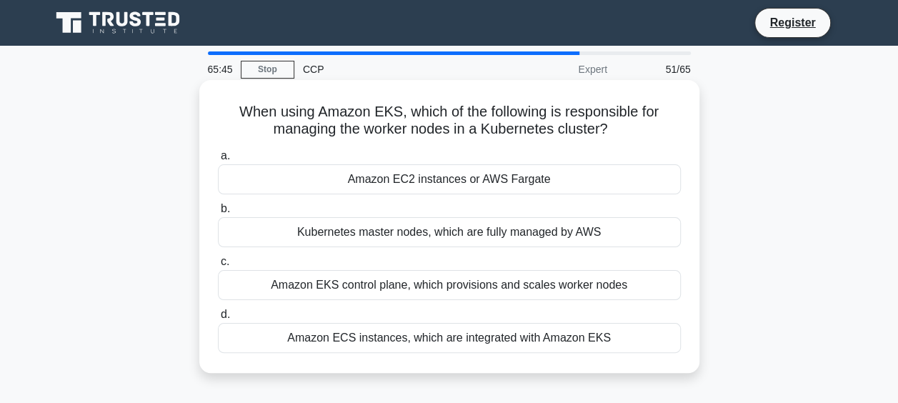
click at [289, 176] on div "Amazon EC2 instances or AWS Fargate" at bounding box center [449, 179] width 463 height 30
click at [218, 161] on input "a. Amazon EC2 instances or AWS Fargate" at bounding box center [218, 155] width 0 height 9
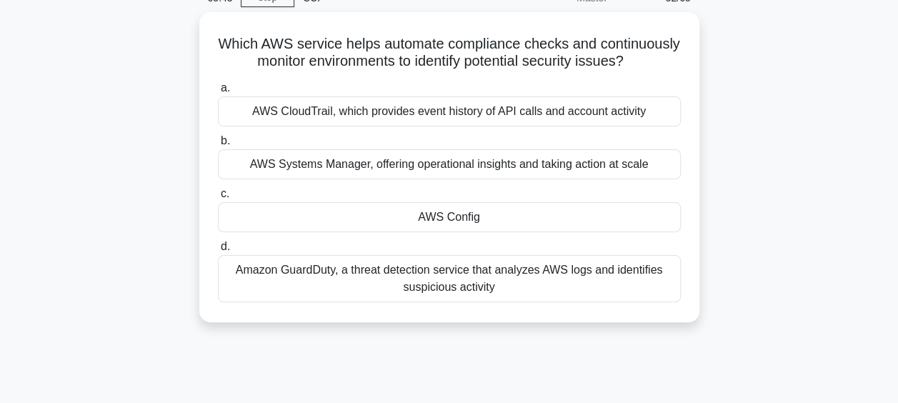
scroll to position [369, 0]
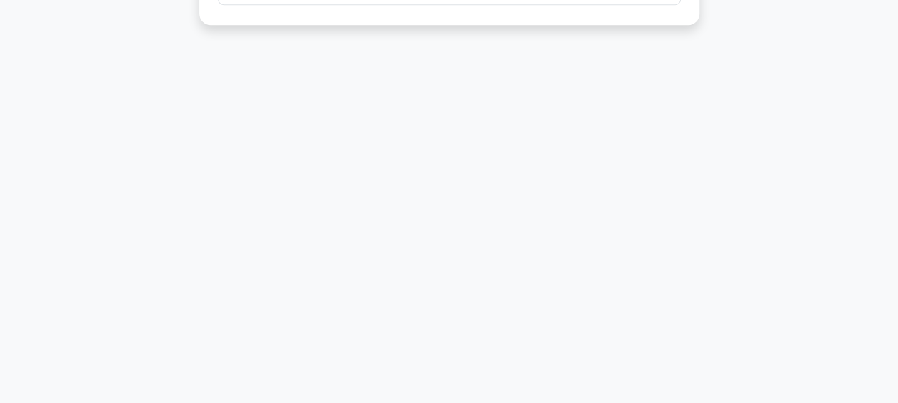
drag, startPoint x: 246, startPoint y: 114, endPoint x: 627, endPoint y: 437, distance: 499.7
click at [627, 402] on html "Register 65:43 Stop CCP" at bounding box center [449, 16] width 898 height 771
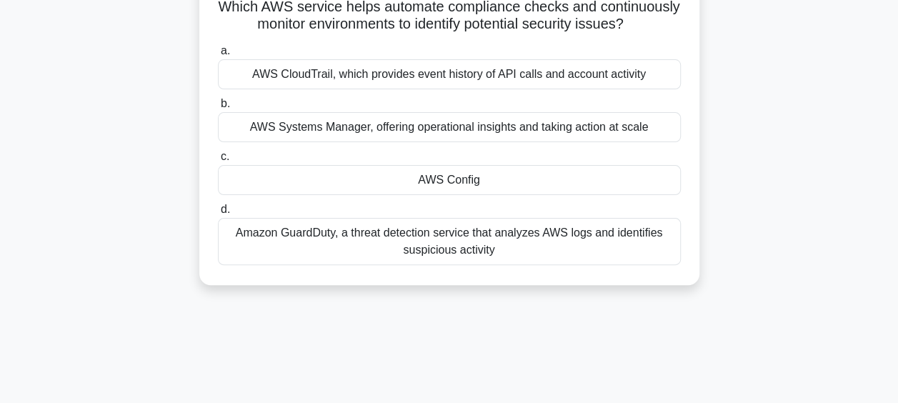
scroll to position [106, 0]
click at [446, 194] on div "AWS Config" at bounding box center [449, 179] width 463 height 30
click at [218, 160] on input "c. AWS Config" at bounding box center [218, 155] width 0 height 9
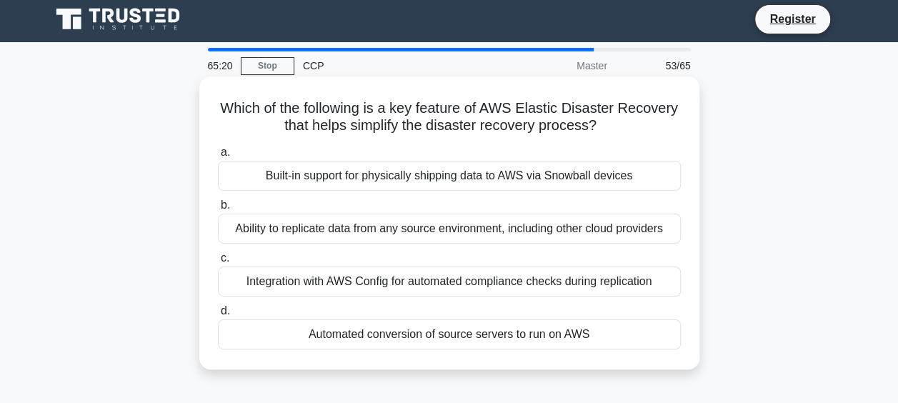
scroll to position [0, 0]
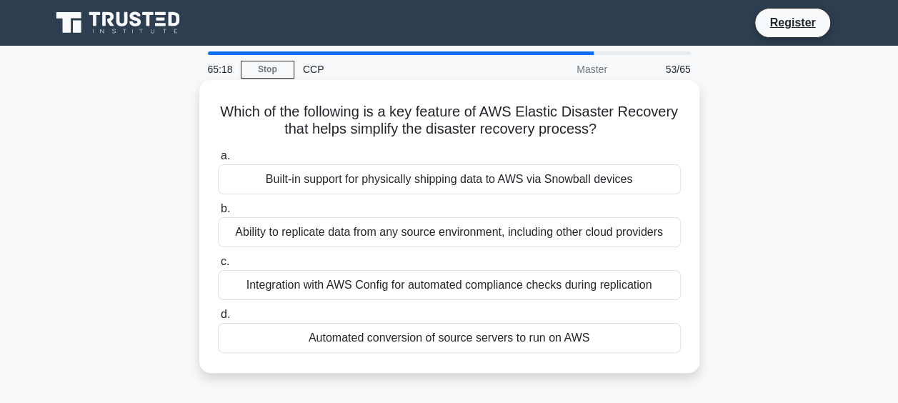
drag, startPoint x: 611, startPoint y: 365, endPoint x: 212, endPoint y: 116, distance: 470.7
click at [212, 116] on div "Which of the following is a key feature of AWS Elastic Disaster Recovery that h…" at bounding box center [449, 226] width 489 height 281
click at [286, 344] on div "Automated conversion of source servers to run on AWS" at bounding box center [449, 338] width 463 height 30
click at [218, 319] on input "d. Automated conversion of source servers to run on AWS" at bounding box center [218, 314] width 0 height 9
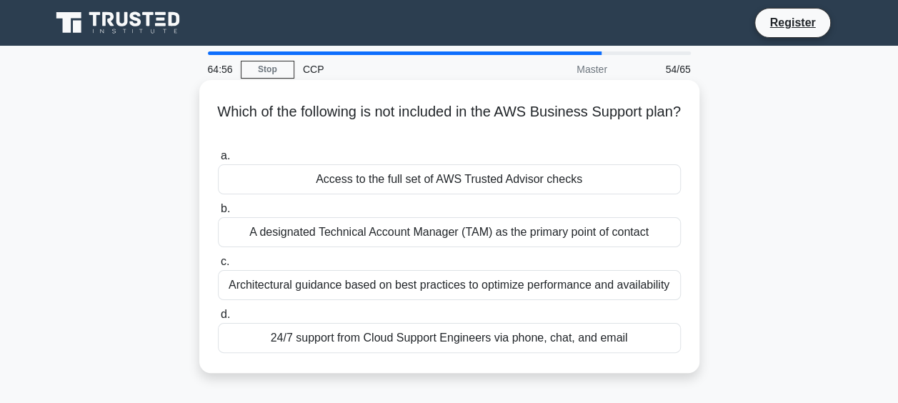
drag, startPoint x: 226, startPoint y: 110, endPoint x: 684, endPoint y: 374, distance: 528.6
click at [684, 373] on div "Which of the following is not included in the AWS Business Support plan? .spinn…" at bounding box center [449, 226] width 500 height 293
click at [329, 239] on div "A designated Technical Account Manager (TAM) as the primary point of contact" at bounding box center [449, 232] width 463 height 30
click at [218, 214] on input "b. A designated Technical Account Manager (TAM) as the primary point of contact" at bounding box center [218, 208] width 0 height 9
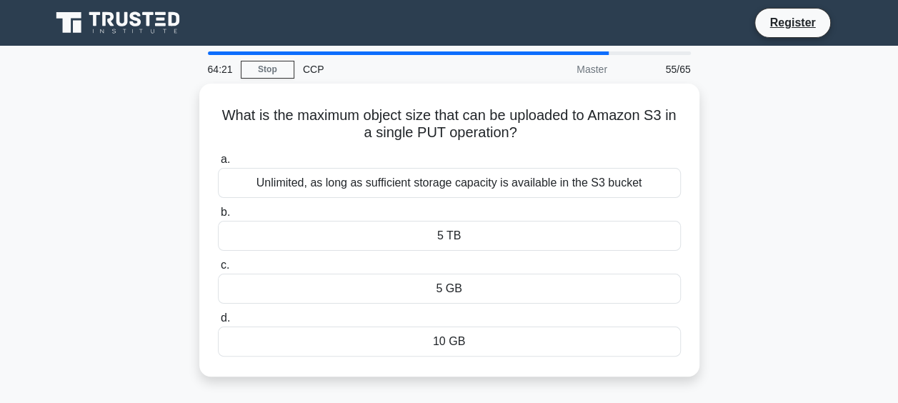
drag, startPoint x: 224, startPoint y: 116, endPoint x: 597, endPoint y: 382, distance: 458.4
click at [597, 382] on div "What is the maximum object size that can be uploaded to Amazon S3 in a single P…" at bounding box center [449, 239] width 814 height 310
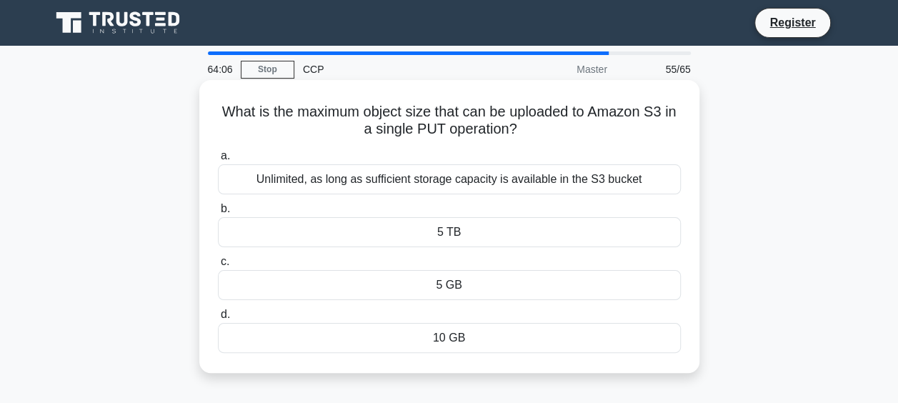
click at [396, 289] on div "5 GB" at bounding box center [449, 285] width 463 height 30
click at [218, 266] on input "c. 5 GB" at bounding box center [218, 261] width 0 height 9
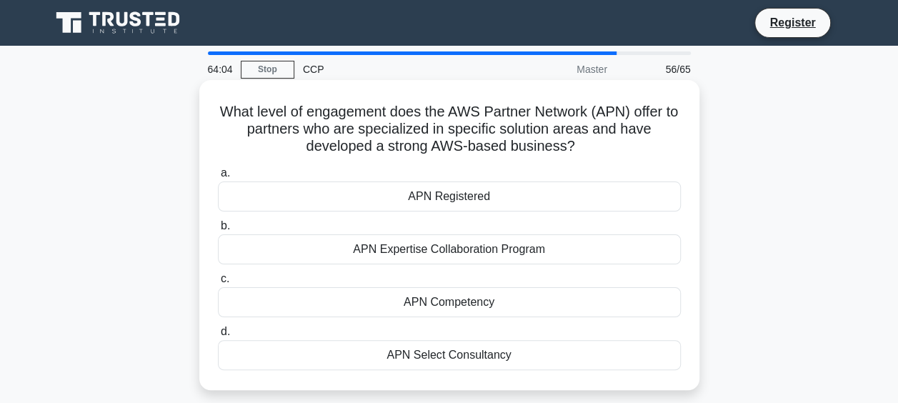
drag, startPoint x: 216, startPoint y: 107, endPoint x: 614, endPoint y: 380, distance: 482.4
click at [614, 380] on div "What level of engagement does the AWS Partner Network (APN) offer to partners w…" at bounding box center [449, 235] width 489 height 299
click at [399, 316] on div "APN Competency" at bounding box center [449, 302] width 463 height 30
click at [218, 284] on input "c. APN Competency" at bounding box center [218, 278] width 0 height 9
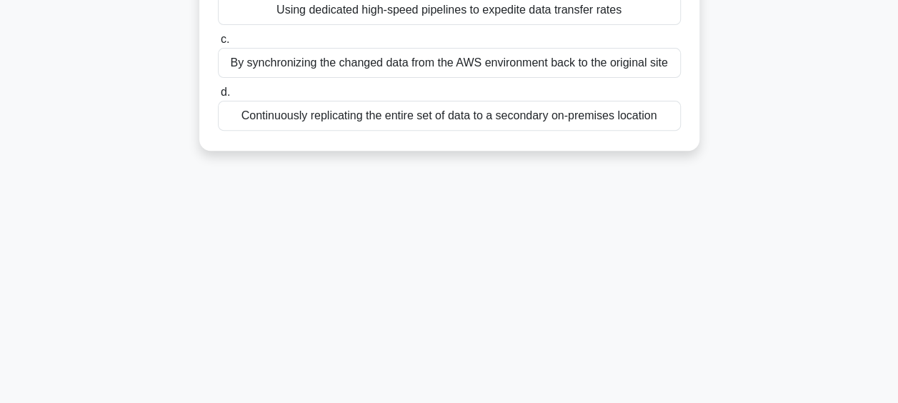
drag, startPoint x: 221, startPoint y: 118, endPoint x: 666, endPoint y: 417, distance: 536.9
click at [666, 402] on html "Register 63:49 Stop CCP" at bounding box center [449, 159] width 898 height 771
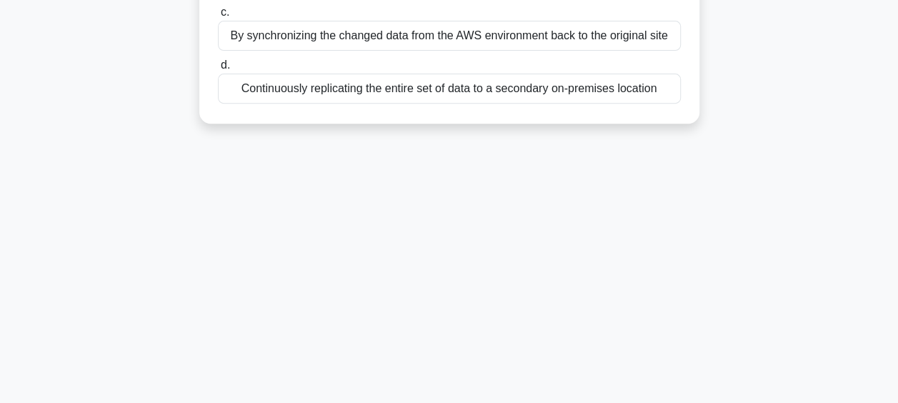
click at [481, 39] on div "By synchronizing the changed data from the AWS environment back to the original…" at bounding box center [449, 36] width 463 height 30
click at [218, 17] on input "c. By synchronizing the changed data from the AWS environment back to the origi…" at bounding box center [218, 12] width 0 height 9
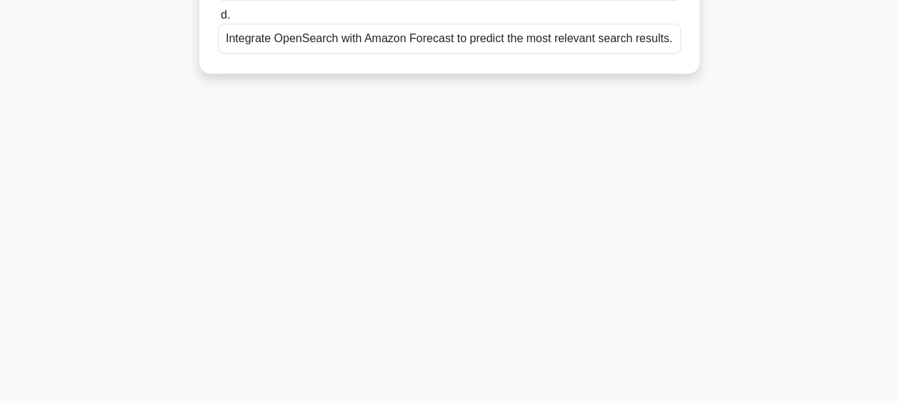
scroll to position [341, 0]
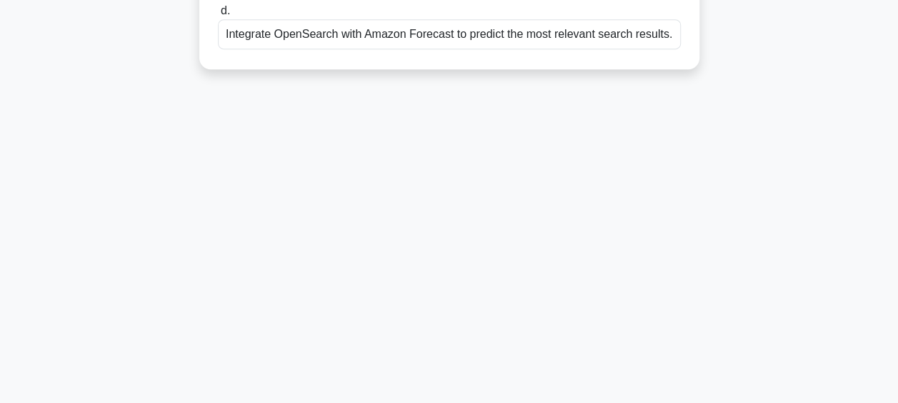
drag, startPoint x: 231, startPoint y: 110, endPoint x: 721, endPoint y: 74, distance: 492.0
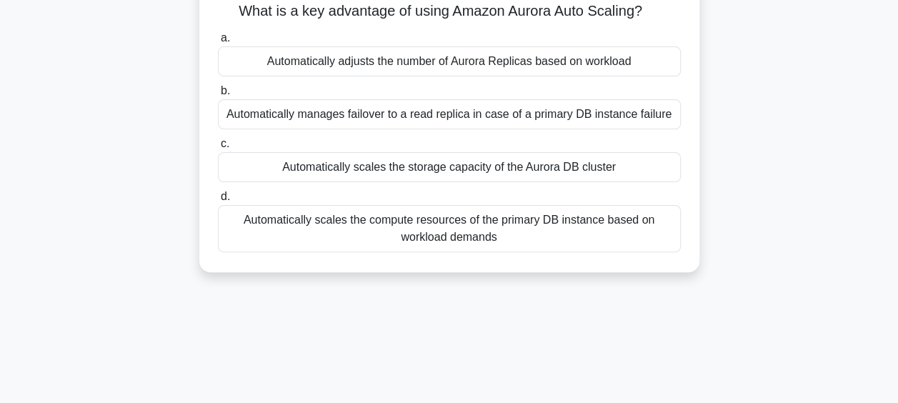
scroll to position [358, 0]
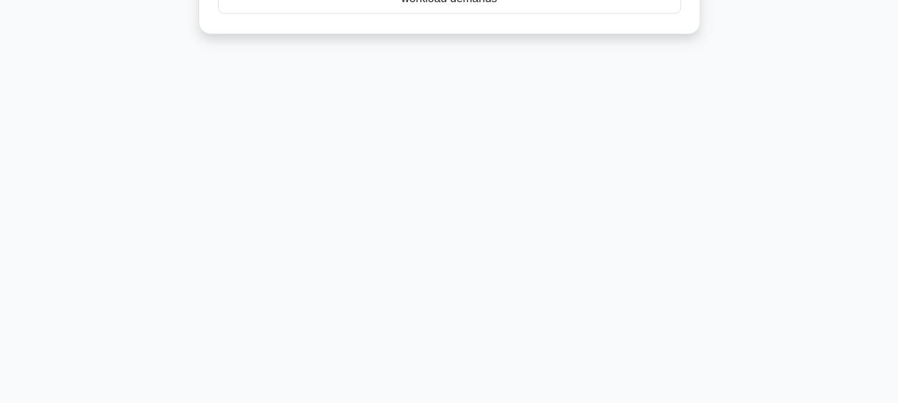
drag, startPoint x: 228, startPoint y: 111, endPoint x: 631, endPoint y: 420, distance: 508.0
click at [631, 402] on html "Register 62:30 Stop CCP" at bounding box center [449, 40] width 898 height 771
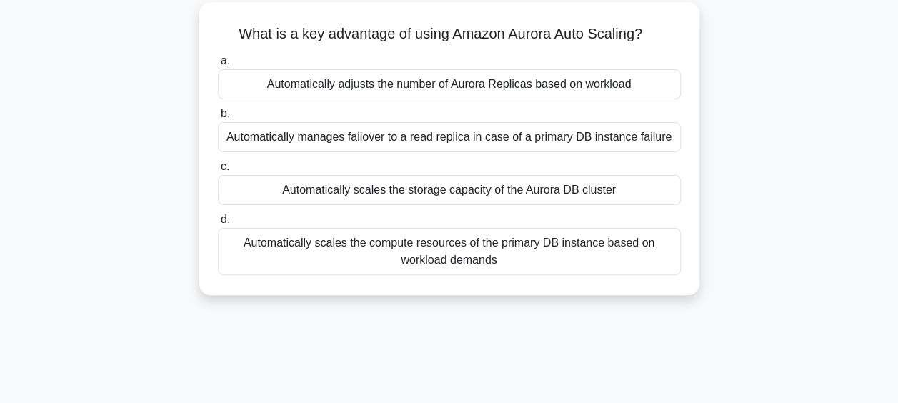
scroll to position [79, 0]
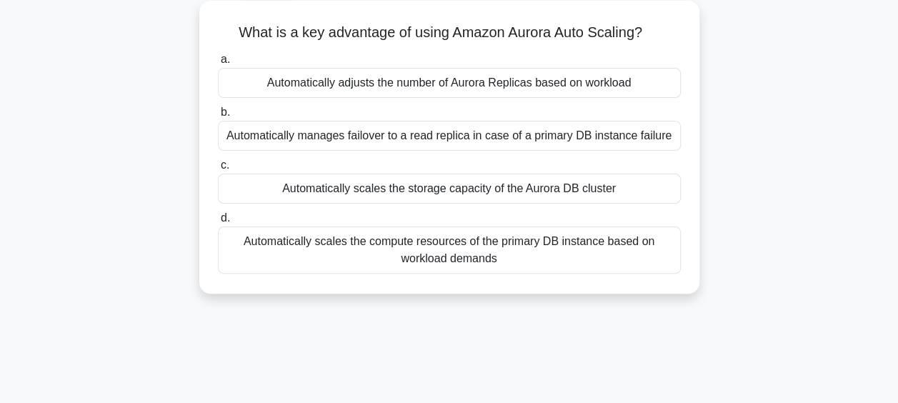
click at [454, 84] on div "Automatically adjusts the number of Aurora Replicas based on workload" at bounding box center [449, 83] width 463 height 30
click at [218, 64] on input "a. Automatically adjusts the number of Aurora Replicas based on workload" at bounding box center [218, 59] width 0 height 9
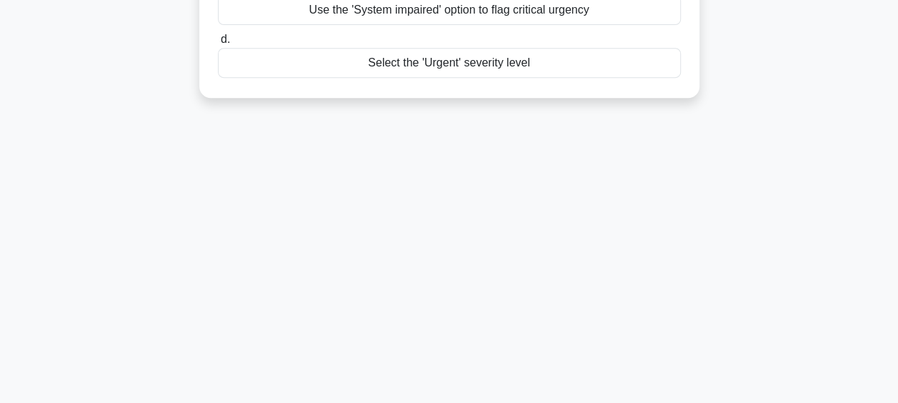
scroll to position [369, 0]
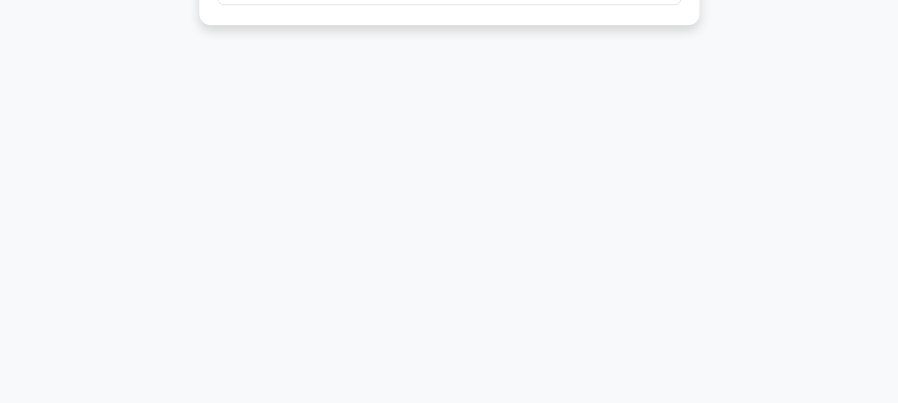
drag, startPoint x: 242, startPoint y: 109, endPoint x: 626, endPoint y: 424, distance: 496.8
click at [626, 402] on html "Register 62:10 Stop CCP" at bounding box center [449, 16] width 898 height 771
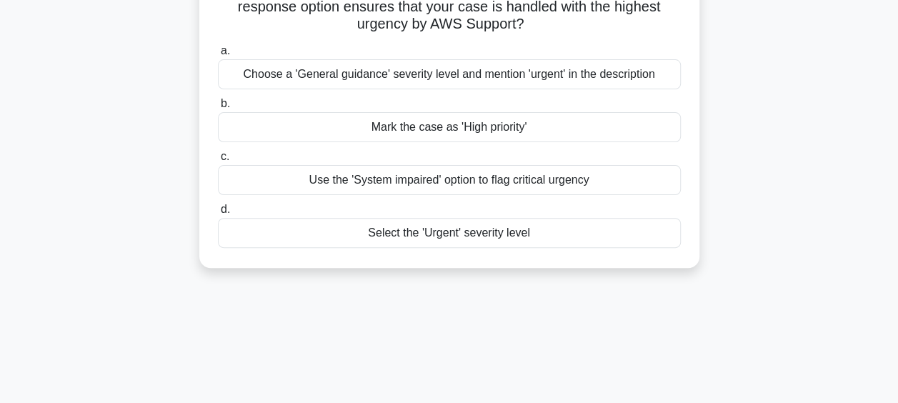
scroll to position [115, 0]
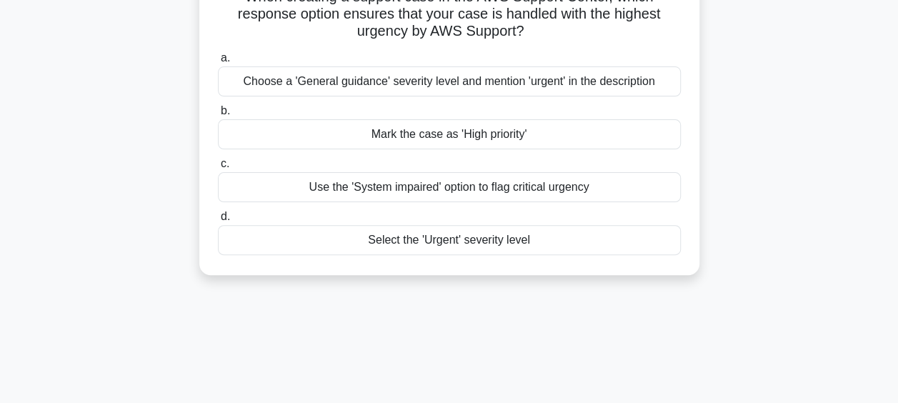
click at [419, 236] on div "Select the 'Urgent' severity level" at bounding box center [449, 240] width 463 height 30
click at [218, 221] on input "d. Select the 'Urgent' severity level" at bounding box center [218, 216] width 0 height 9
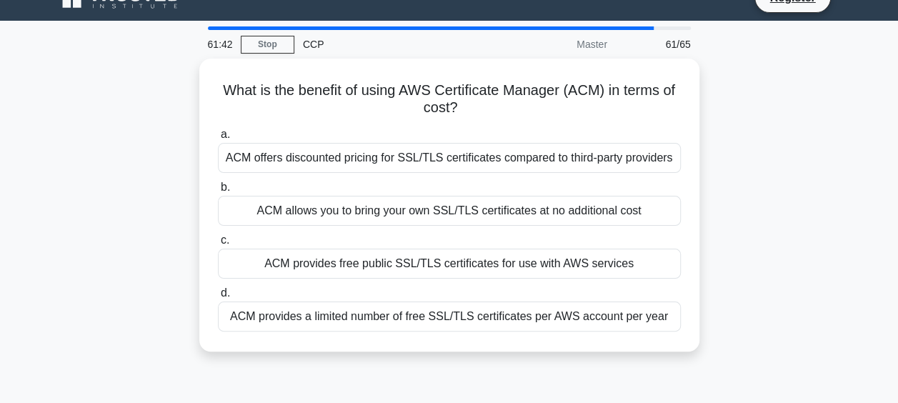
scroll to position [0, 0]
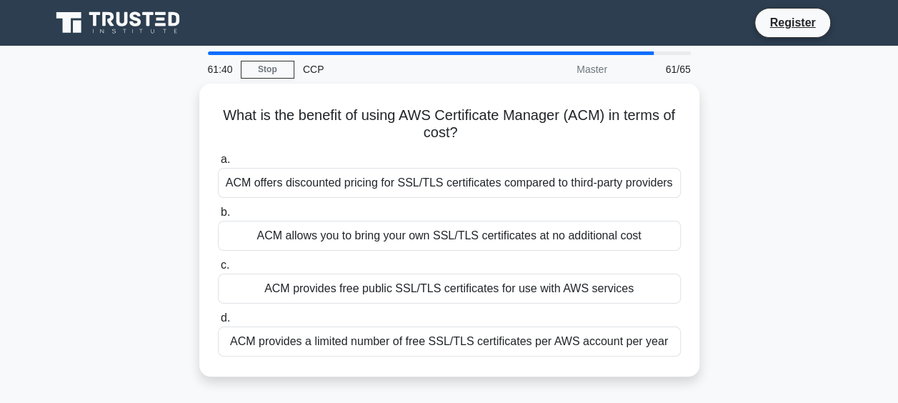
drag, startPoint x: 215, startPoint y: 111, endPoint x: 722, endPoint y: 371, distance: 570.2
click at [722, 371] on div "What is the benefit of using AWS Certificate Manager (ACM) in terms of cost? .s…" at bounding box center [449, 239] width 814 height 310
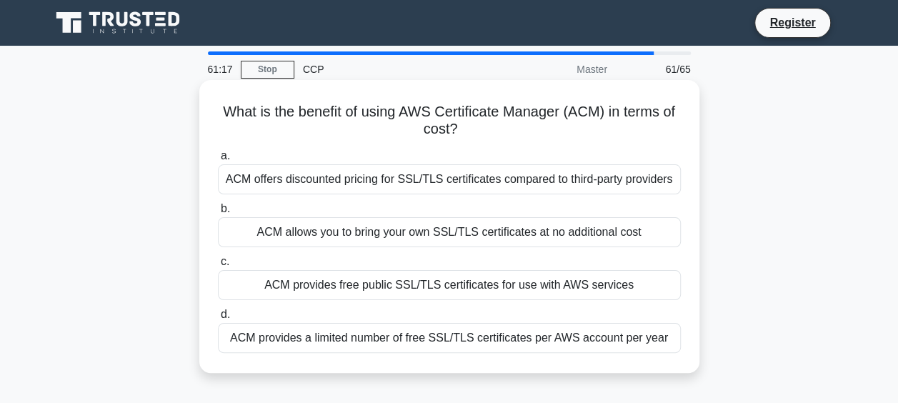
click at [300, 284] on div "ACM provides free public SSL/TLS certificates for use with AWS services" at bounding box center [449, 285] width 463 height 30
click at [218, 266] on input "c. ACM provides free public SSL/TLS certificates for use with AWS services" at bounding box center [218, 261] width 0 height 9
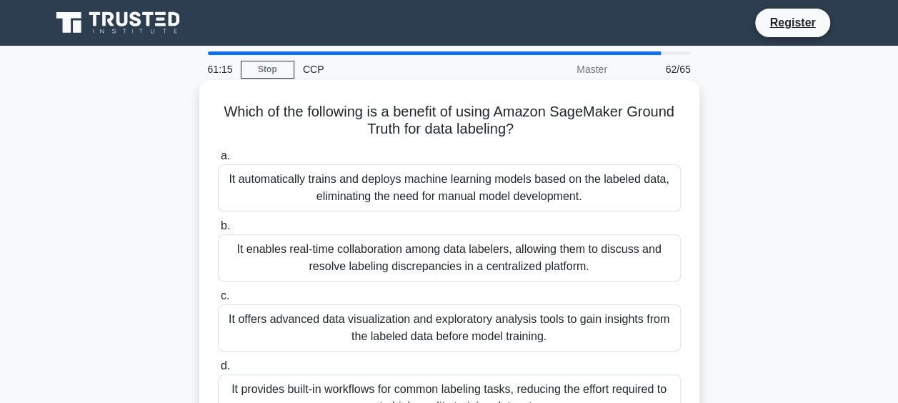
drag, startPoint x: 214, startPoint y: 106, endPoint x: 640, endPoint y: 326, distance: 479.5
click at [640, 326] on div "Which of the following is a benefit of using Amazon SageMaker Ground Truth for …" at bounding box center [449, 261] width 489 height 350
click at [205, 117] on div "Which of the following is a benefit of using Amazon SageMaker Ground Truth for …" at bounding box center [449, 261] width 489 height 350
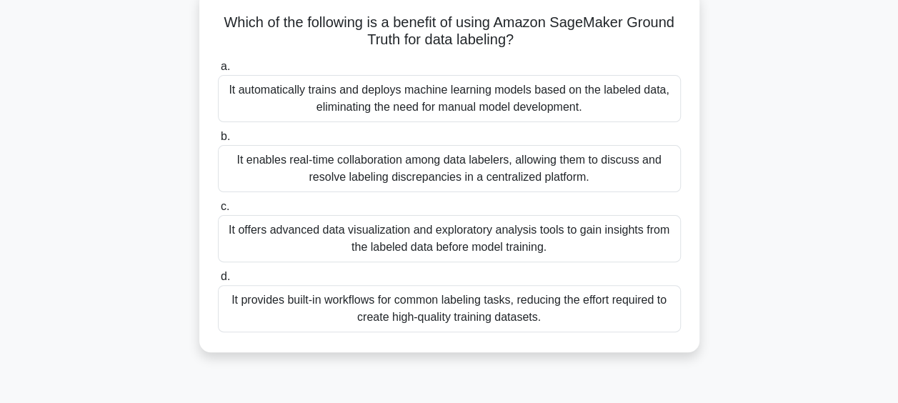
scroll to position [369, 0]
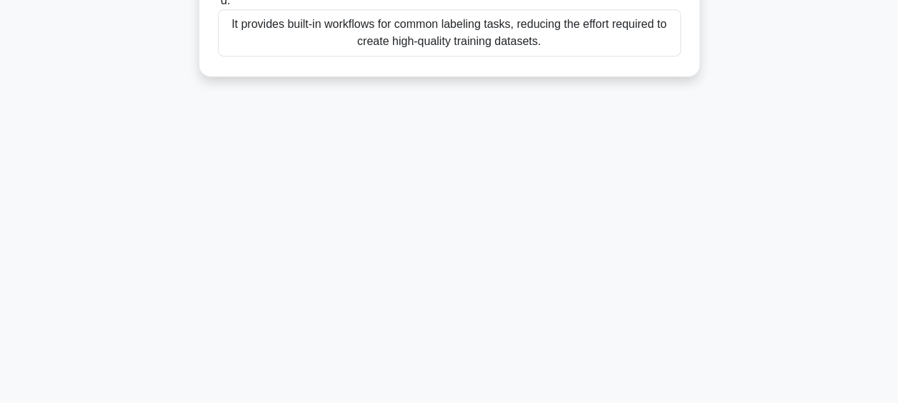
drag, startPoint x: 210, startPoint y: 114, endPoint x: 594, endPoint y: 130, distance: 383.9
click at [594, 130] on div "61:10 Stop CCP Master 62/65 Which of the following is a benefit of using Amazon…" at bounding box center [449, 40] width 814 height 714
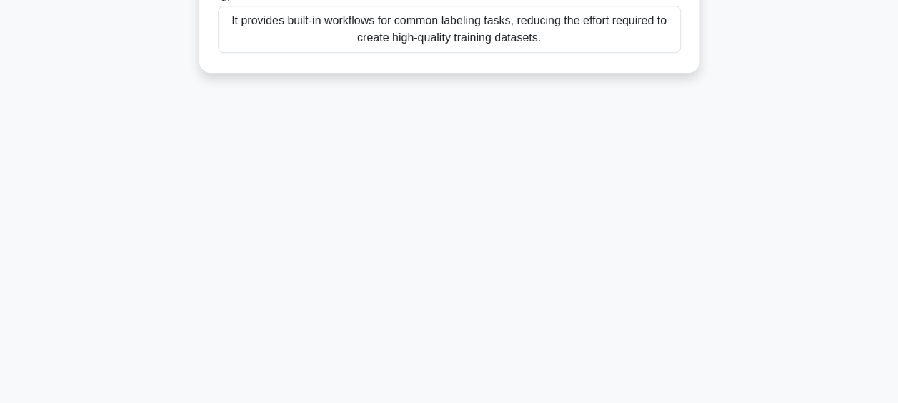
click at [452, 37] on div "It provides built-in workflows for common labeling tasks, reducing the effort r…" at bounding box center [449, 29] width 463 height 47
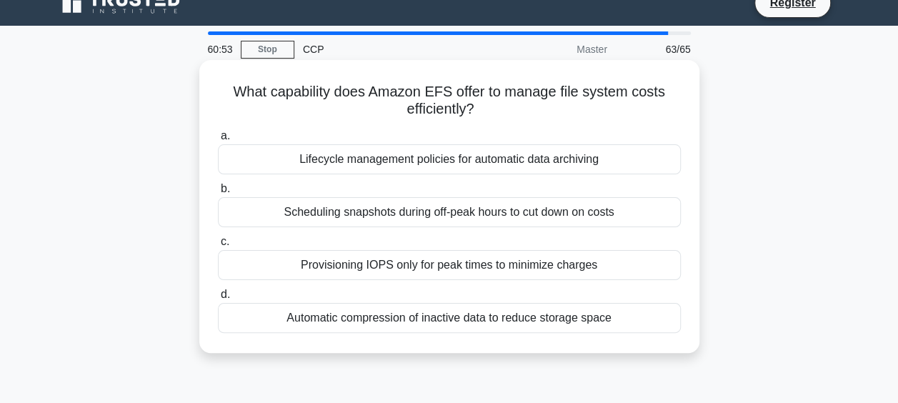
scroll to position [0, 0]
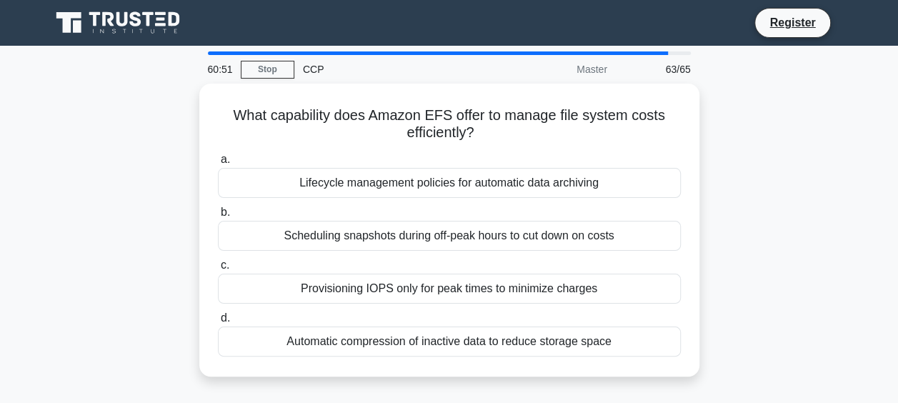
drag, startPoint x: 231, startPoint y: 106, endPoint x: 661, endPoint y: 391, distance: 515.9
click at [661, 391] on div "What capability does Amazon EFS offer to manage file system costs efficiently? …" at bounding box center [449, 239] width 814 height 310
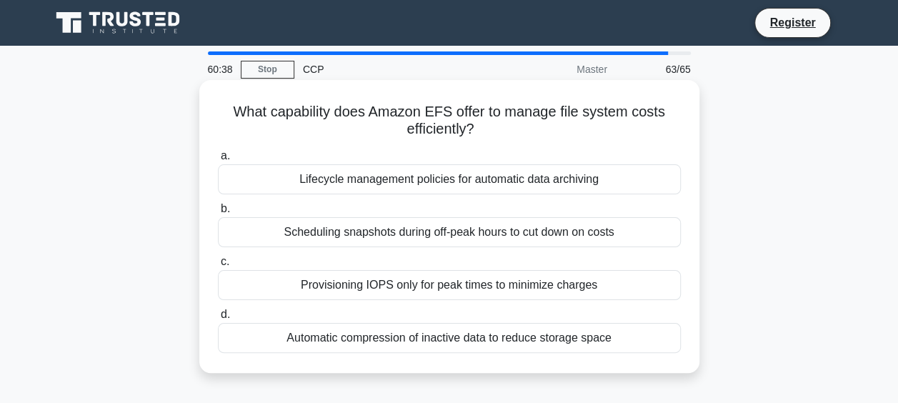
click at [271, 187] on div "Lifecycle management policies for automatic data archiving" at bounding box center [449, 179] width 463 height 30
click at [218, 161] on input "a. Lifecycle management policies for automatic data archiving" at bounding box center [218, 155] width 0 height 9
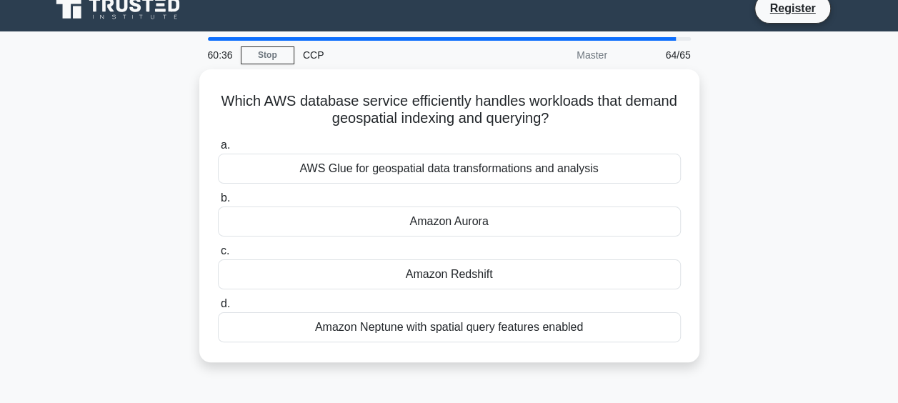
scroll to position [37, 0]
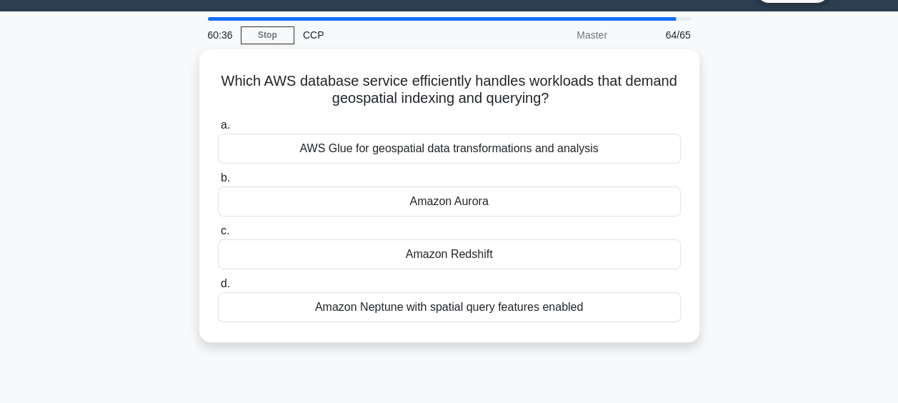
drag, startPoint x: 241, startPoint y: 114, endPoint x: 739, endPoint y: 394, distance: 571.5
click at [739, 394] on div "60:36 Stop CCP Master 64/65 Which AWS database service efficiently handles work…" at bounding box center [449, 374] width 814 height 714
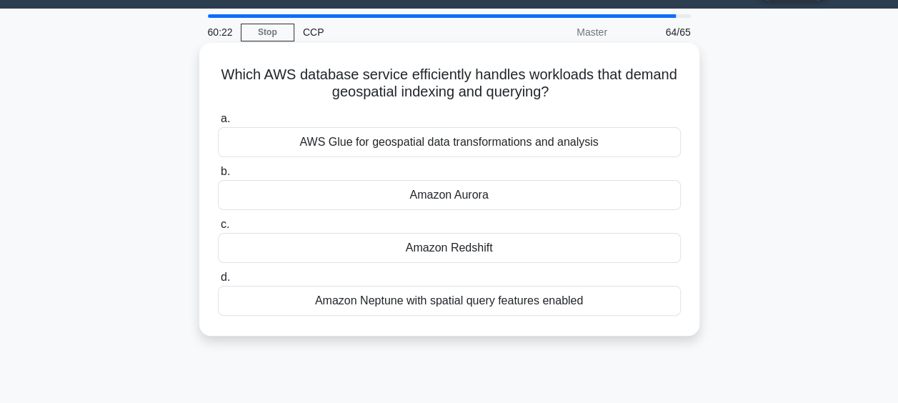
click at [304, 304] on div "Amazon Neptune with spatial query features enabled" at bounding box center [449, 301] width 463 height 30
click at [218, 282] on input "d. Amazon Neptune with spatial query features enabled" at bounding box center [218, 277] width 0 height 9
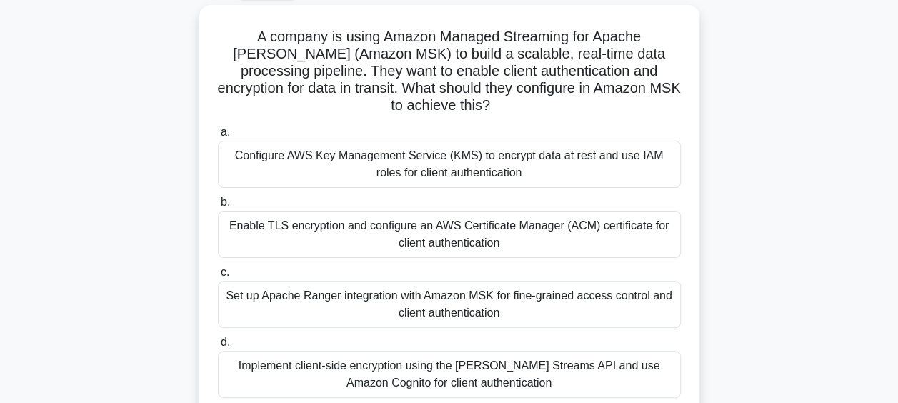
scroll to position [369, 0]
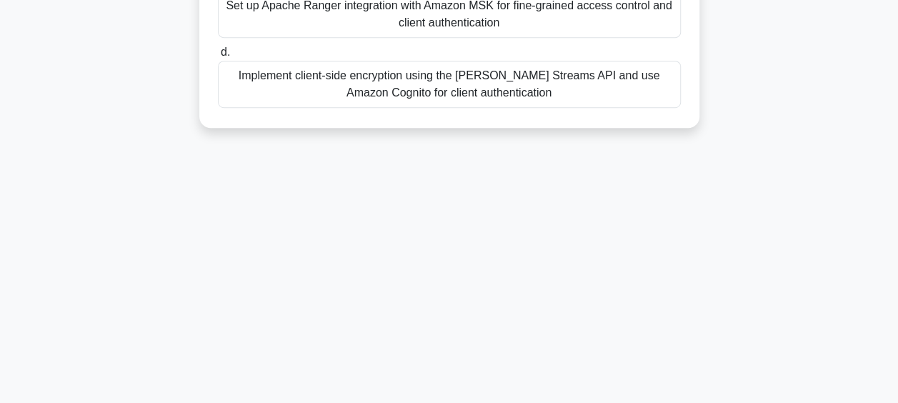
drag, startPoint x: 235, startPoint y: 114, endPoint x: 585, endPoint y: 439, distance: 477.6
click at [585, 402] on html "Register 60:19 Stop CCP" at bounding box center [449, 16] width 898 height 771
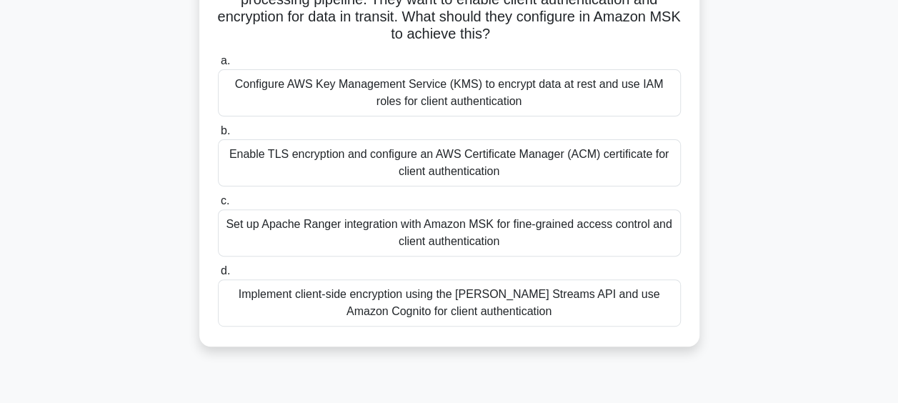
scroll to position [149, 0]
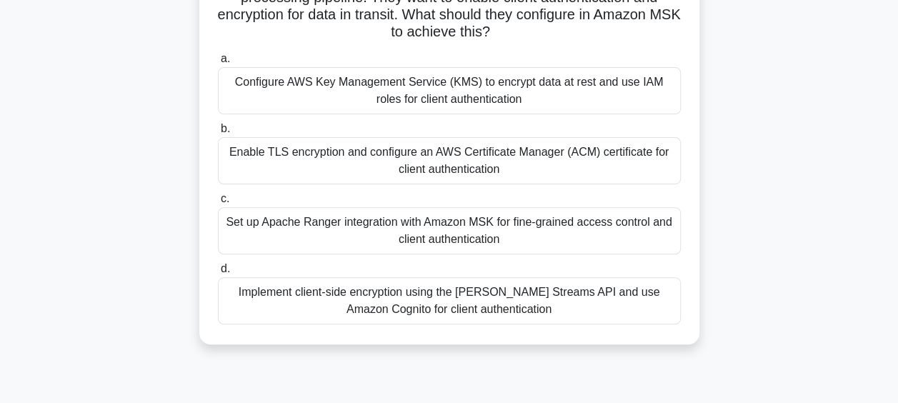
click at [490, 149] on div "Enable TLS encryption and configure an AWS Certificate Manager (ACM) certificat…" at bounding box center [449, 160] width 463 height 47
click at [218, 134] on input "b. Enable TLS encryption and configure an AWS Certificate Manager (ACM) certifi…" at bounding box center [218, 128] width 0 height 9
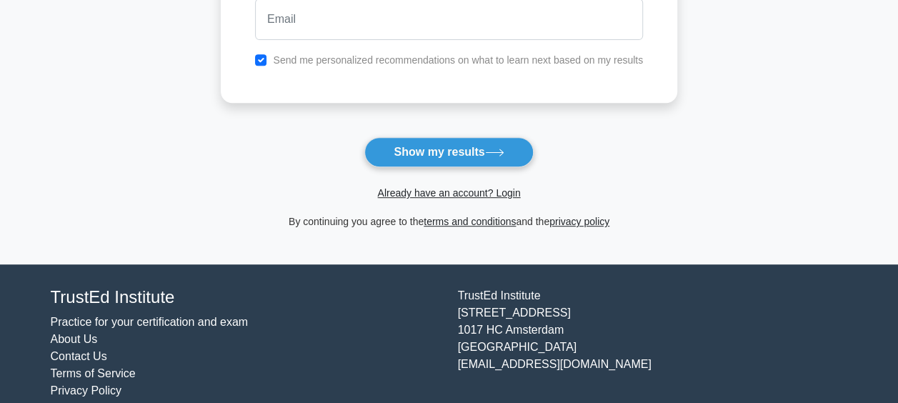
scroll to position [313, 0]
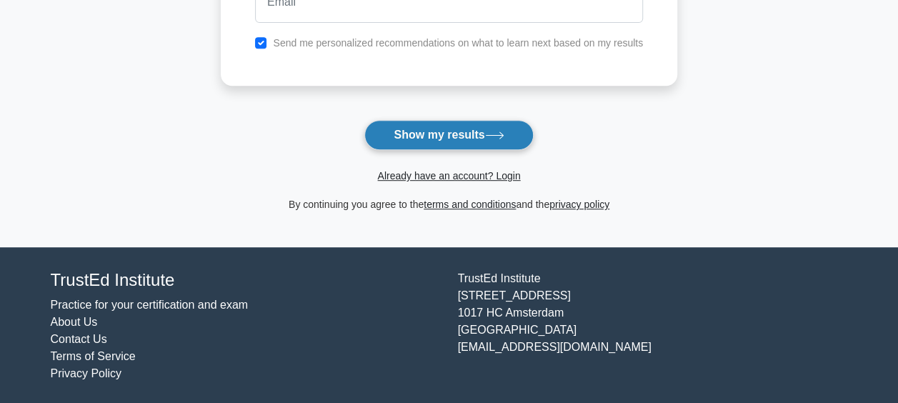
click at [457, 134] on button "Show my results" at bounding box center [448, 135] width 169 height 30
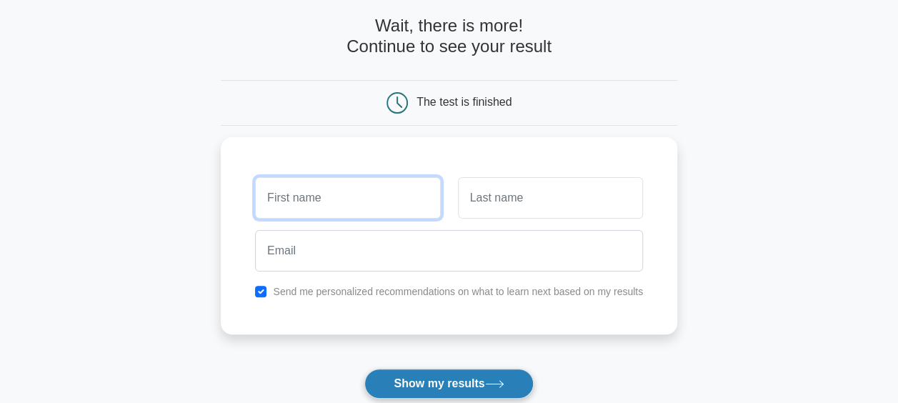
scroll to position [60, 0]
